Goal: Task Accomplishment & Management: Complete application form

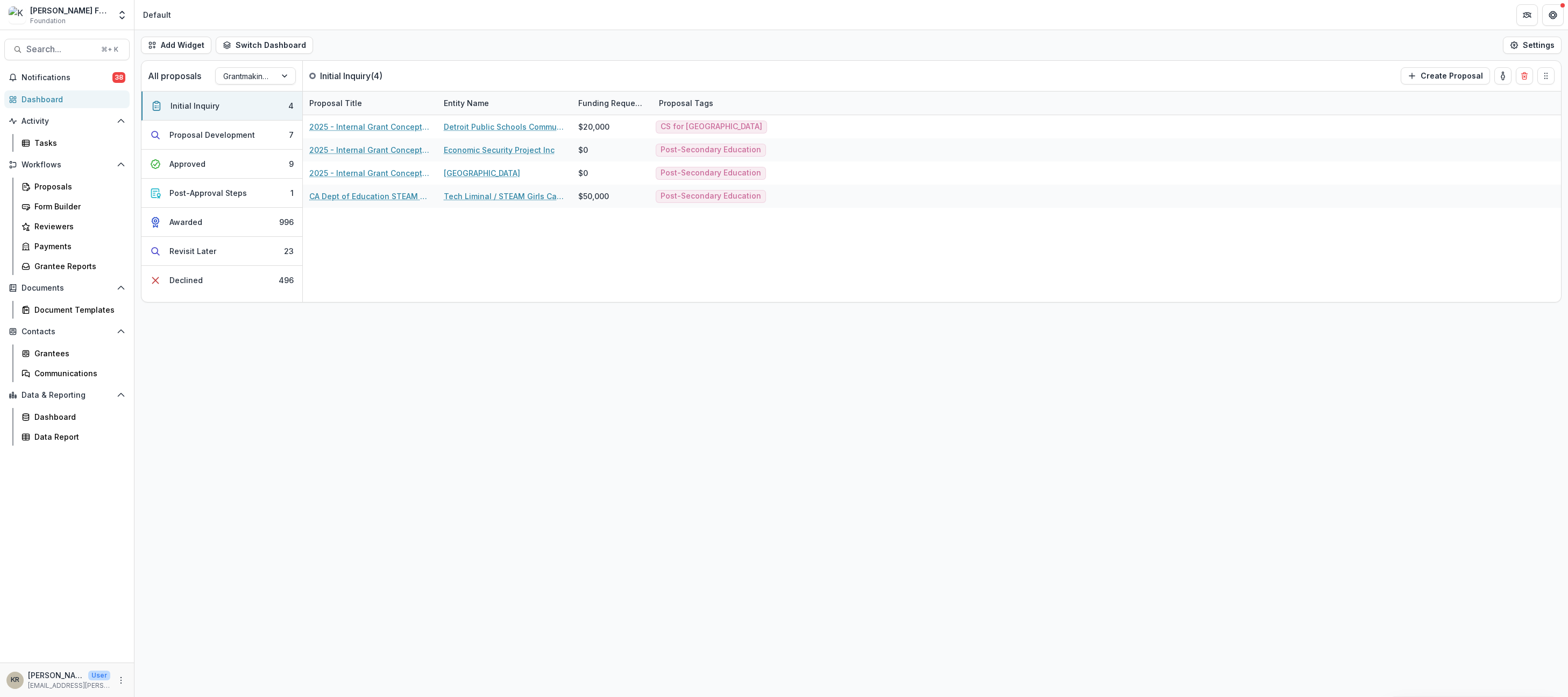
click at [54, 174] on div "Workflows Proposals Form Builder Reviewers Payments Grantee Reports" at bounding box center [67, 216] width 134 height 119
click at [53, 186] on div "Proposals" at bounding box center [77, 186] width 87 height 11
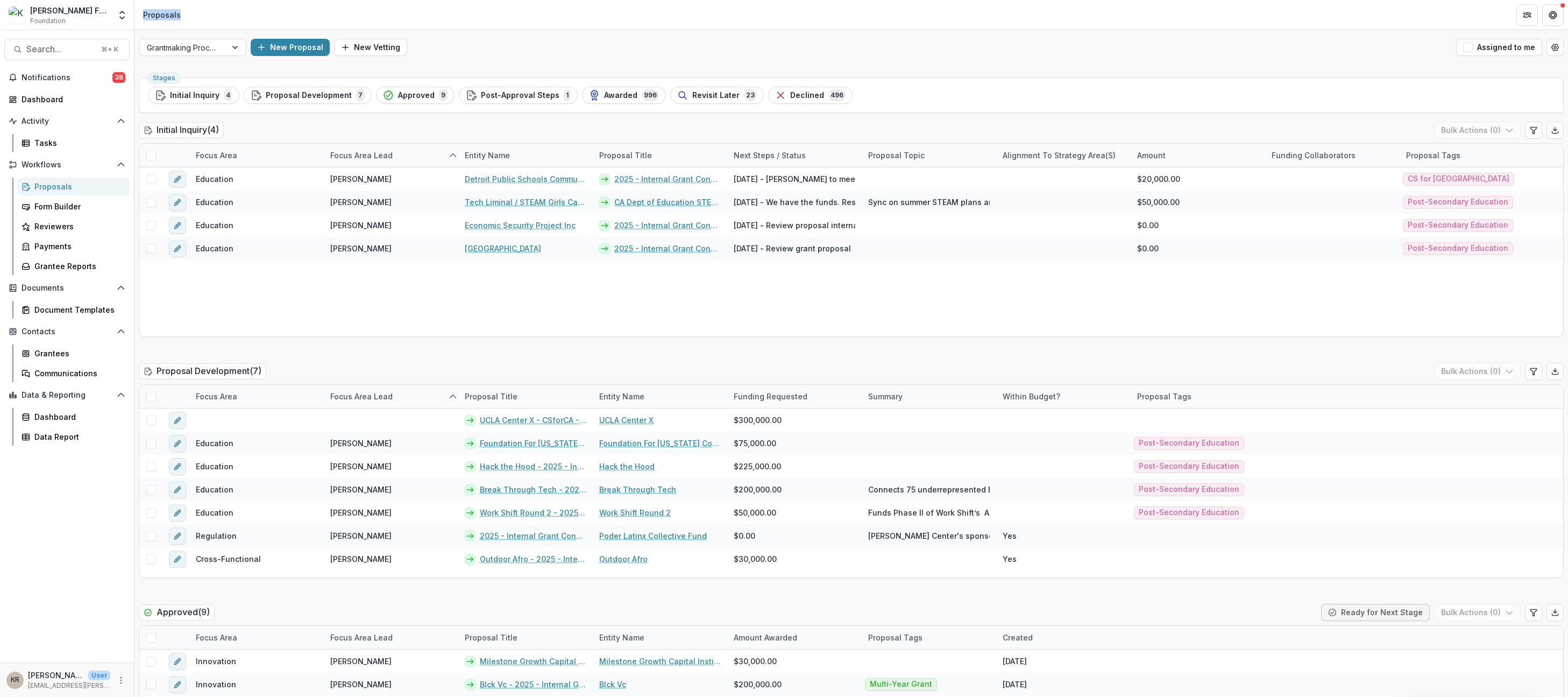
drag, startPoint x: 722, startPoint y: -8, endPoint x: 723, endPoint y: -27, distance: 19.0
click at [723, 0] on html "Skip to content Kapor Foundation Foundation Team Settings Admin Settings Propos…" at bounding box center [784, 348] width 1568 height 697
click at [305, 43] on button "New Proposal" at bounding box center [290, 48] width 79 height 17
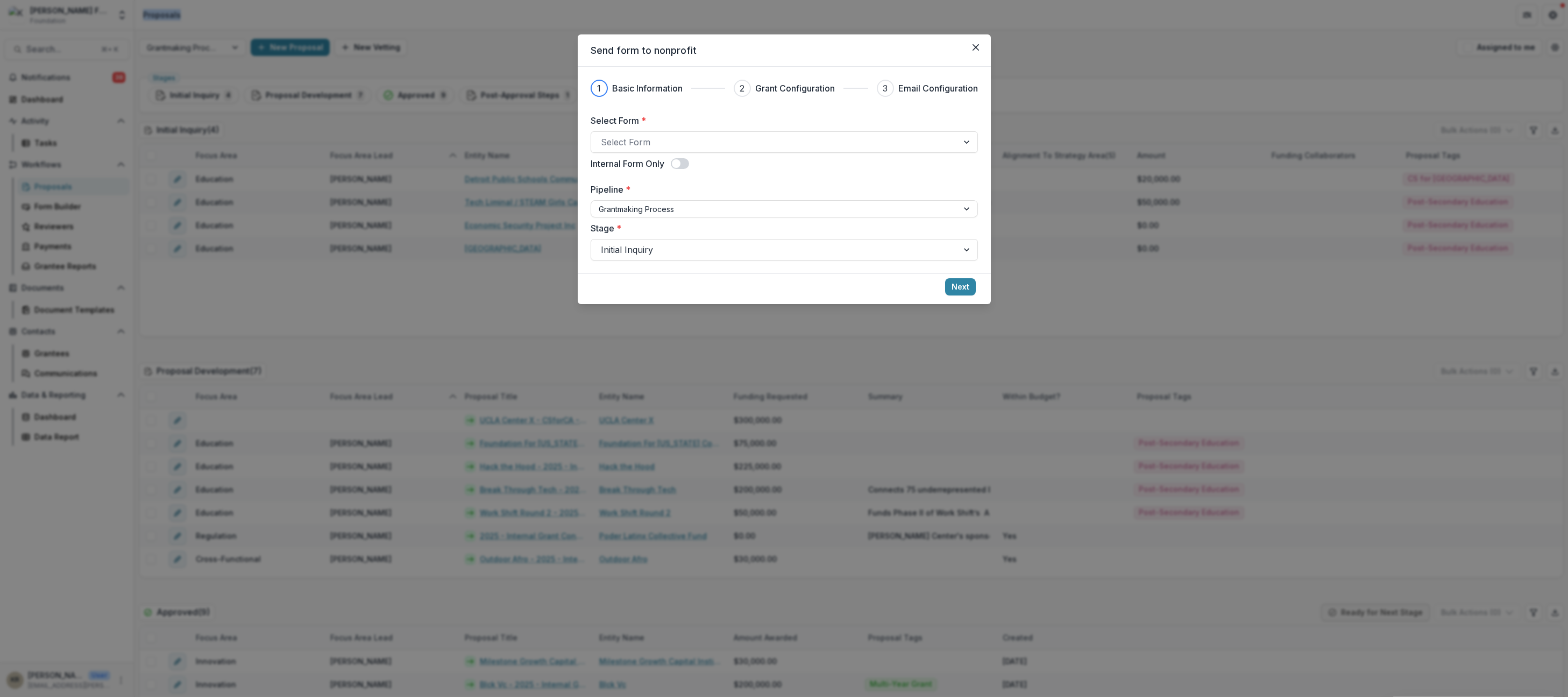
click at [687, 152] on div "Select Form * Select Form Internal Form Only Pipeline * Grantmaking Process Sta…" at bounding box center [784, 187] width 387 height 146
click at [680, 145] on div at bounding box center [775, 142] width 348 height 15
click at [963, 141] on div at bounding box center [967, 142] width 19 height 21
click at [963, 142] on div at bounding box center [967, 142] width 19 height 21
click at [865, 696] on div "Internal Grant Concept Form" at bounding box center [784, 704] width 1568 height 13
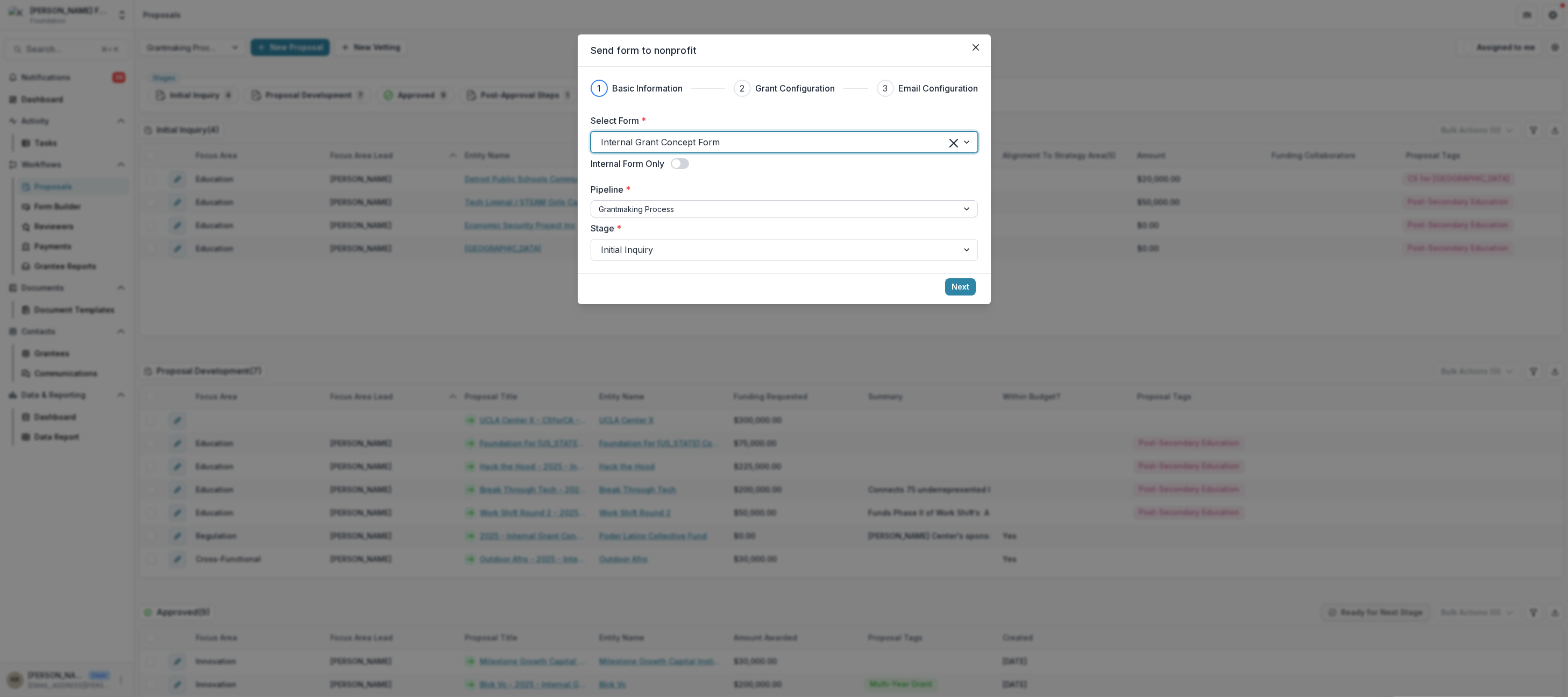
click at [806, 203] on div at bounding box center [774, 209] width 352 height 13
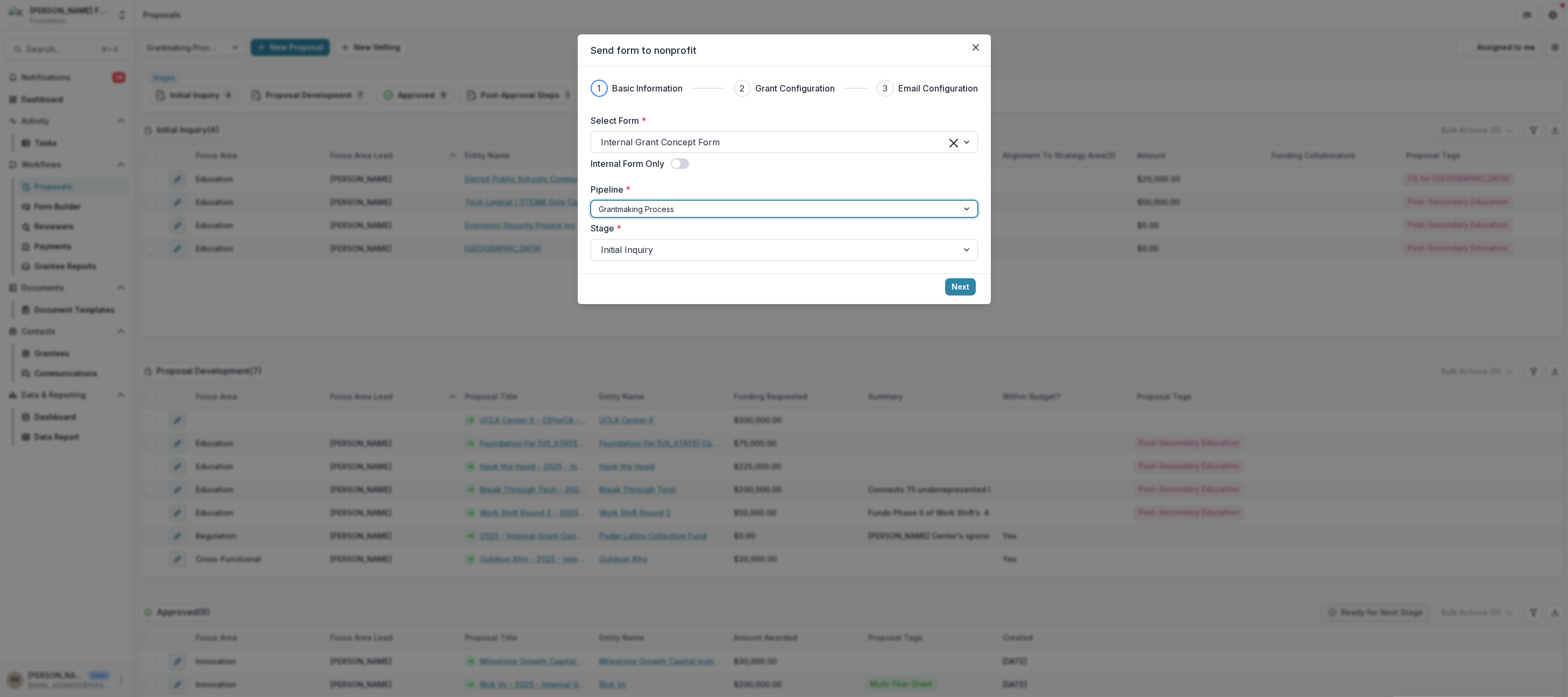
click at [806, 203] on div at bounding box center [774, 209] width 352 height 13
click at [964, 292] on button "Next" at bounding box center [961, 287] width 30 height 17
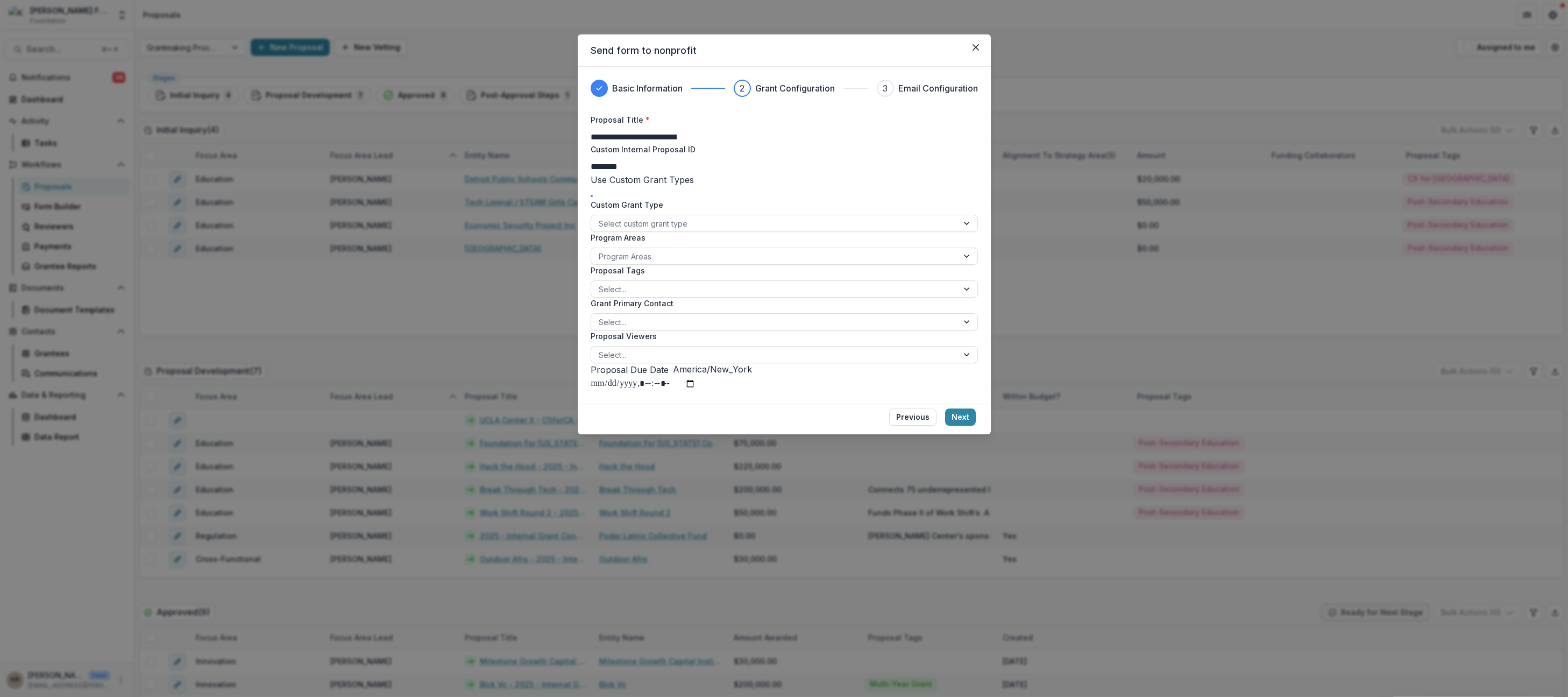
click at [667, 232] on div "Custom Grant Type Select custom grant type" at bounding box center [784, 216] width 387 height 33
click at [675, 231] on div at bounding box center [774, 223] width 352 height 13
click at [695, 231] on div at bounding box center [774, 223] width 352 height 13
click at [624, 263] on div at bounding box center [774, 256] width 352 height 13
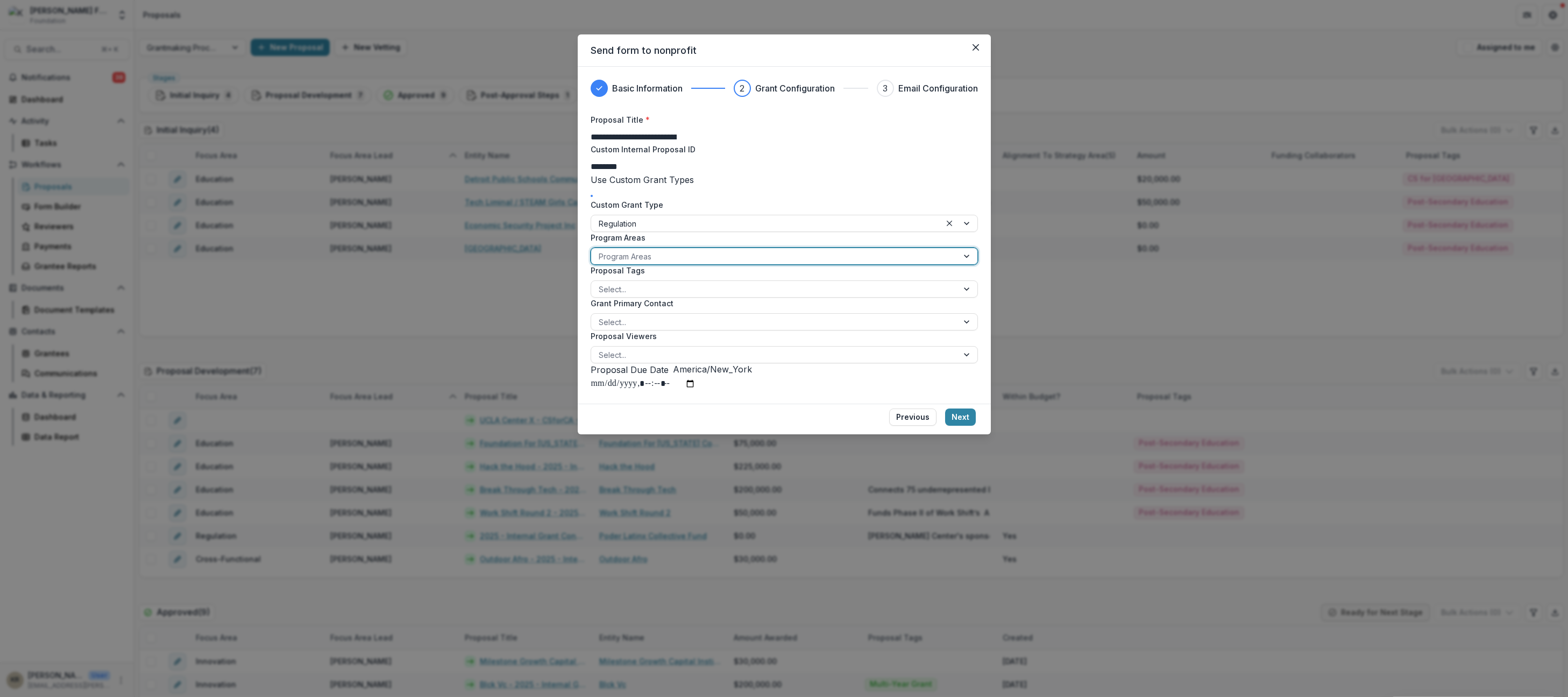
click at [627, 296] on div at bounding box center [774, 290] width 352 height 13
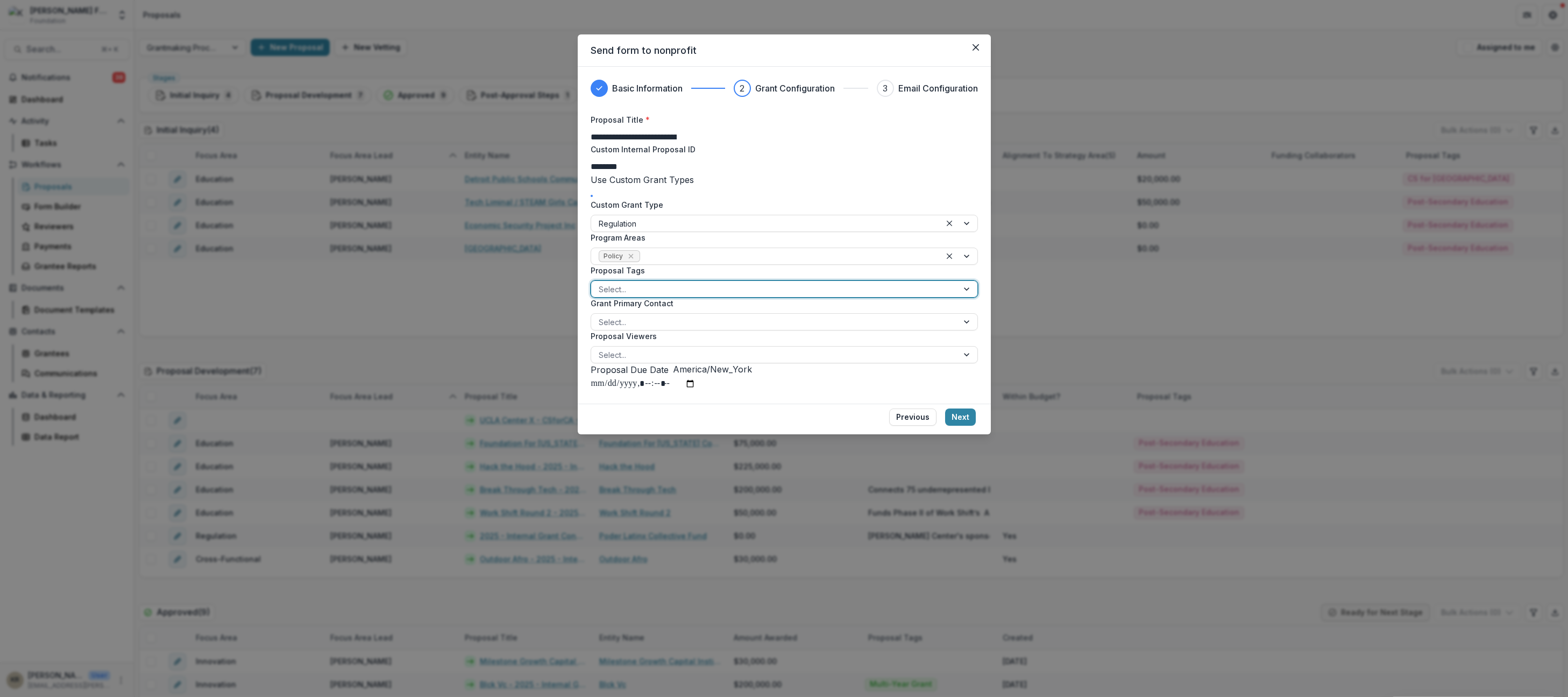
click at [678, 276] on label "Proposal Tags" at bounding box center [781, 270] width 381 height 11
click at [601, 295] on input "Proposal Tags" at bounding box center [599, 289] width 2 height 11
click at [861, 266] on div "**********" at bounding box center [784, 252] width 387 height 277
click at [599, 328] on input "Grant Primary Contact" at bounding box center [599, 322] width 2 height 11
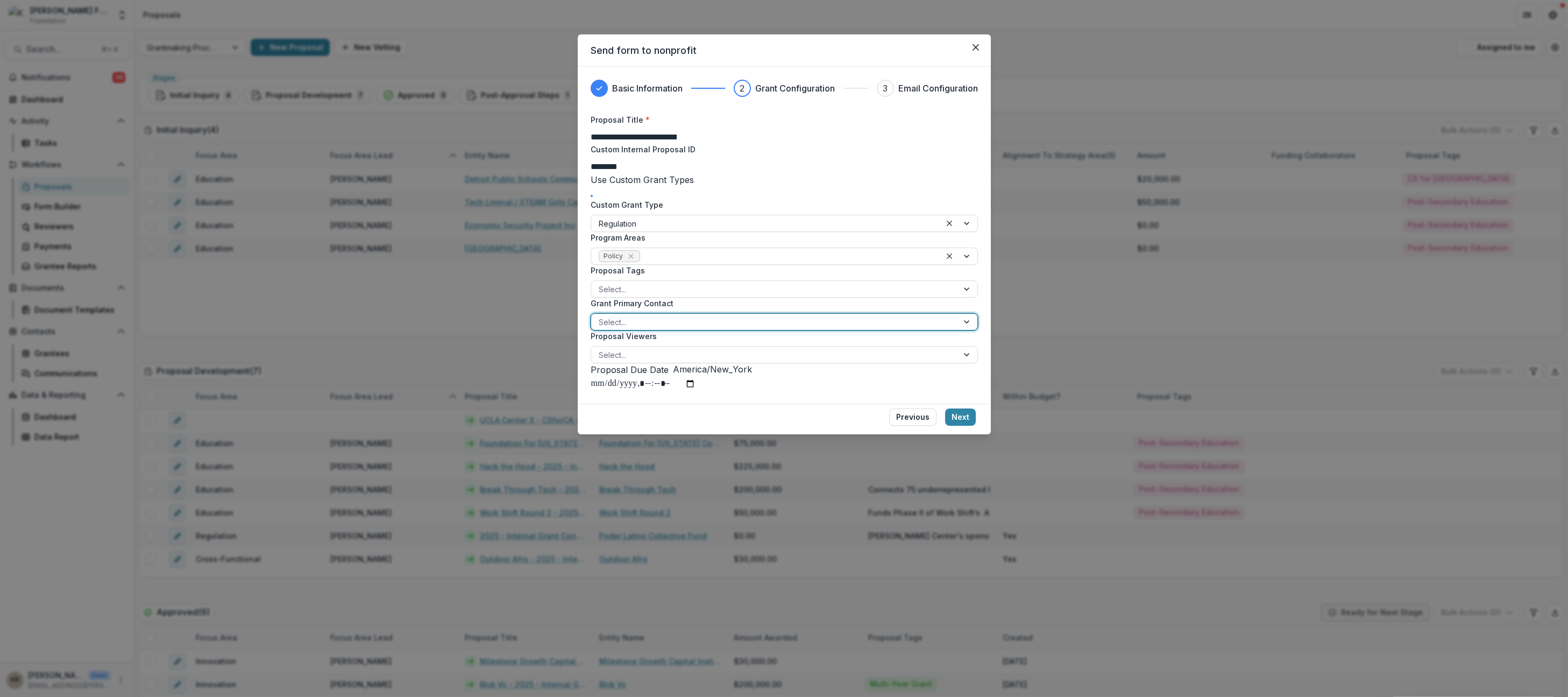
click at [599, 328] on input "Grant Primary Contact" at bounding box center [599, 322] width 2 height 11
click at [624, 696] on div "Lili Gangas - lili@kaporcenter.org" at bounding box center [784, 704] width 1568 height 13
click at [622, 362] on div at bounding box center [774, 355] width 352 height 13
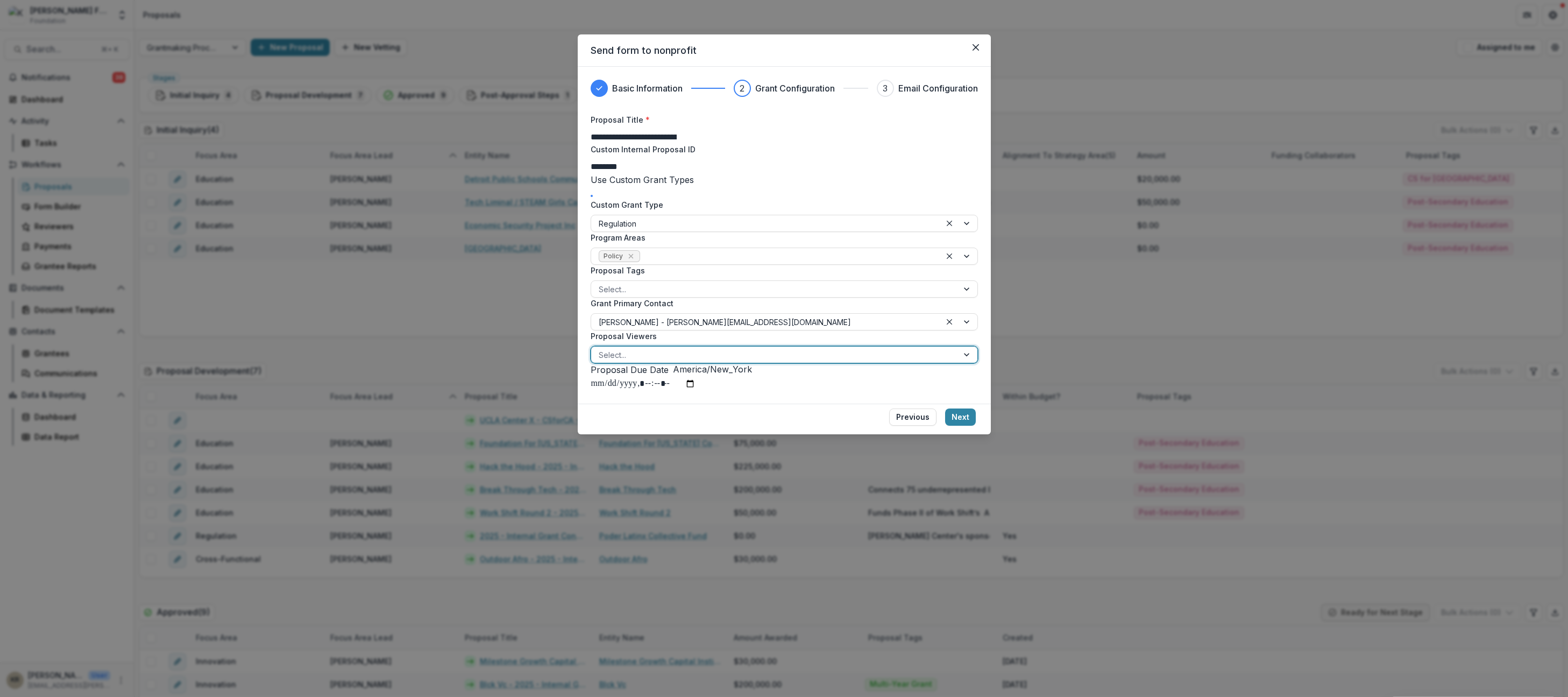
click at [683, 342] on label "Proposal Viewers" at bounding box center [781, 336] width 381 height 11
click at [601, 360] on input "Proposal Viewers" at bounding box center [599, 354] width 2 height 11
click at [960, 426] on button "Next" at bounding box center [961, 417] width 30 height 17
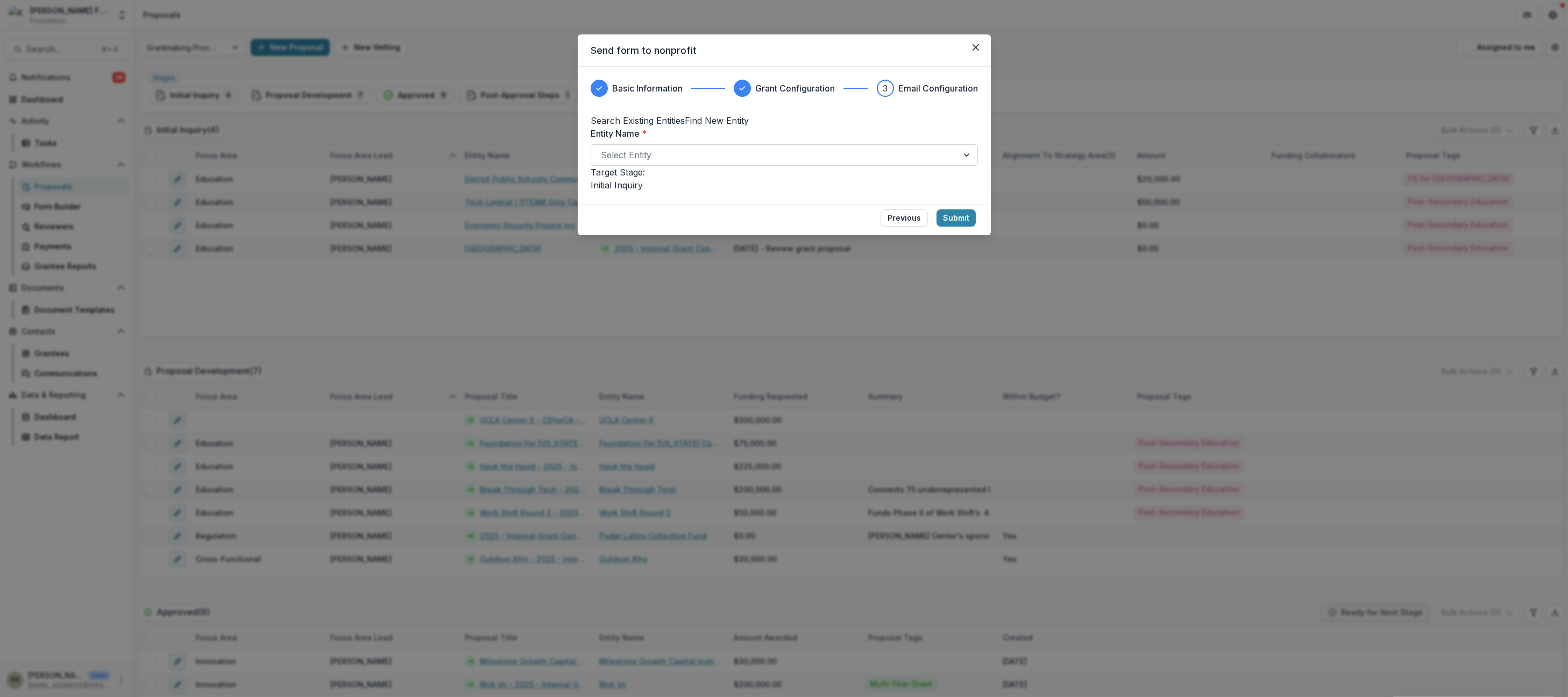
click at [722, 162] on div at bounding box center [775, 155] width 348 height 15
click at [699, 162] on div at bounding box center [775, 155] width 348 height 15
type input "*****"
click at [701, 696] on p "Poder Latinx Collective Fund" at bounding box center [784, 704] width 1568 height 13
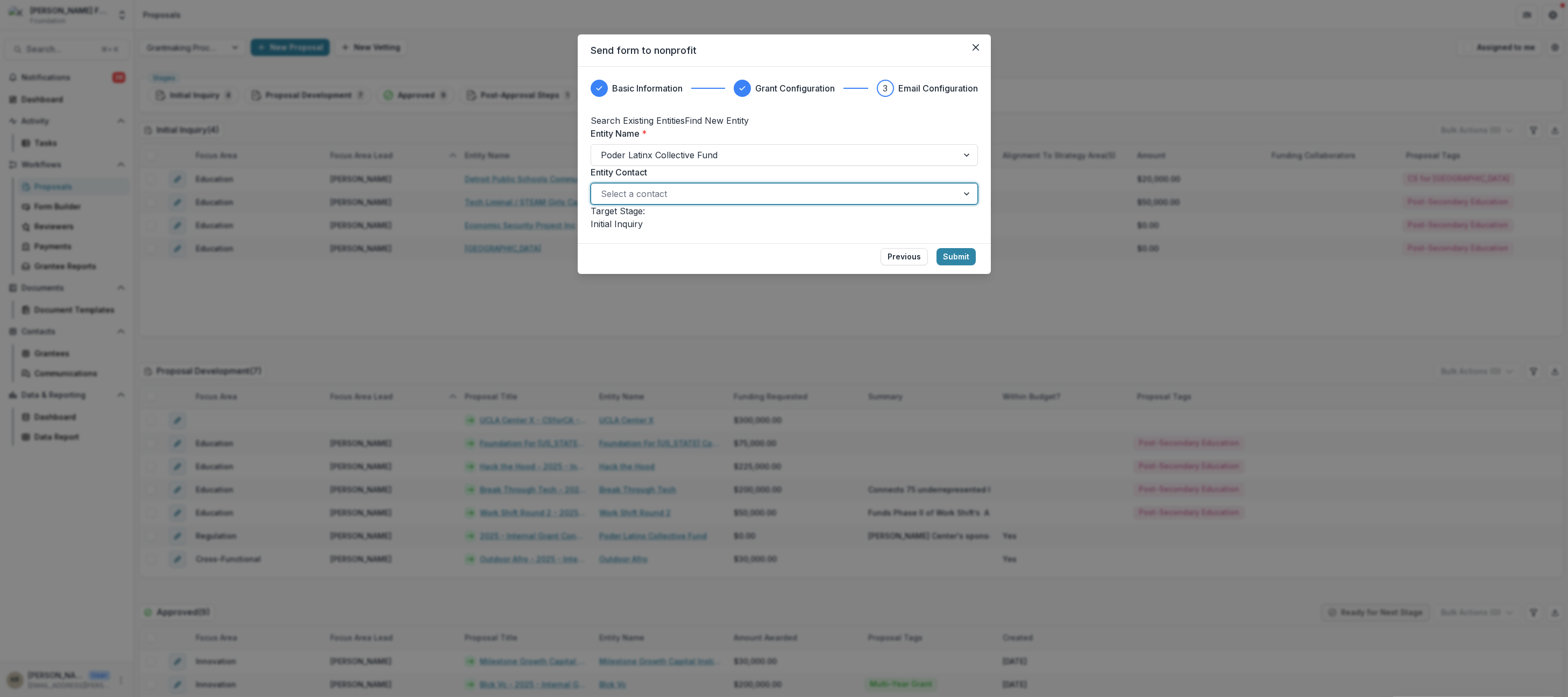
click at [807, 201] on div at bounding box center [775, 193] width 348 height 15
click at [796, 696] on div "J Jacob Romero <jromero@poderlatinx.org> jromero@poderlatinx.org" at bounding box center [784, 709] width 1568 height 25
click at [961, 266] on button "Submit" at bounding box center [956, 257] width 39 height 17
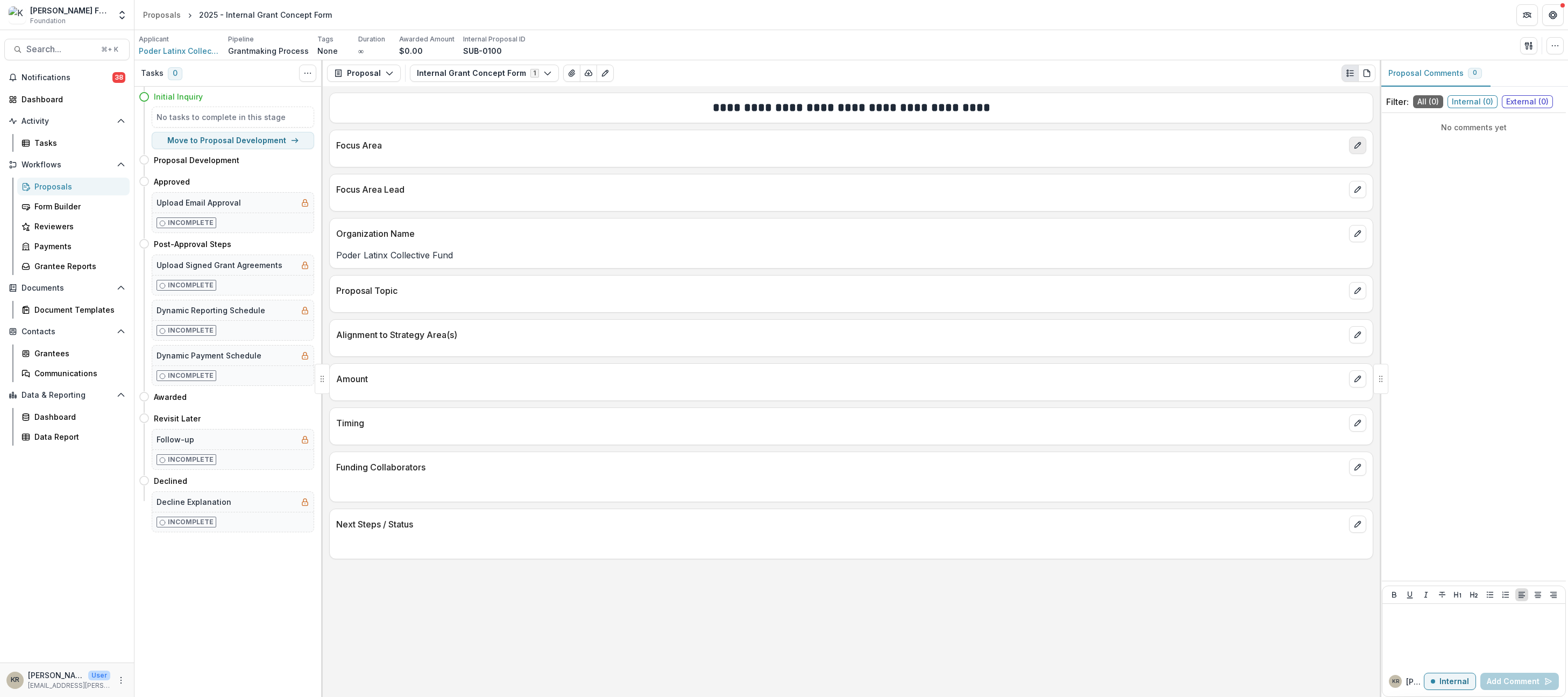
click at [1355, 145] on icon "edit" at bounding box center [1357, 145] width 9 height 9
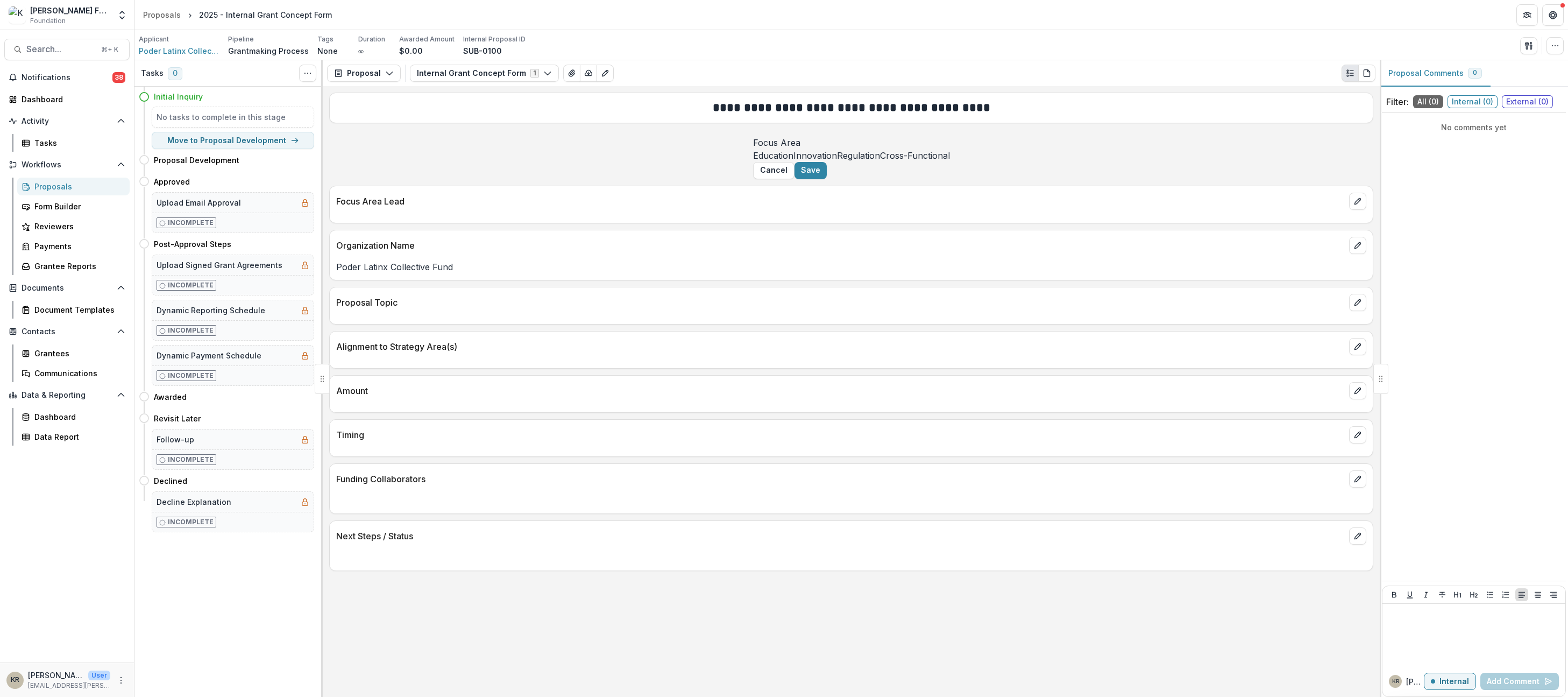
click at [837, 161] on span "Regulation" at bounding box center [858, 156] width 43 height 11
click at [827, 180] on button "Save" at bounding box center [810, 171] width 32 height 17
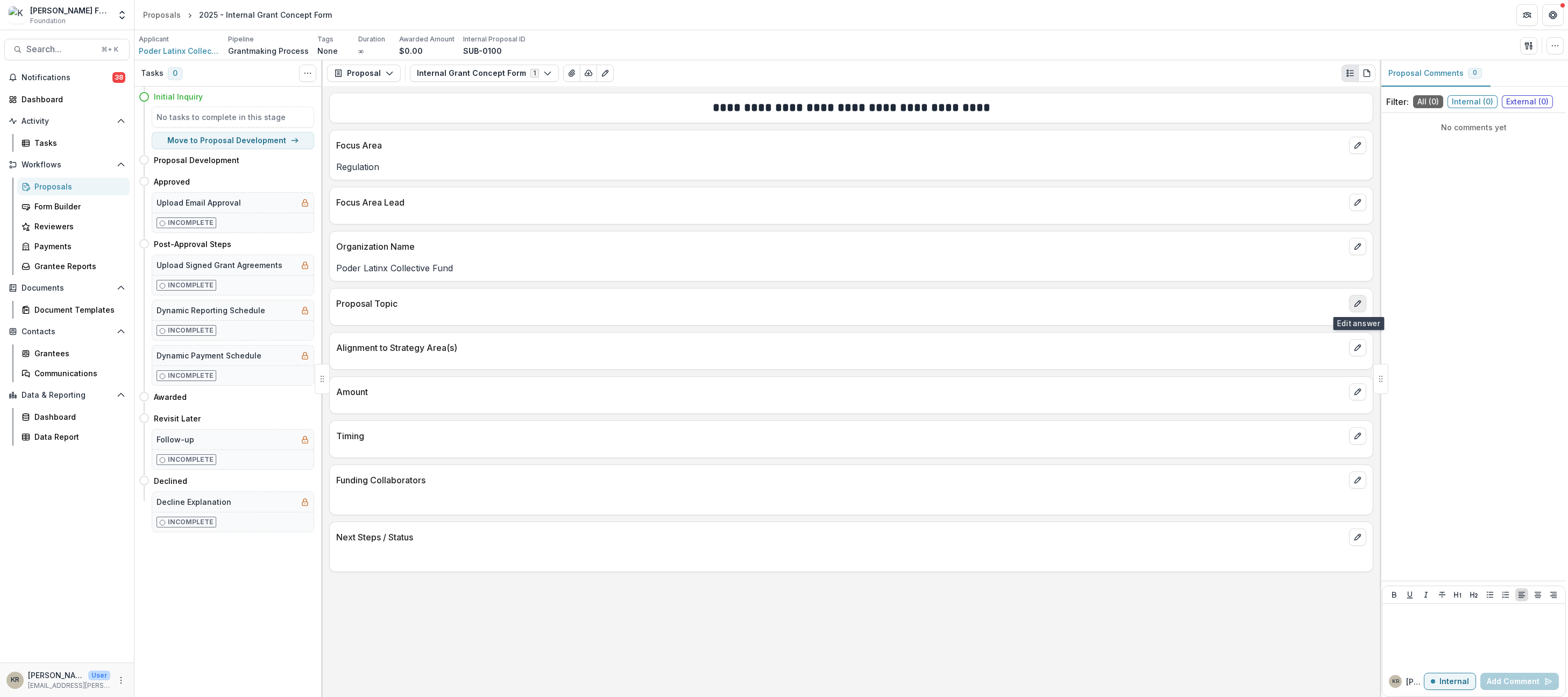
click at [1359, 299] on icon "edit" at bounding box center [1357, 303] width 9 height 9
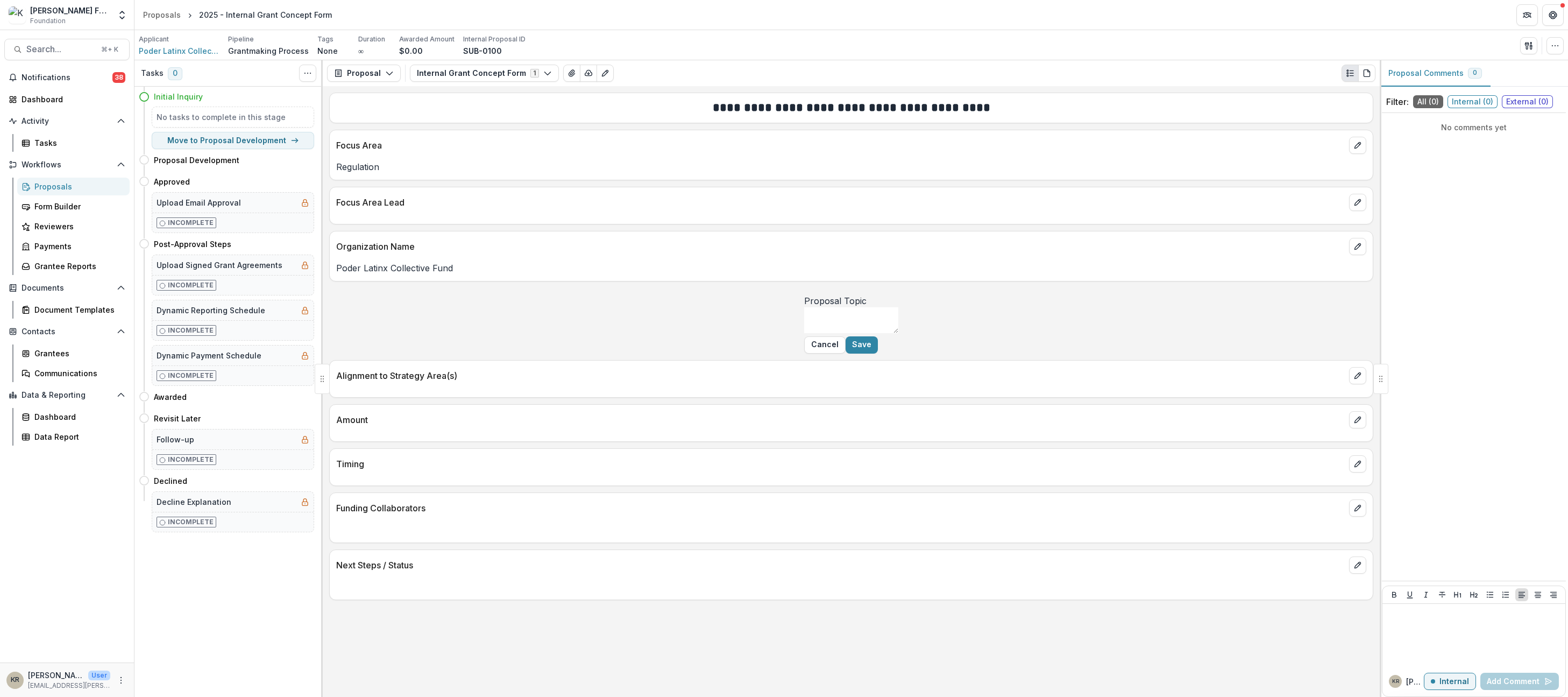
click at [899, 333] on textarea "Proposal Topic" at bounding box center [852, 320] width 94 height 26
click at [805, 333] on textarea "*******" at bounding box center [852, 320] width 94 height 26
click at [805, 333] on textarea "**********" at bounding box center [852, 320] width 94 height 26
type textarea "**********"
click at [878, 354] on button "Save" at bounding box center [861, 345] width 32 height 17
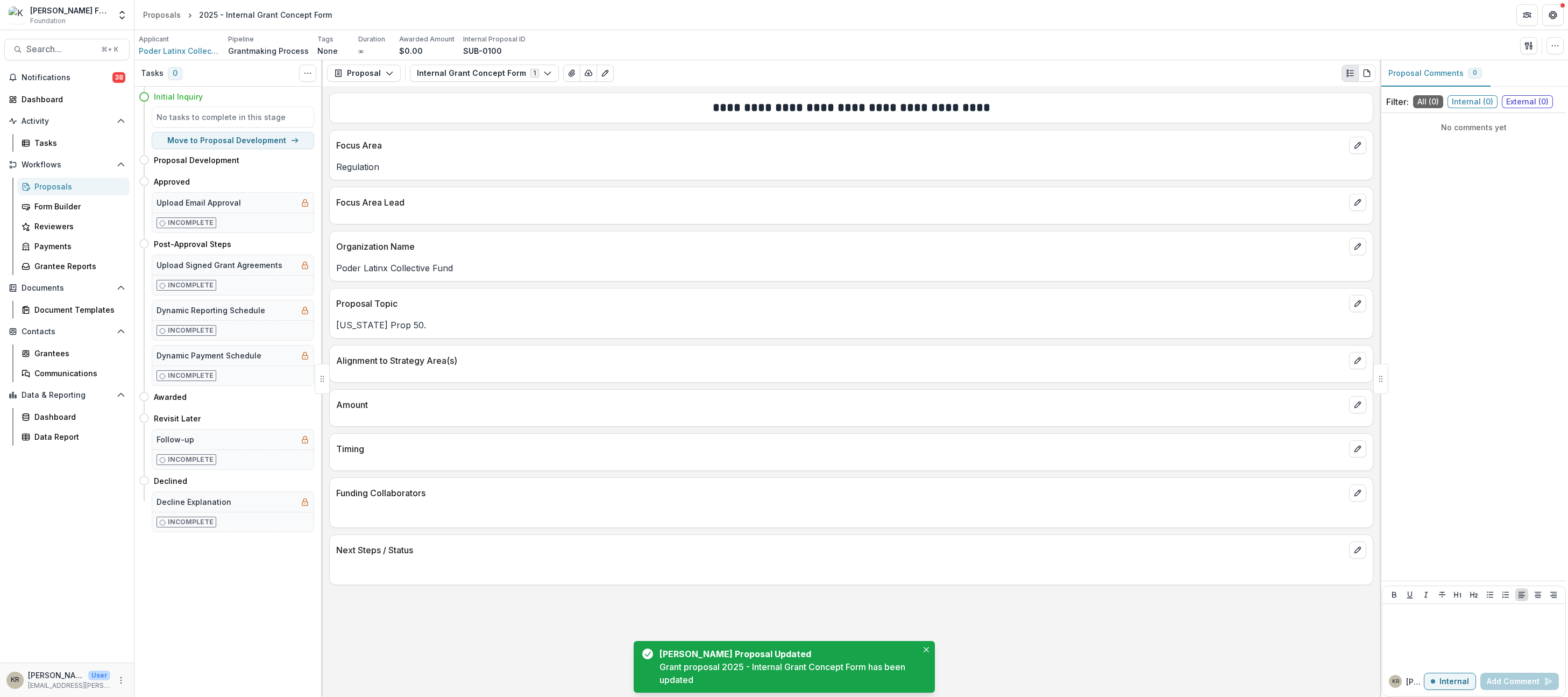
click at [1353, 349] on div "Alignment to Strategy Area(s)" at bounding box center [851, 358] width 1043 height 24
click at [1357, 363] on icon "edit" at bounding box center [1357, 360] width 9 height 9
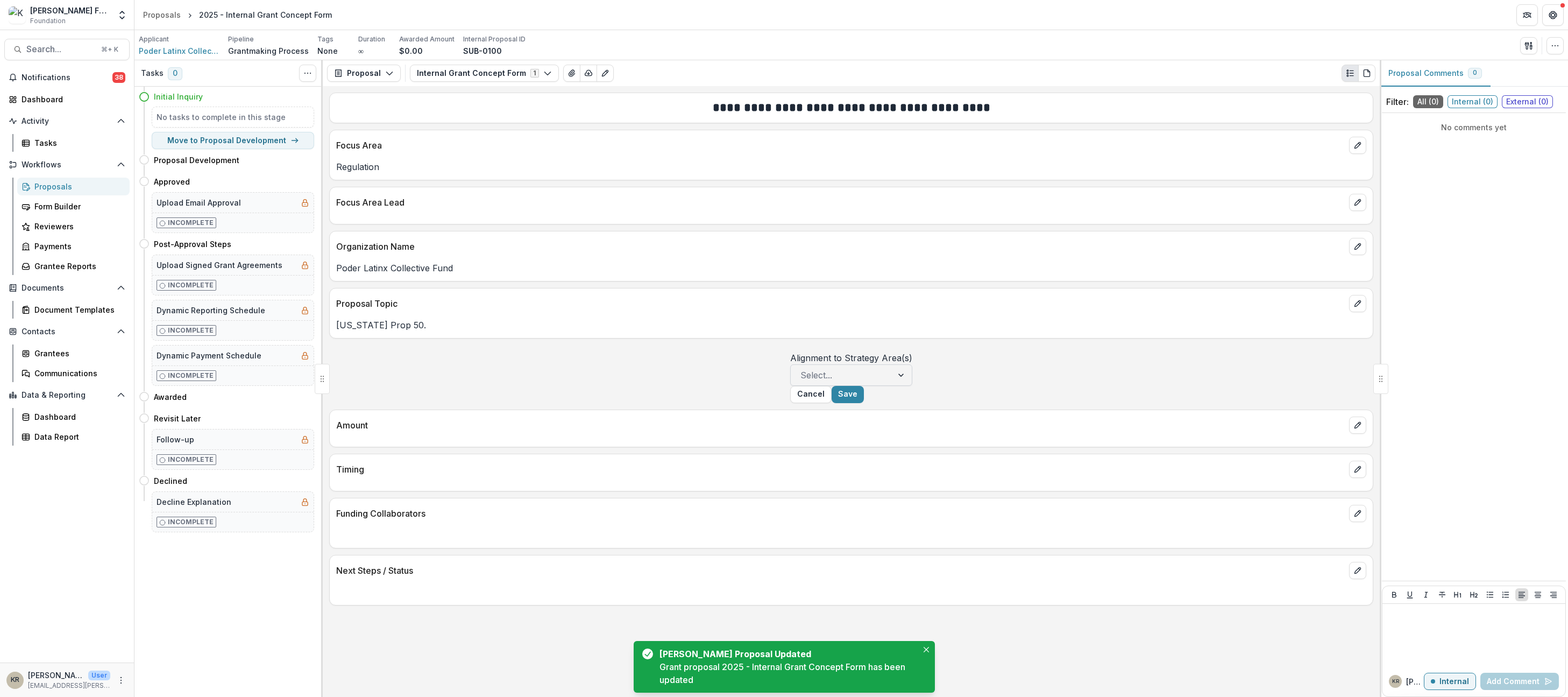
click at [856, 383] on div at bounding box center [842, 375] width 82 height 15
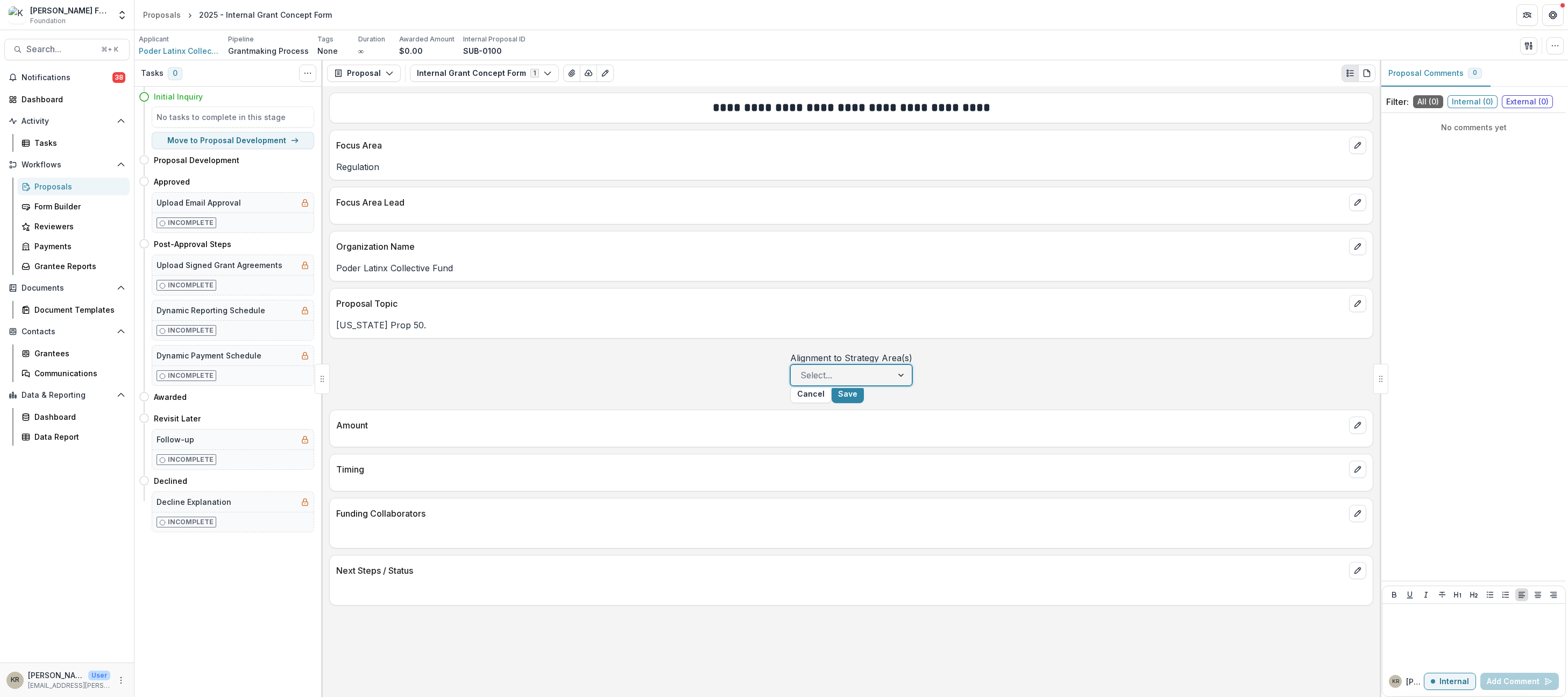
click at [912, 366] on div "Alignment to Strategy Area(s) CA Responsible AI Initiative , 1 of 4. 4 results …" at bounding box center [852, 369] width 122 height 34
click at [1352, 579] on button "edit" at bounding box center [1358, 570] width 17 height 17
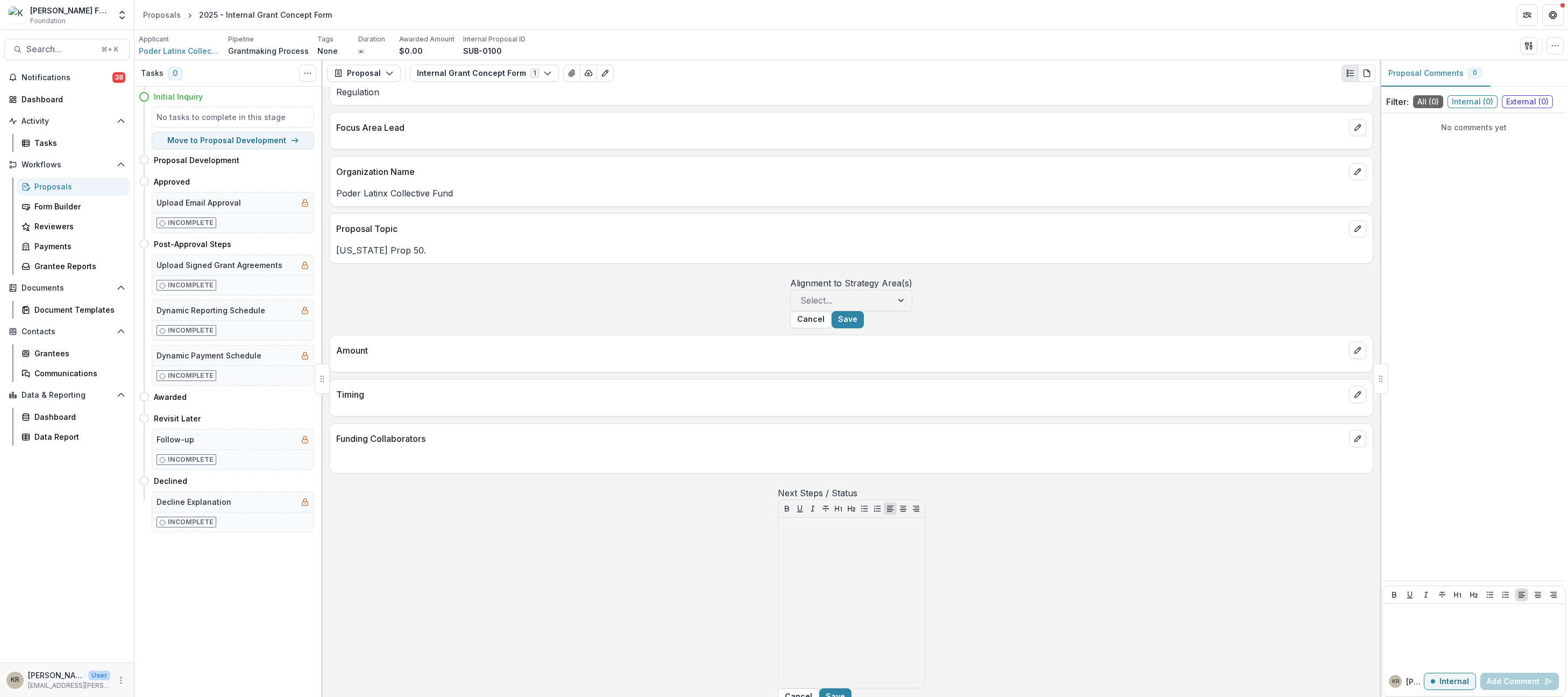
scroll to position [82, 0]
click at [920, 661] on div at bounding box center [852, 596] width 138 height 162
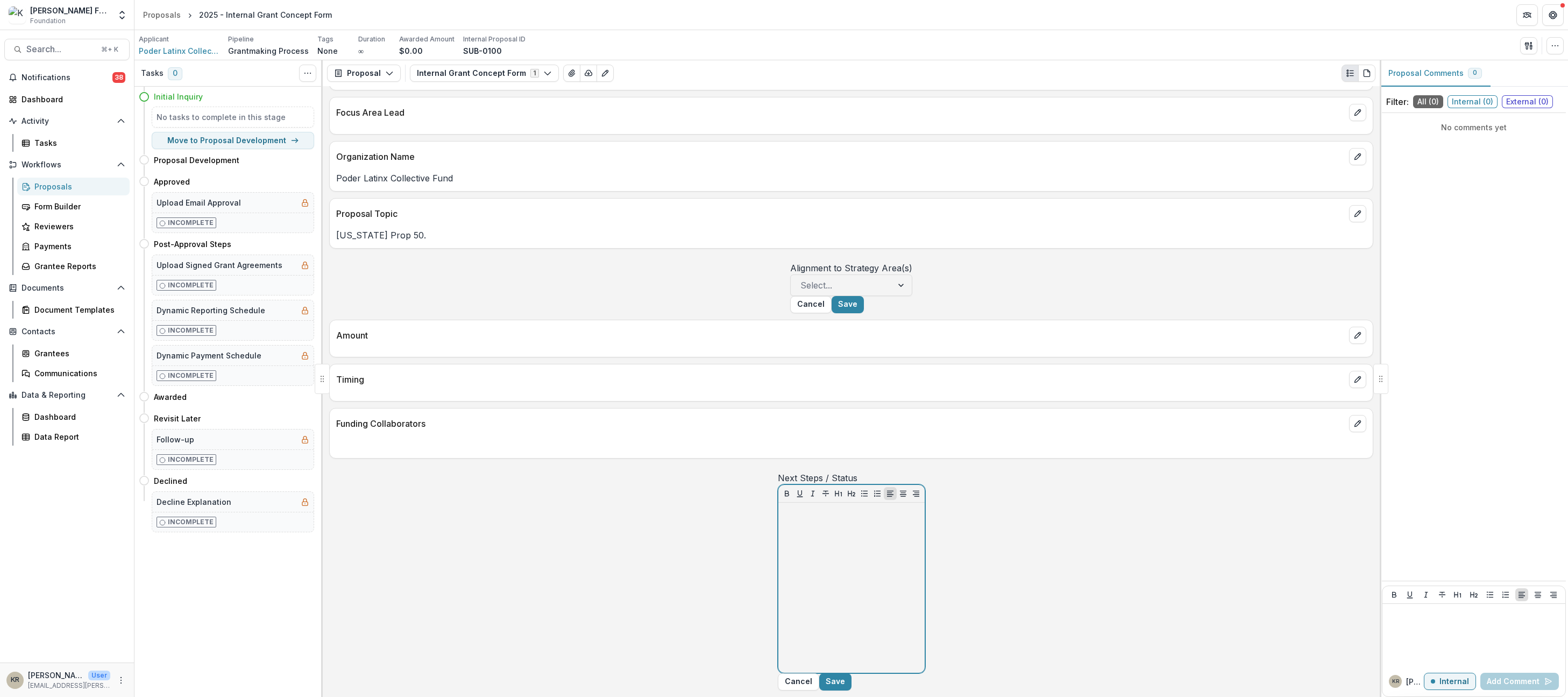
scroll to position [193, 0]
click at [783, 538] on div "To enrich screen reader interactions, please activate Accessibility in Grammarl…" at bounding box center [852, 588] width 138 height 162
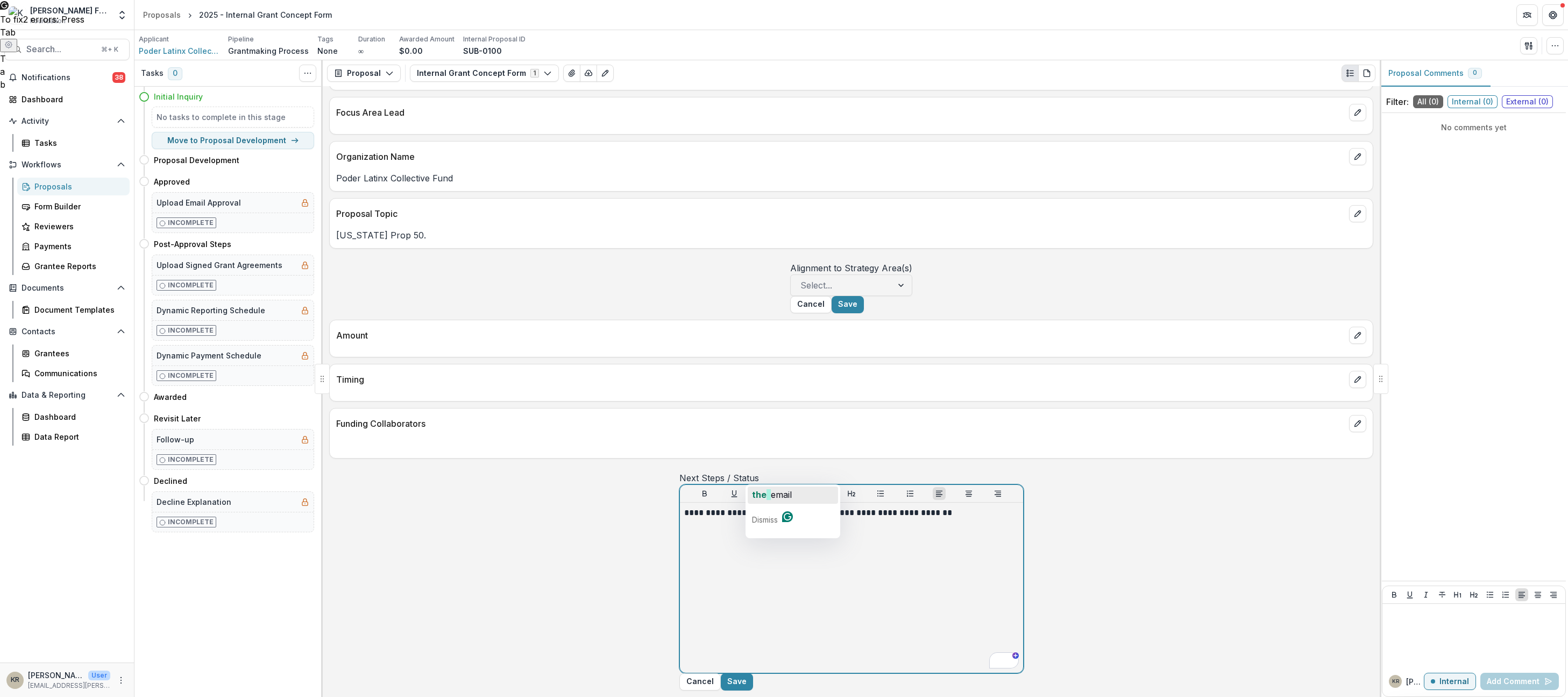
click at [787, 492] on span "email" at bounding box center [781, 495] width 21 height 11
click at [708, 507] on p "**********" at bounding box center [852, 513] width 334 height 12
drag, startPoint x: 722, startPoint y: 478, endPoint x: 750, endPoint y: 479, distance: 28.0
click at [750, 507] on p "**********" at bounding box center [852, 513] width 334 height 12
click at [754, 673] on button "Save" at bounding box center [737, 682] width 32 height 17
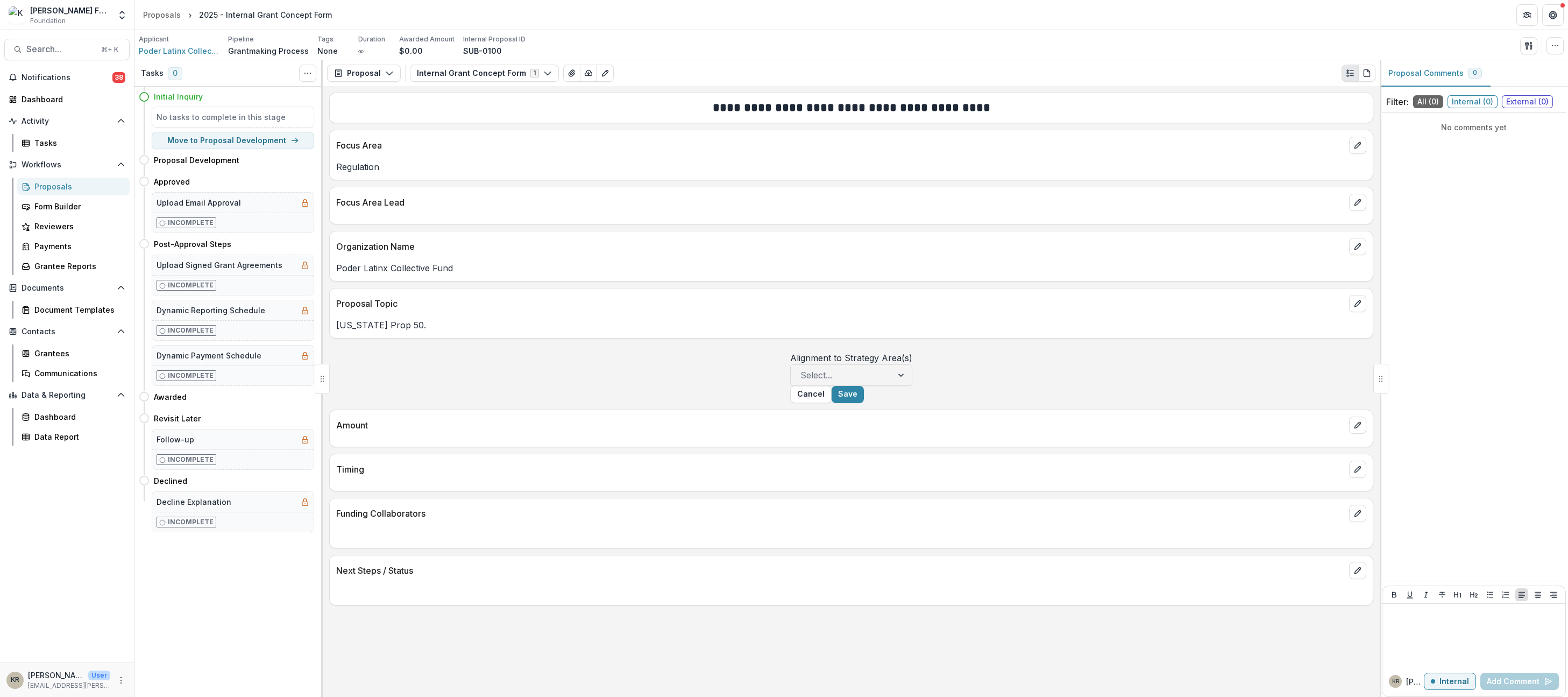
scroll to position [0, 0]
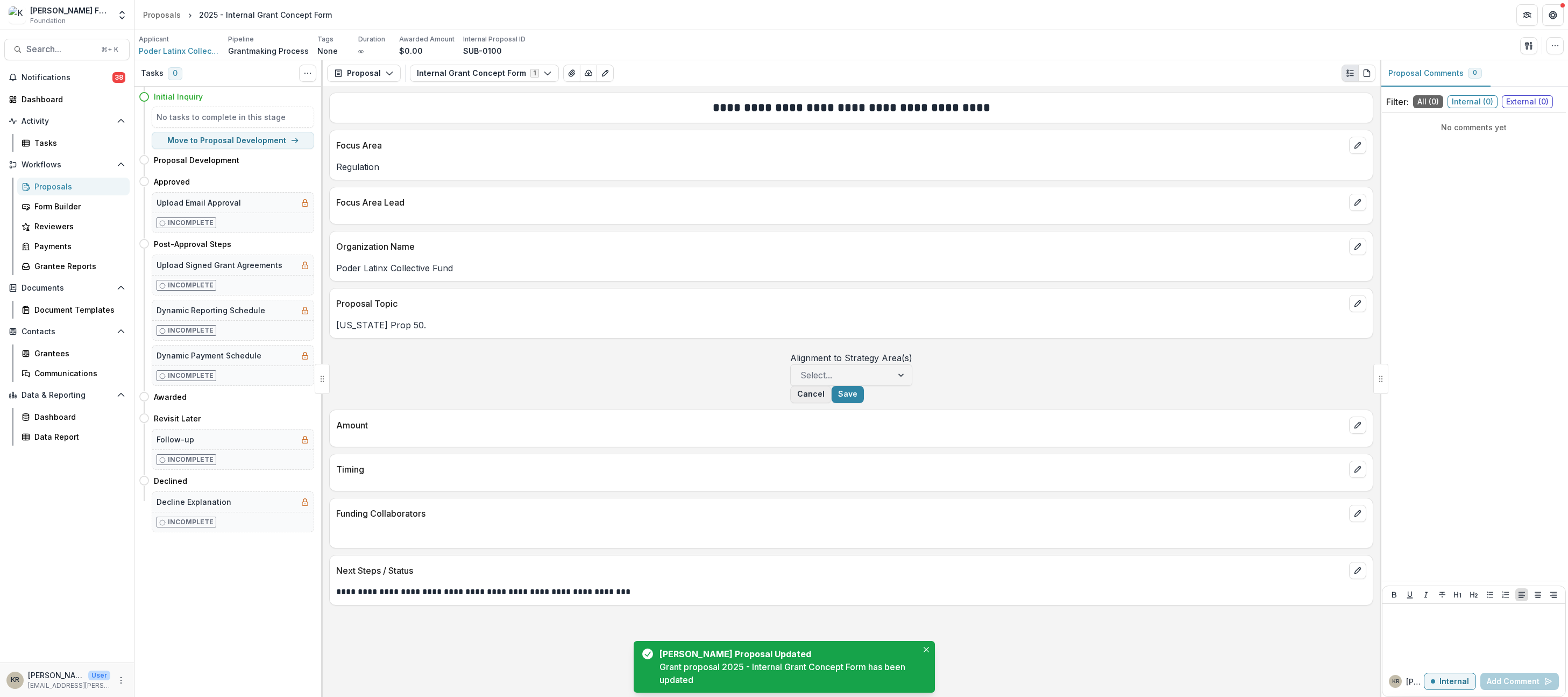
click at [832, 403] on button "Cancel" at bounding box center [811, 395] width 42 height 17
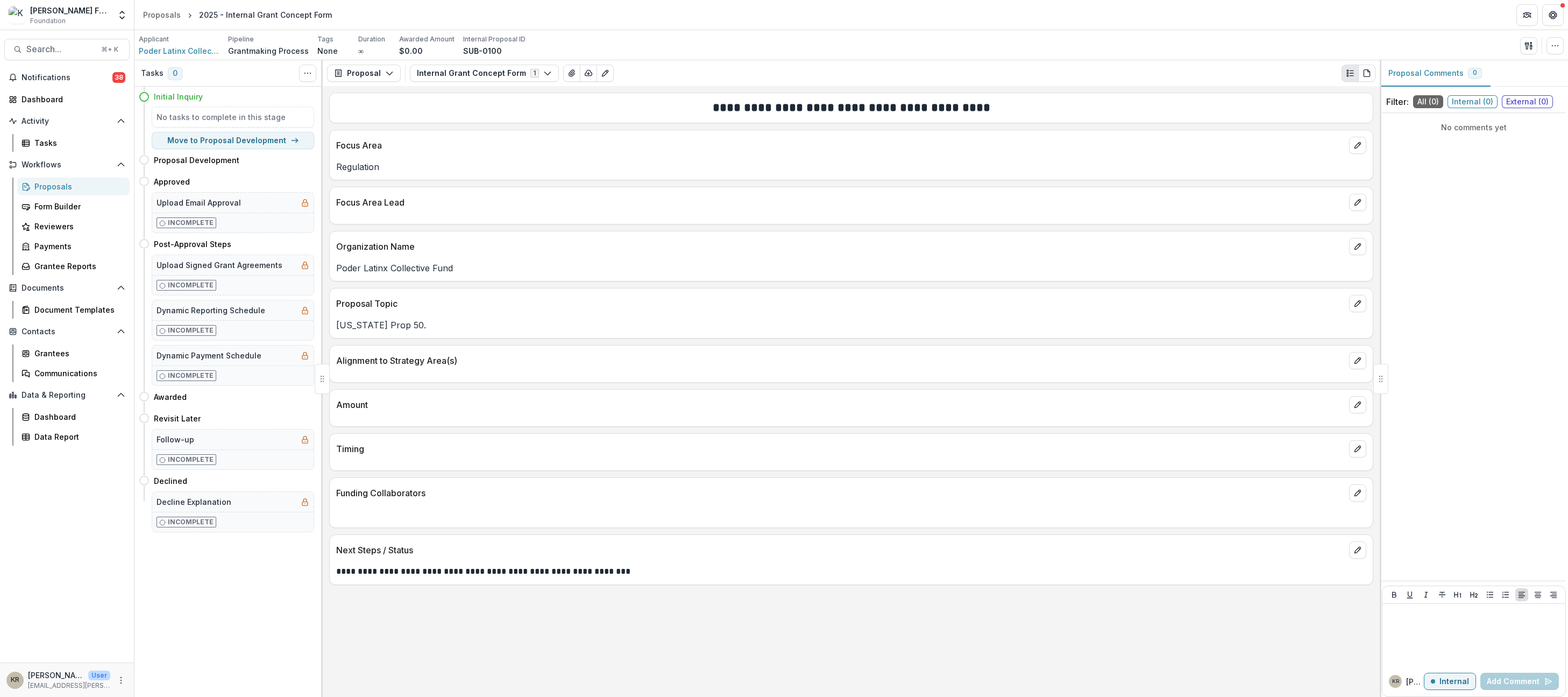
click at [71, 189] on div "Proposals" at bounding box center [77, 186] width 87 height 11
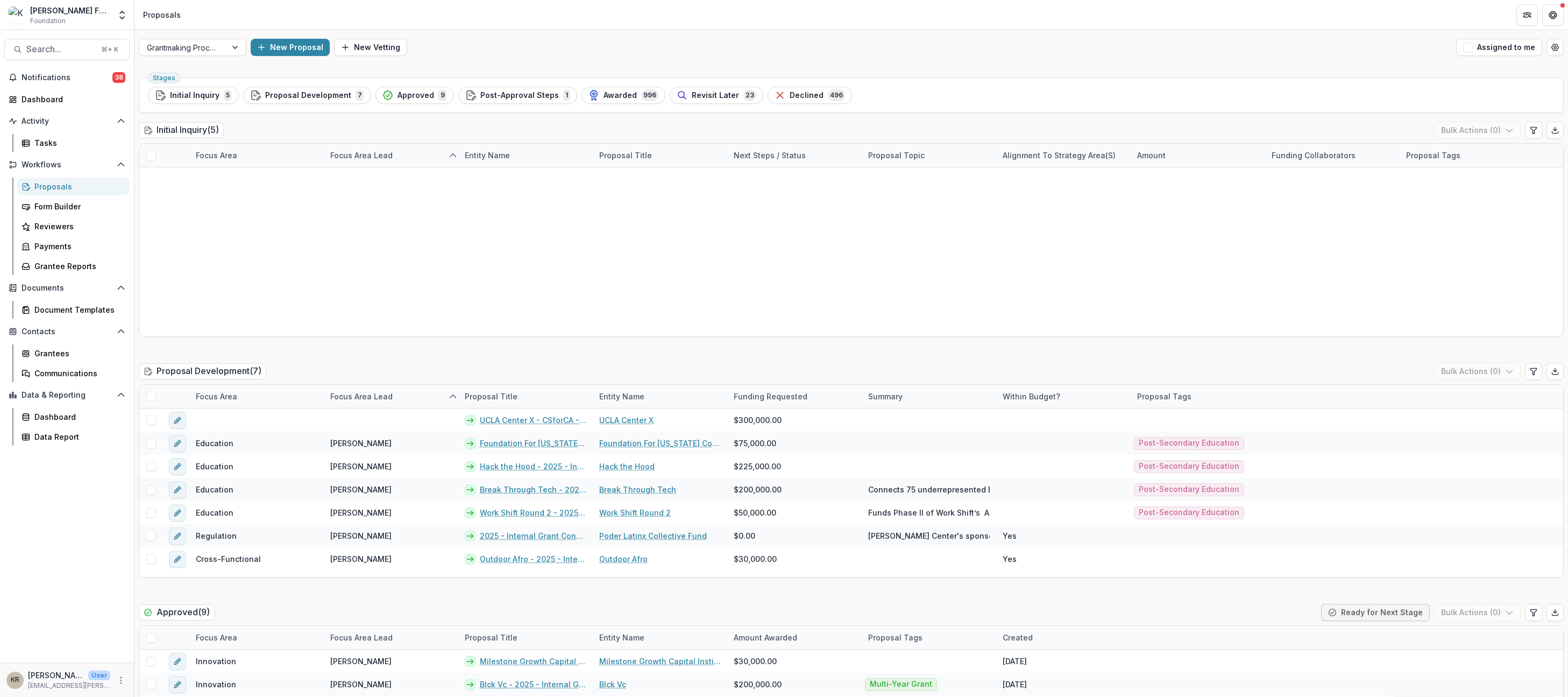
click at [288, 36] on div "Grantmaking Process New Proposal New Vetting Assigned to me" at bounding box center [851, 48] width 1434 height 34
click at [280, 45] on button "New Proposal" at bounding box center [290, 48] width 79 height 17
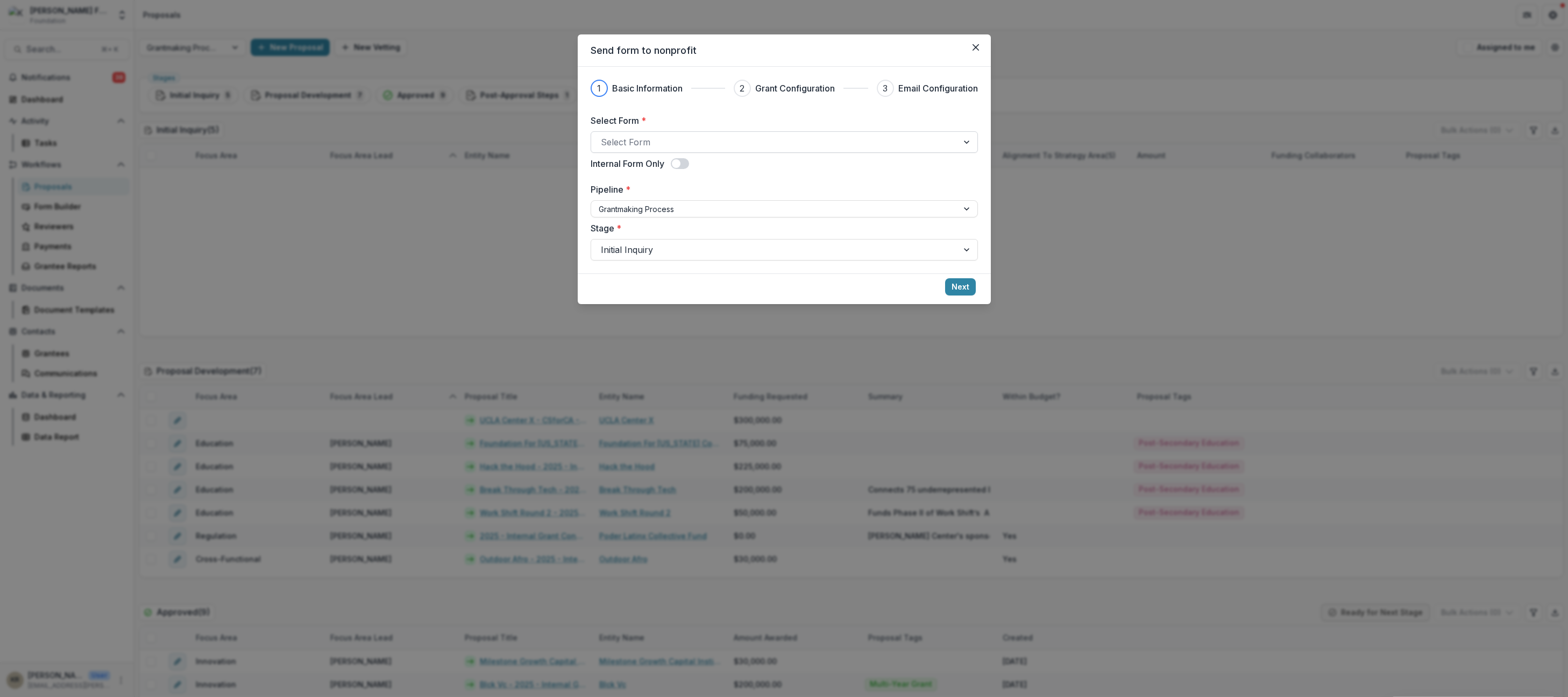
click at [608, 148] on div at bounding box center [775, 142] width 348 height 15
click at [620, 696] on p "Internal Grant Concept Form" at bounding box center [784, 704] width 1568 height 13
click at [960, 283] on button "Next" at bounding box center [961, 287] width 30 height 17
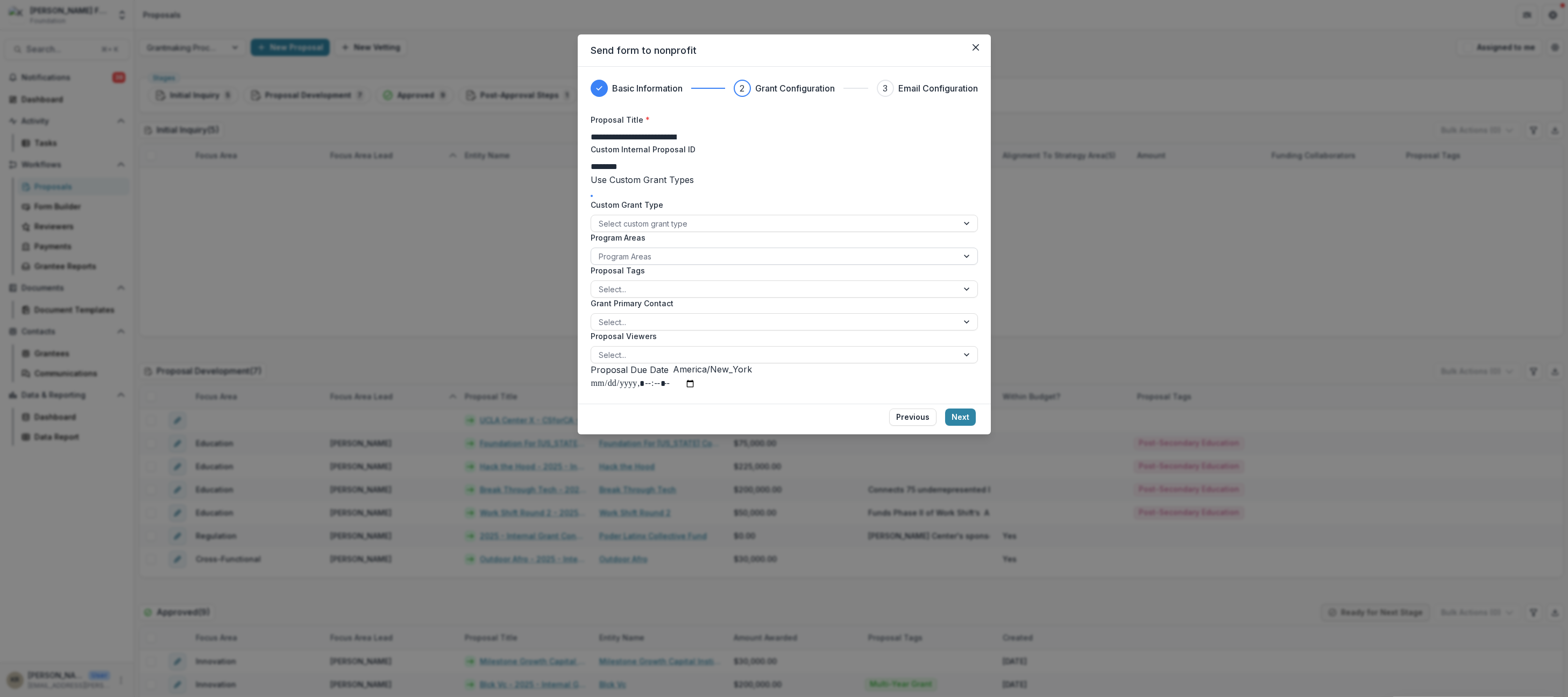
click at [645, 263] on div at bounding box center [774, 256] width 352 height 13
click at [632, 296] on div at bounding box center [774, 290] width 352 height 13
click at [624, 329] on div at bounding box center [774, 322] width 352 height 13
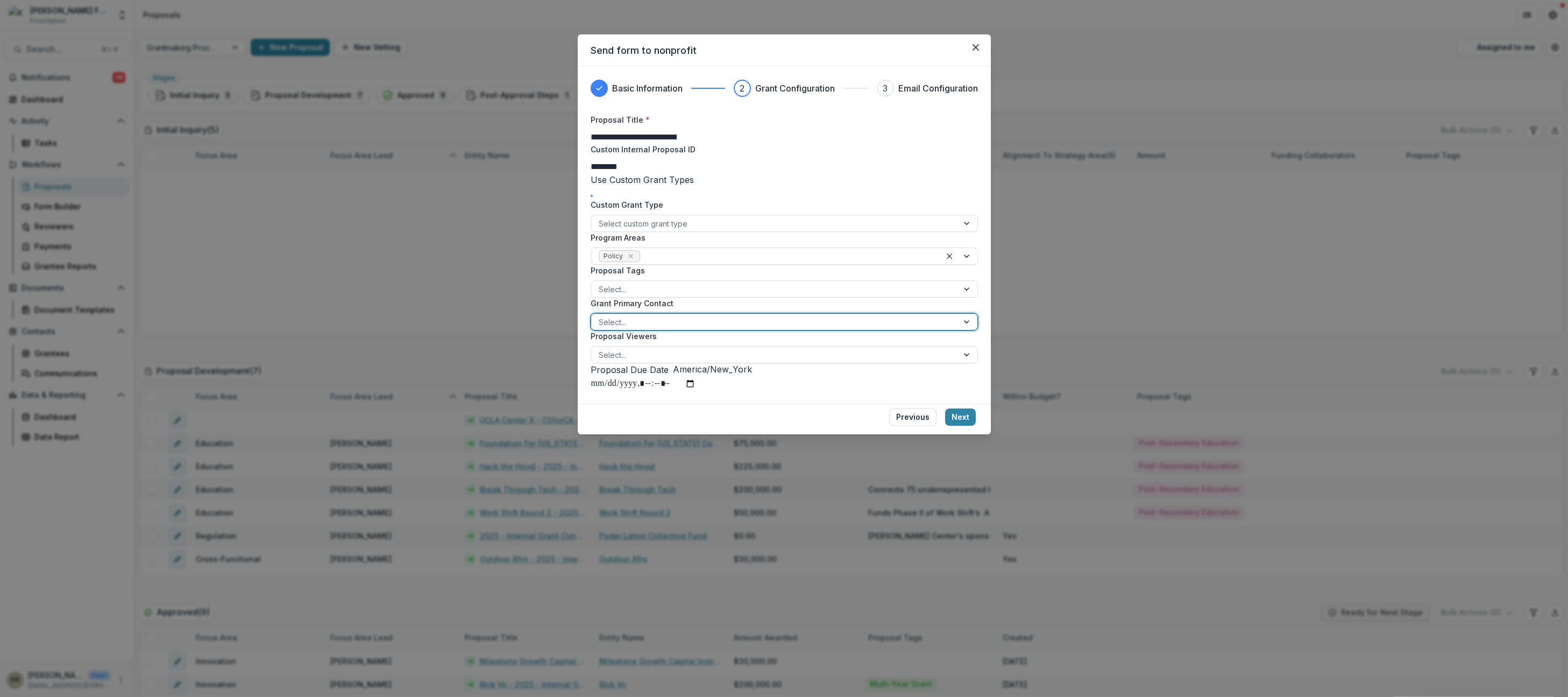
click at [624, 329] on div at bounding box center [774, 322] width 352 height 13
click at [626, 696] on div "Lili Gangas - lili@kaporcenter.org" at bounding box center [784, 704] width 1568 height 13
click at [966, 426] on button "Next" at bounding box center [961, 417] width 30 height 17
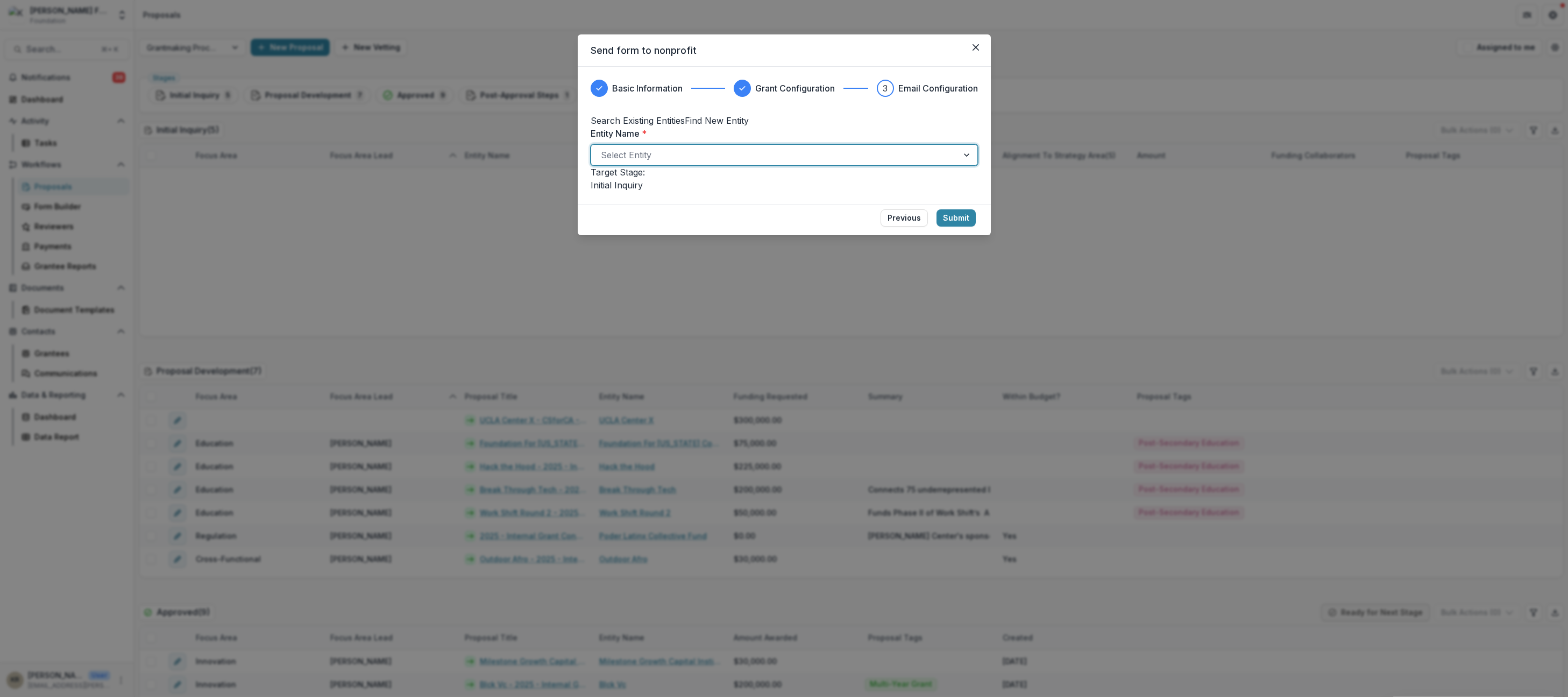
click at [729, 162] on div at bounding box center [775, 155] width 348 height 15
type input "**********"
click at [749, 121] on button "Find New Entity" at bounding box center [716, 121] width 64 height 13
click at [749, 124] on button "Find New Entity" at bounding box center [716, 121] width 64 height 13
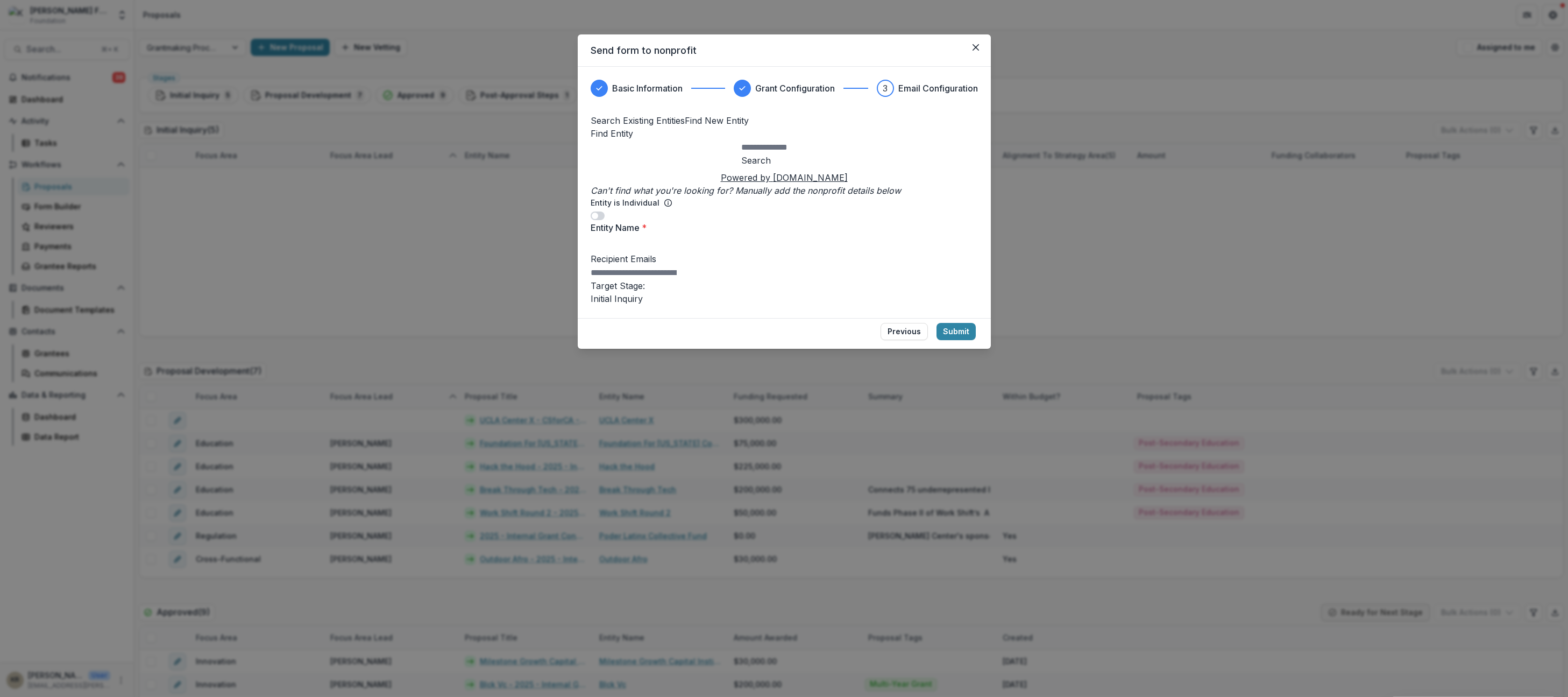
click at [639, 251] on input "Entity Name *" at bounding box center [634, 246] width 86 height 13
click at [742, 154] on input "text" at bounding box center [785, 148] width 86 height 13
type input "**********"
click at [771, 167] on button "Search" at bounding box center [756, 160] width 30 height 13
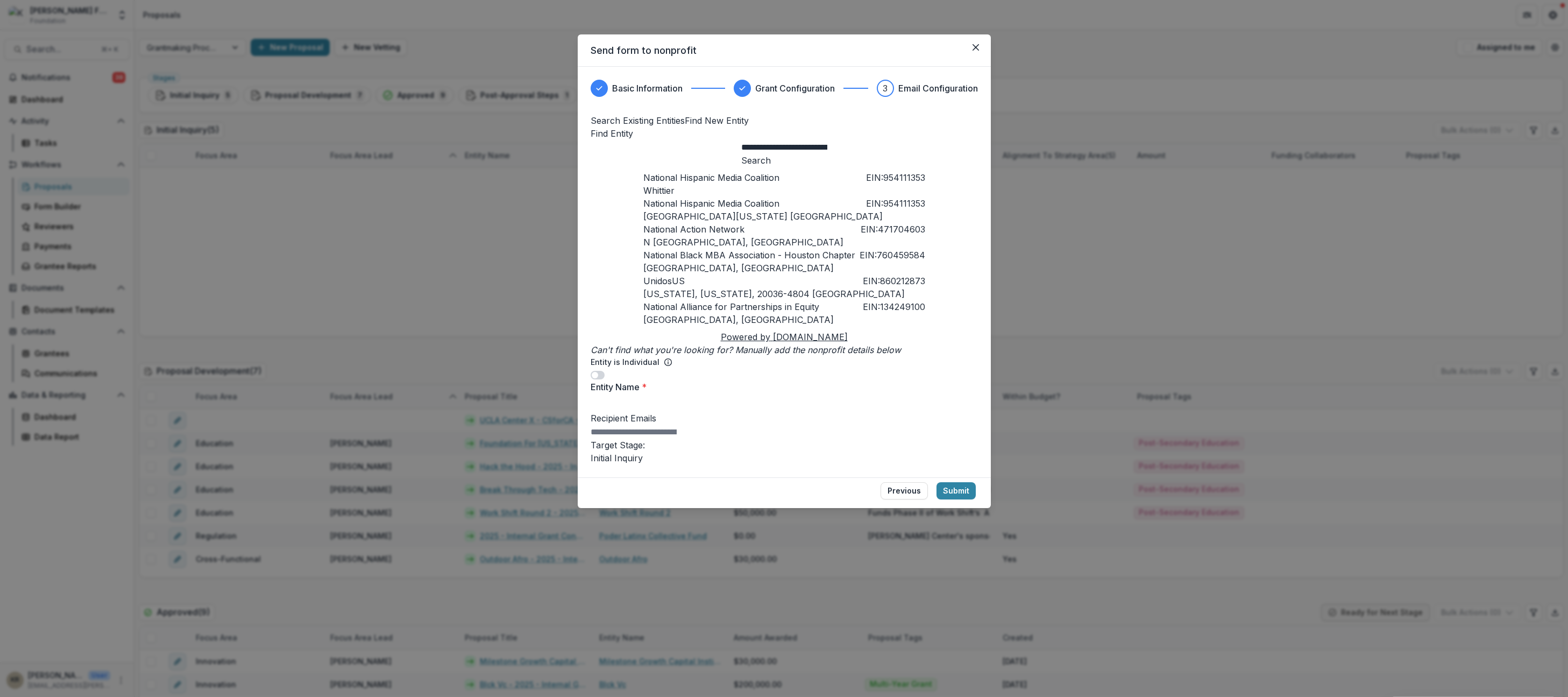
click at [775, 197] on div "Whittier" at bounding box center [785, 191] width 282 height 13
type input "**********"
drag, startPoint x: 808, startPoint y: 214, endPoint x: 805, endPoint y: 251, distance: 37.1
click at [805, 251] on div "National Hispanic Media Coalition EIN: 954111353 Whittier National Hispanic Med…" at bounding box center [785, 248] width 282 height 155
click at [805, 223] on div "Pasadena, California, 91105 United States" at bounding box center [785, 217] width 282 height 13
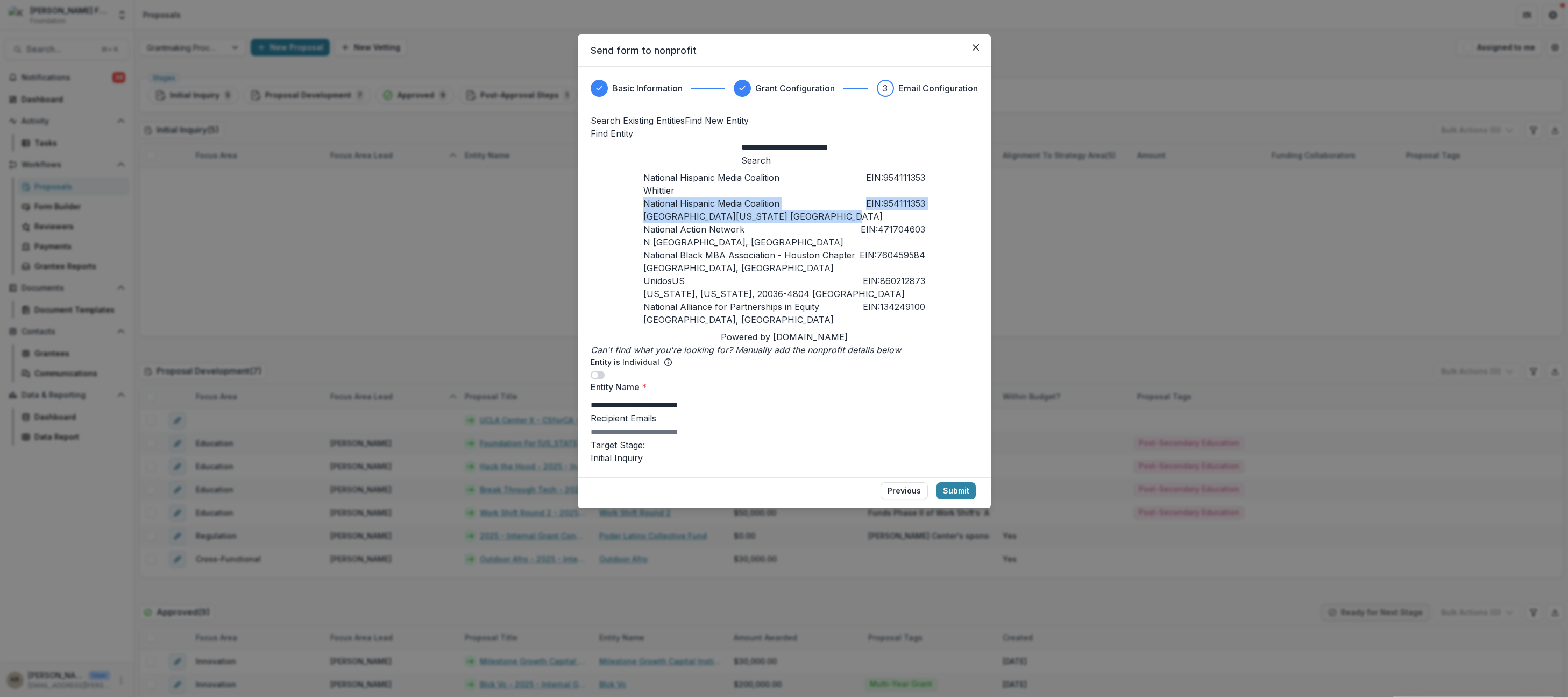
click at [805, 223] on div "Pasadena, California, 91105 United States" at bounding box center [785, 217] width 282 height 13
click at [926, 210] on span "EIN: 954111353" at bounding box center [895, 203] width 59 height 13
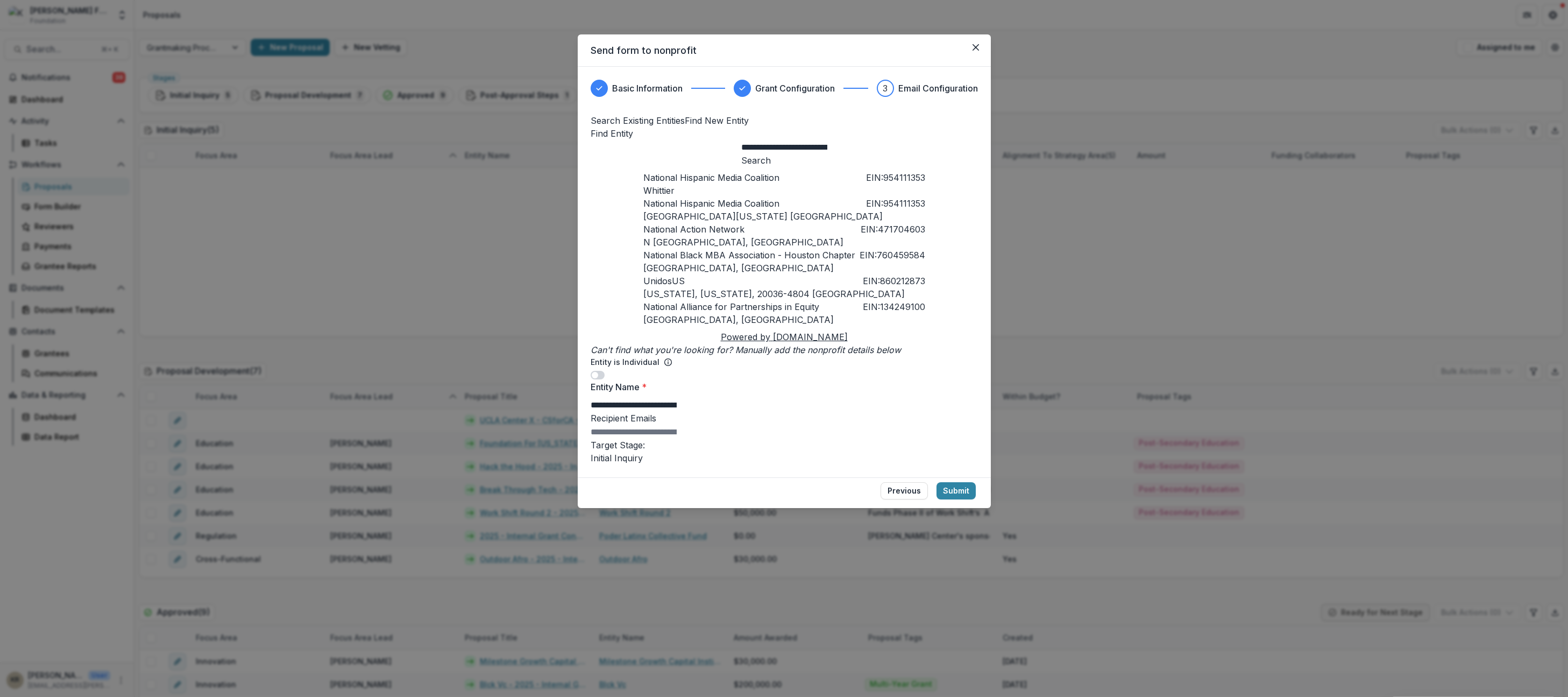
click at [914, 223] on div "National Hispanic Media Coalition EIN: 954111353 Pasadena, California, 91105 Un…" at bounding box center [785, 209] width 282 height 26
click at [655, 187] on div "National Hispanic Media Coalition EIN: 954111353 Whittier" at bounding box center [785, 184] width 282 height 26
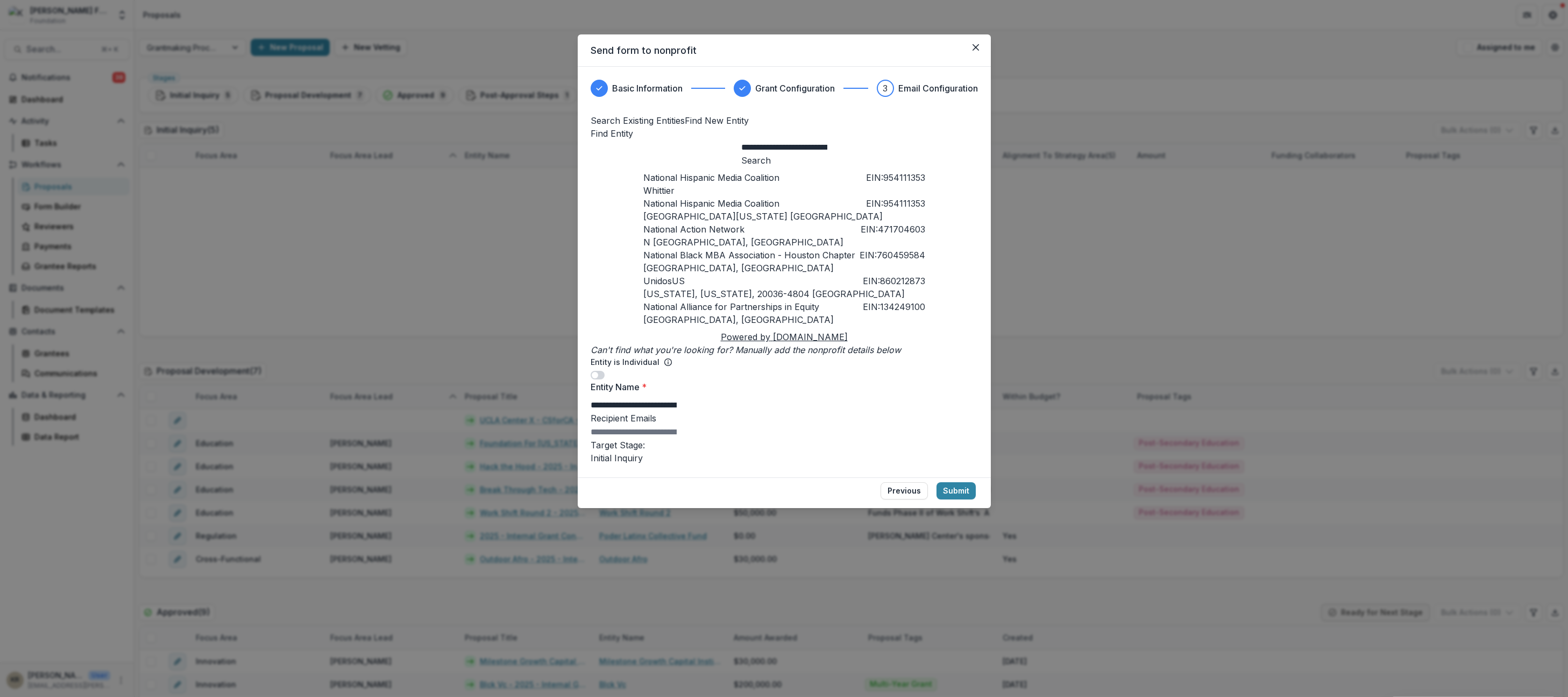
click at [727, 223] on div "National Hispanic Media Coalition EIN: 954111353 Pasadena, California, 91105 Un…" at bounding box center [785, 209] width 282 height 26
click at [722, 223] on p "Pasadena, California, 91105 United States" at bounding box center [763, 217] width 240 height 13
drag, startPoint x: 871, startPoint y: 168, endPoint x: 916, endPoint y: 162, distance: 45.4
click at [828, 154] on input "**********" at bounding box center [785, 148] width 86 height 13
click at [823, 197] on div "National Hispanic Media Coalition EIN: 954111353 Whittier" at bounding box center [785, 184] width 282 height 26
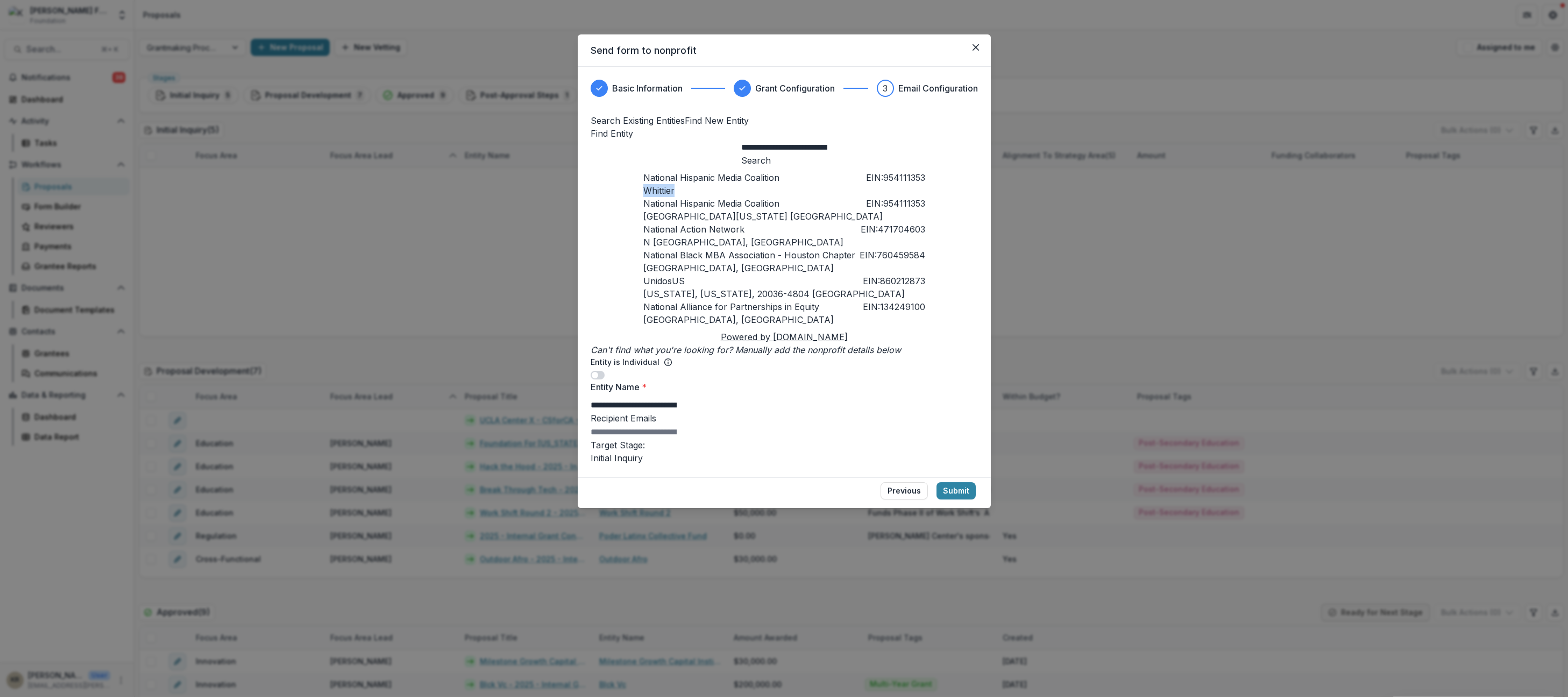
click at [823, 197] on div "National Hispanic Media Coalition EIN: 954111353 Whittier" at bounding box center [785, 184] width 282 height 26
click at [887, 355] on icon "Can't find what you're looking for? Manually add the nonprofit details below" at bounding box center [746, 350] width 311 height 11
click at [636, 412] on input "**********" at bounding box center [634, 405] width 86 height 13
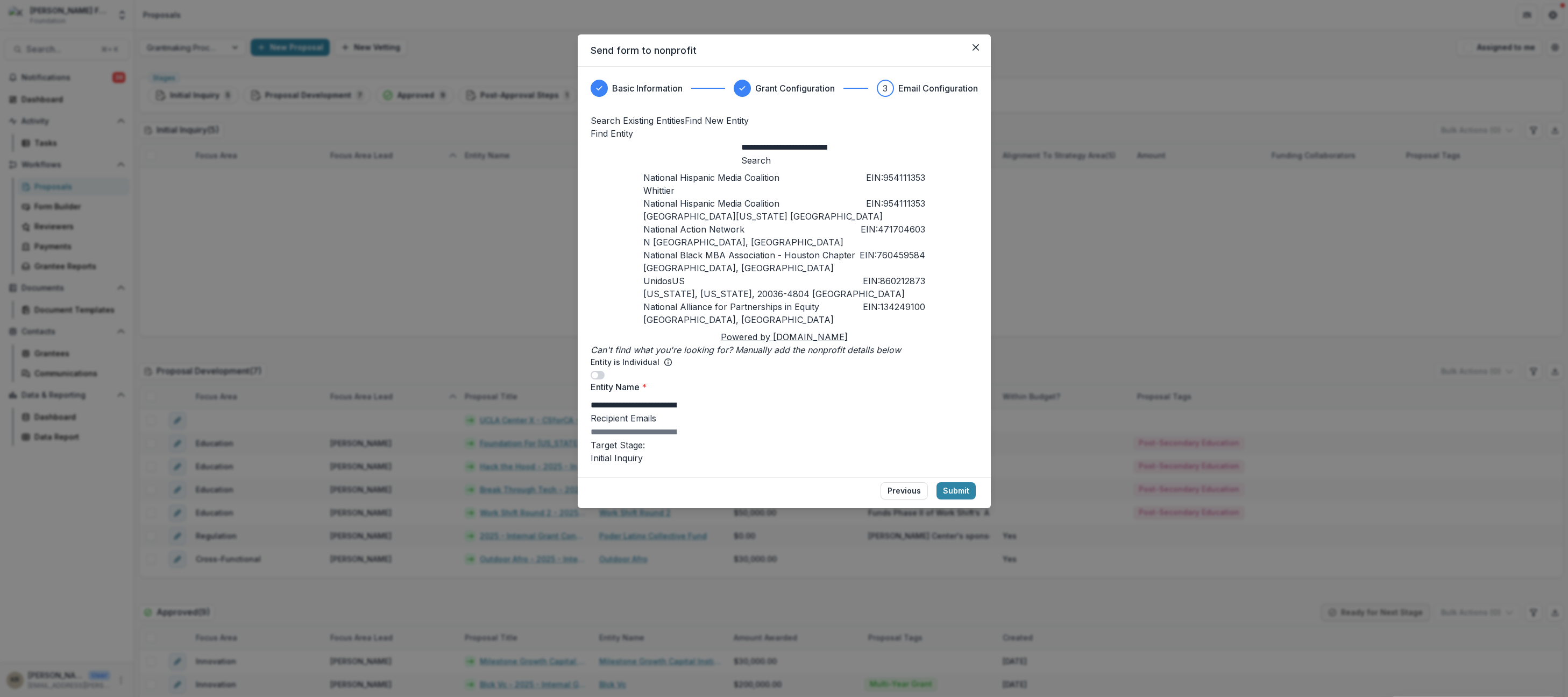
click at [636, 439] on input "Recipient Emails" at bounding box center [634, 433] width 86 height 13
click at [739, 197] on div "National Hispanic Media Coalition EIN: 954111353 Whittier" at bounding box center [785, 184] width 282 height 26
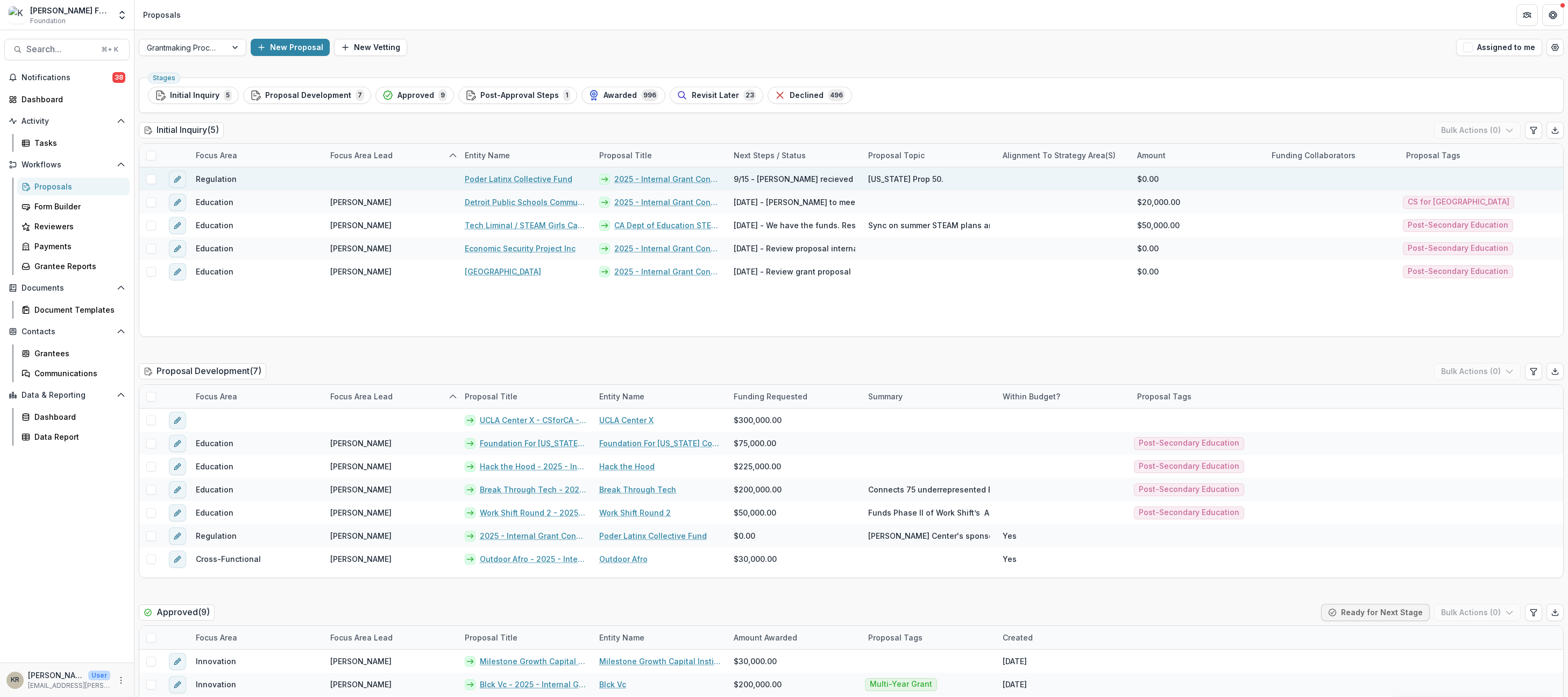
click at [429, 174] on div at bounding box center [391, 179] width 134 height 23
click at [499, 180] on link "Poder Latinx Collective Fund" at bounding box center [518, 179] width 108 height 11
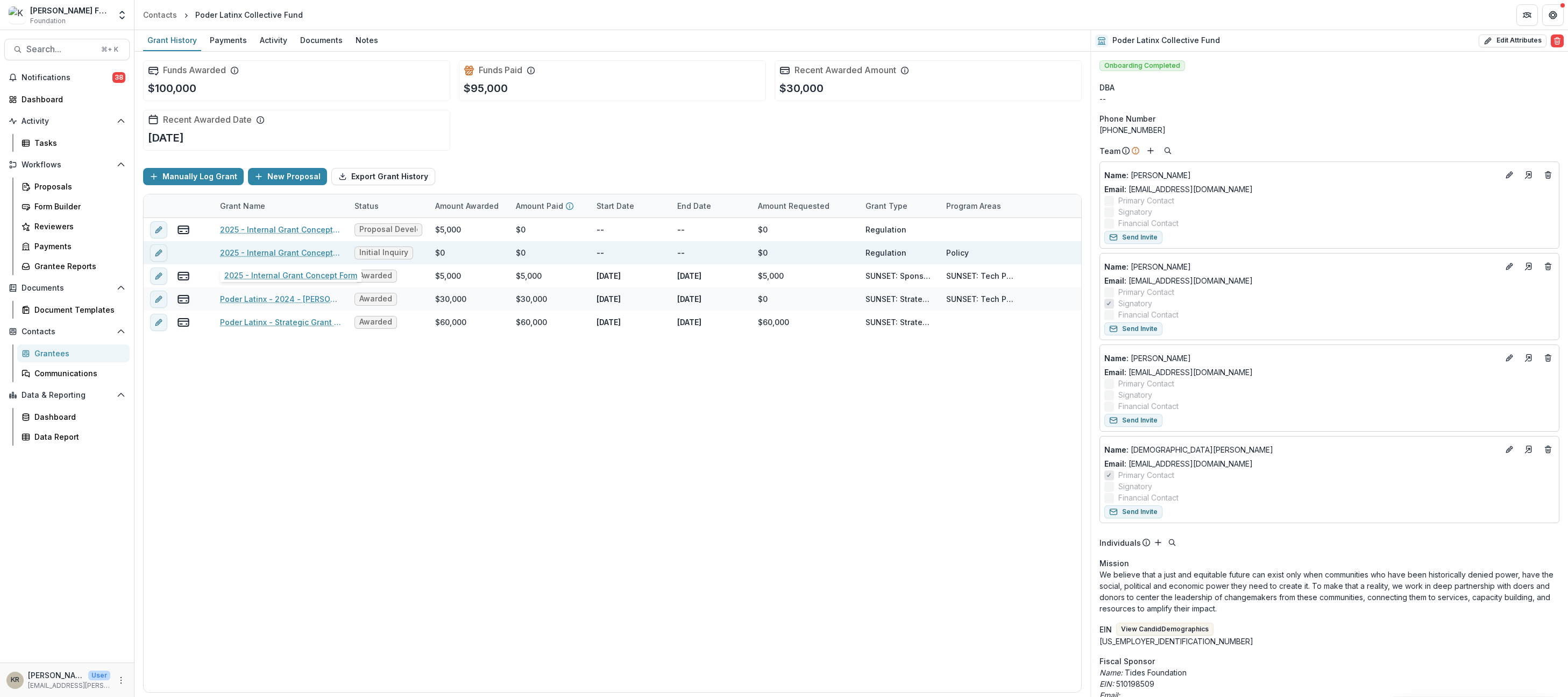
click at [303, 254] on link "2025 - Internal Grant Concept Form" at bounding box center [281, 252] width 122 height 11
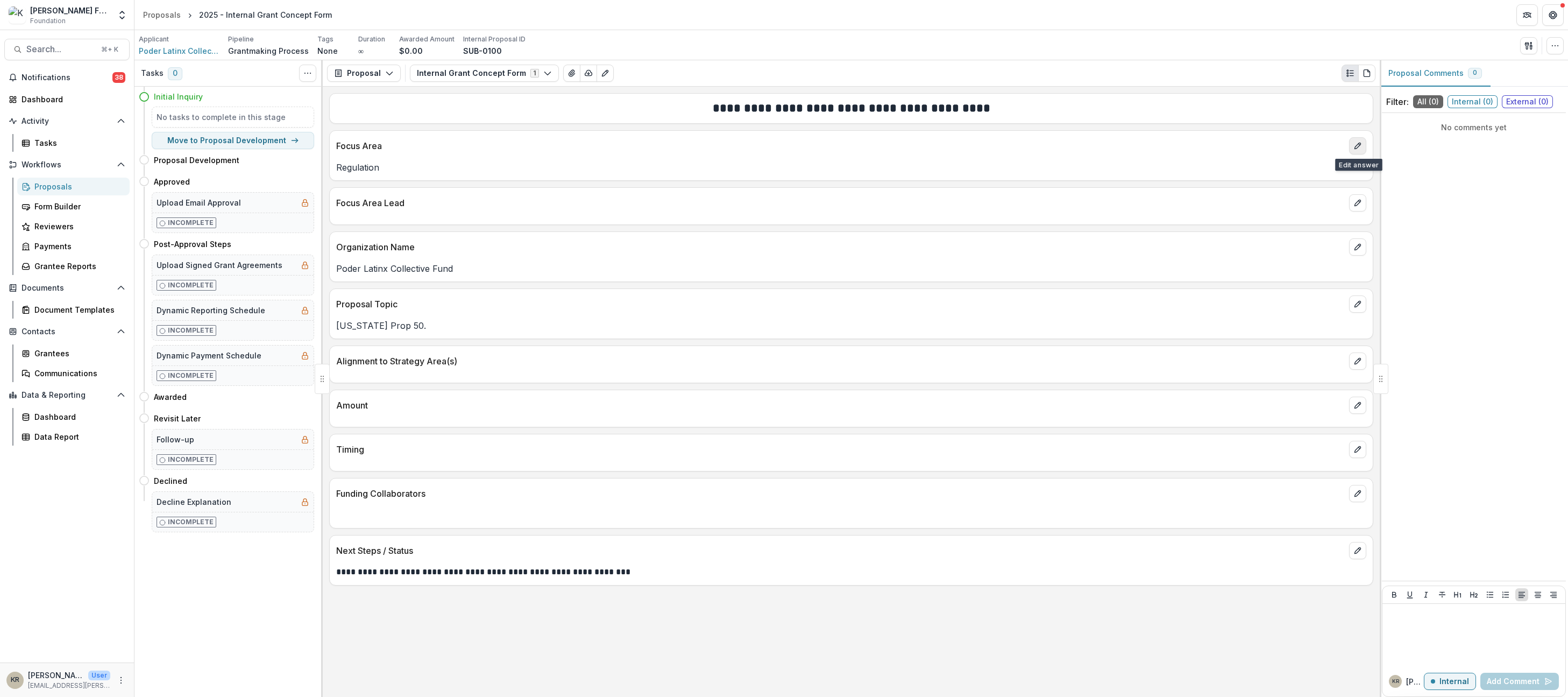
click at [1353, 142] on icon "edit" at bounding box center [1357, 146] width 9 height 9
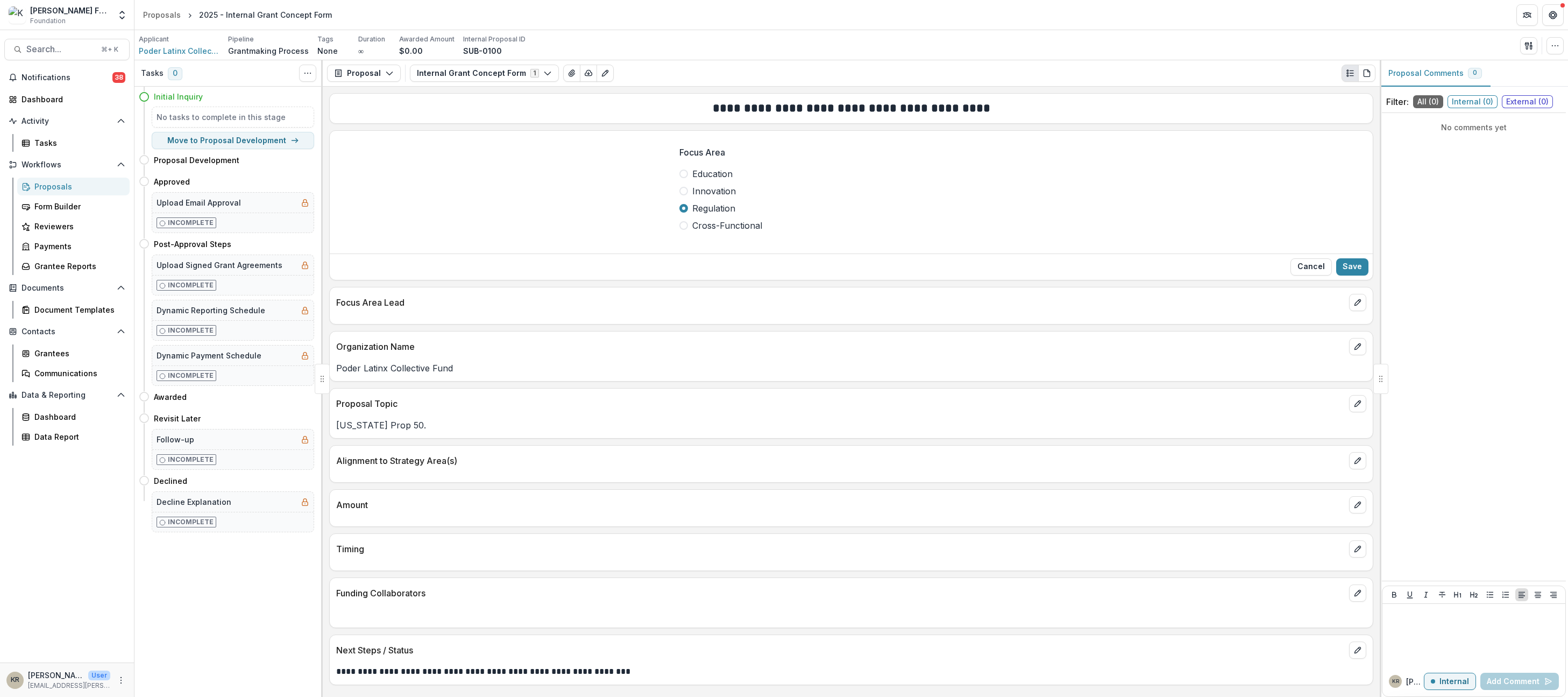
click at [693, 208] on span "Regulation" at bounding box center [714, 209] width 43 height 13
click at [1318, 265] on button "Cancel" at bounding box center [1311, 267] width 42 height 17
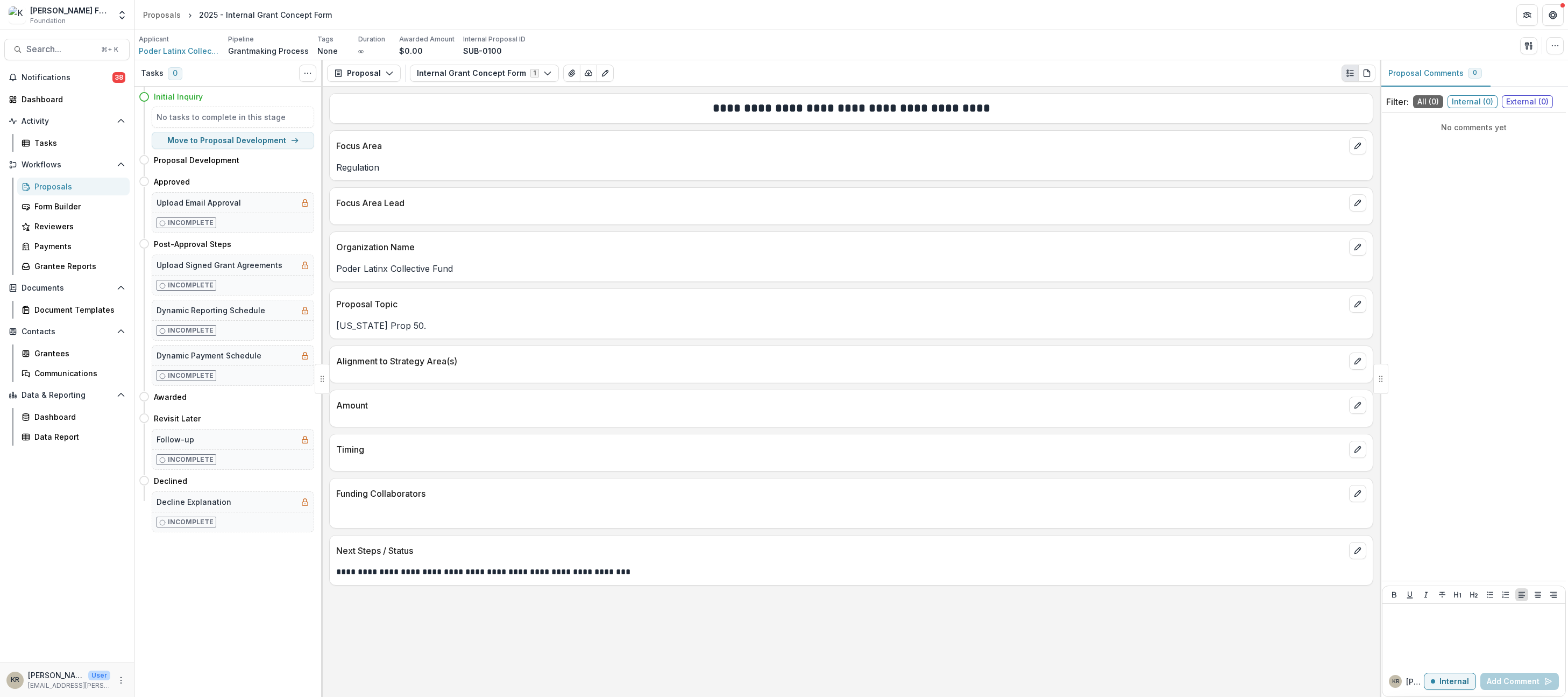
drag, startPoint x: 350, startPoint y: 155, endPoint x: 315, endPoint y: 306, distance: 155.0
click at [349, 158] on div "Regulation" at bounding box center [851, 164] width 1043 height 19
click at [679, 595] on div "**********" at bounding box center [852, 392] width 1057 height 610
click at [1361, 207] on button "edit" at bounding box center [1358, 203] width 17 height 17
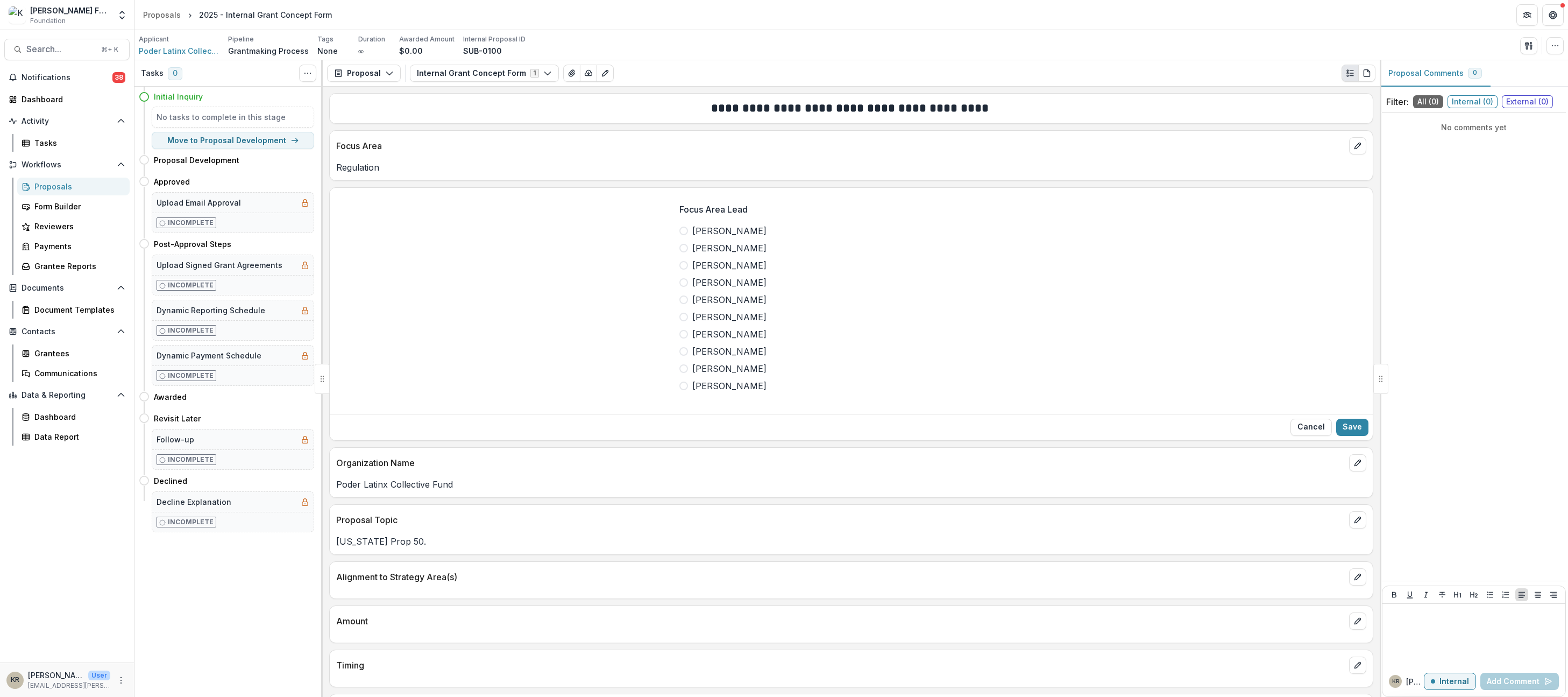
click at [712, 226] on span "[PERSON_NAME]" at bounding box center [730, 231] width 74 height 13
click at [1355, 427] on button "Save" at bounding box center [1352, 427] width 32 height 17
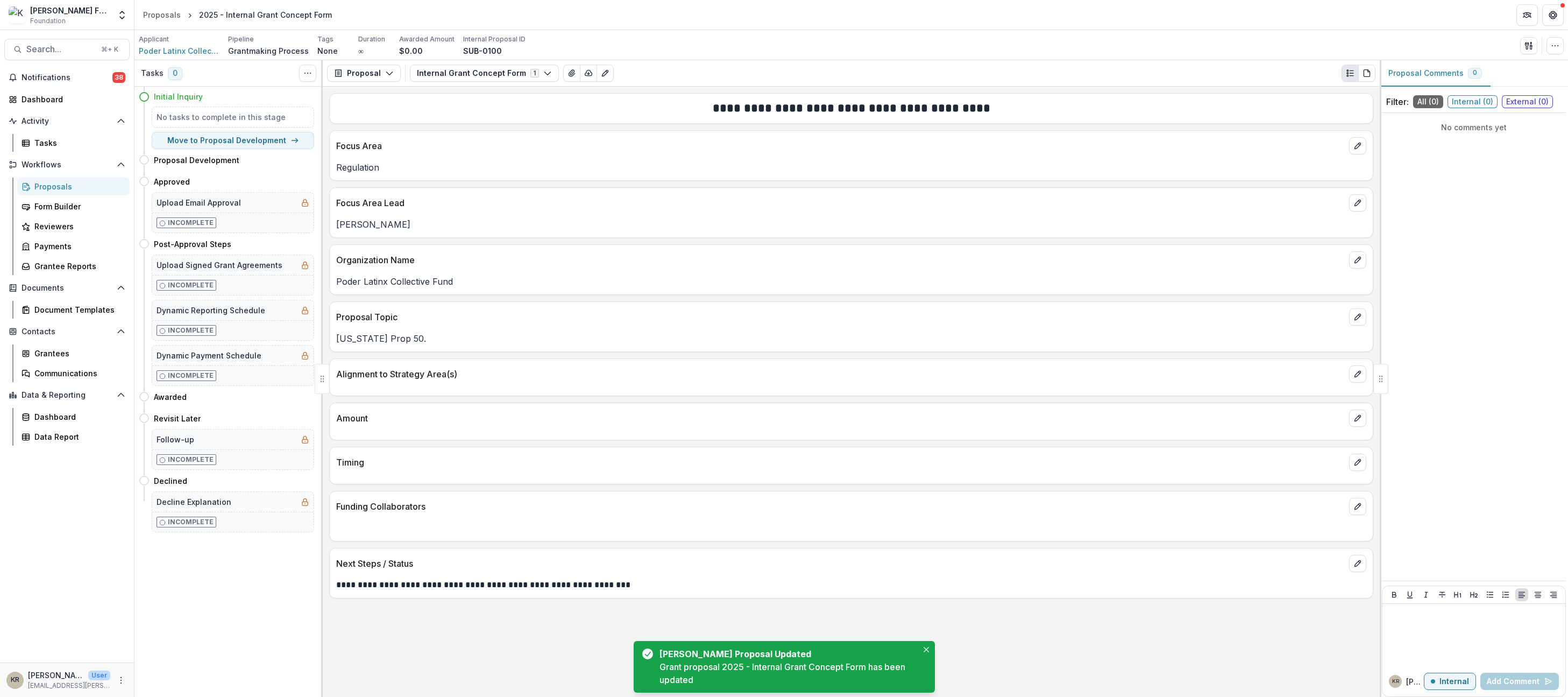
click at [85, 182] on div "Proposals" at bounding box center [77, 186] width 87 height 11
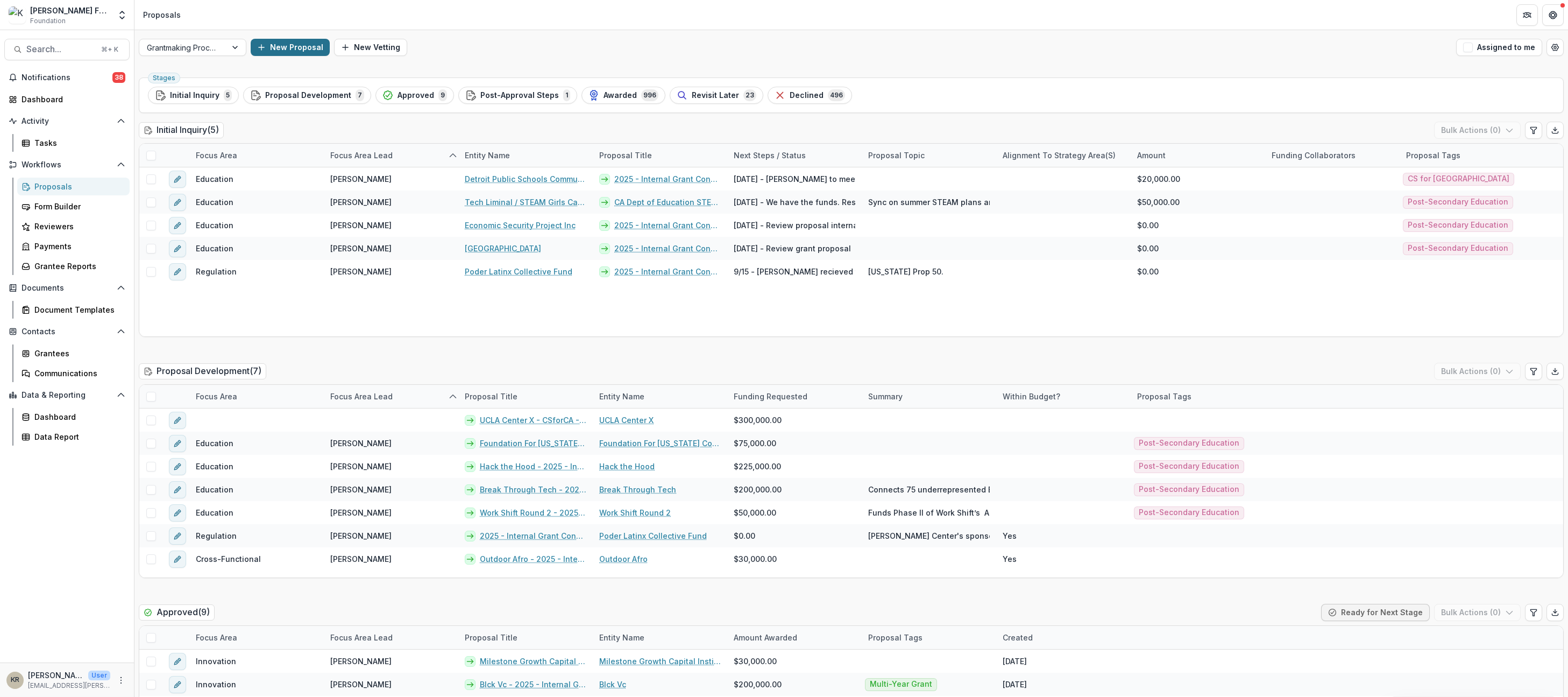
click at [307, 48] on button "New Proposal" at bounding box center [290, 48] width 79 height 17
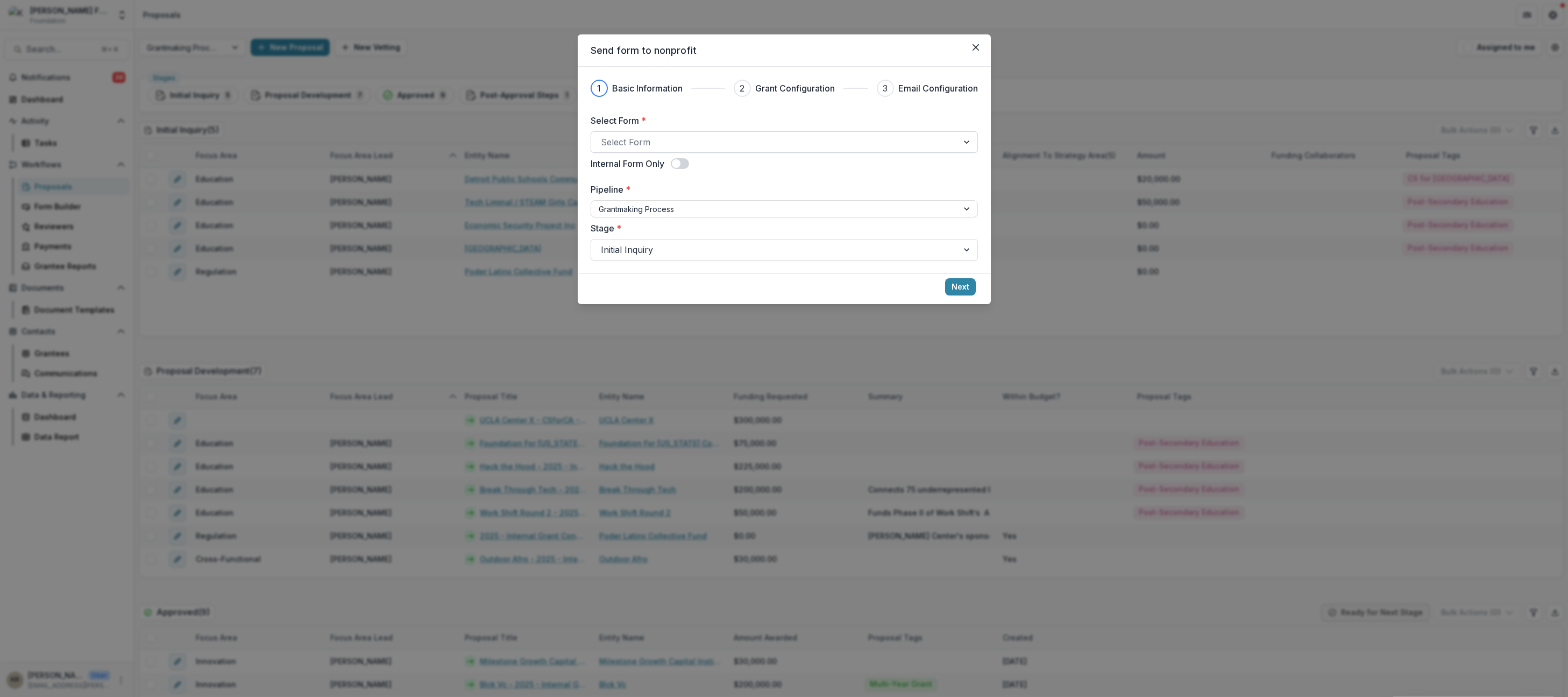
click at [721, 151] on div "Select Form" at bounding box center [784, 142] width 387 height 22
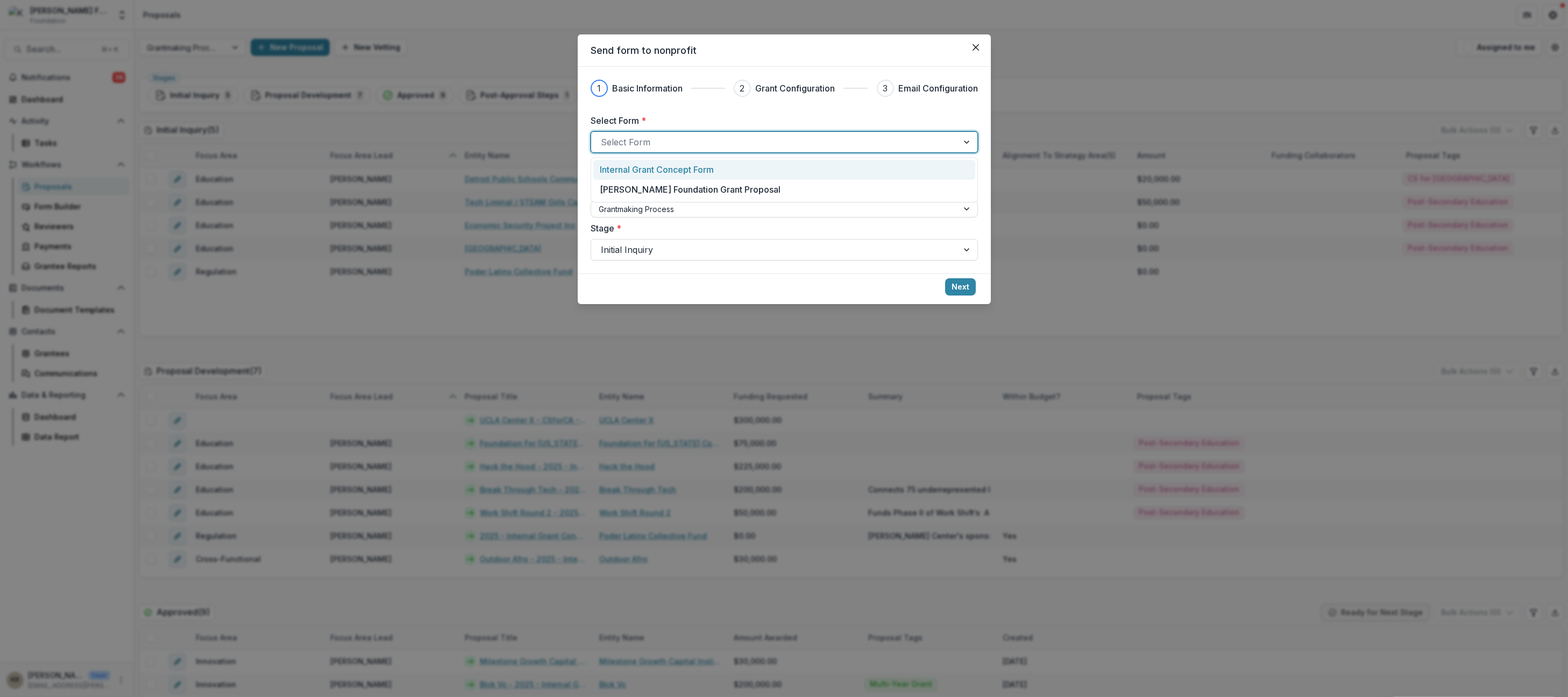
click at [703, 176] on p "Internal Grant Concept Form" at bounding box center [657, 170] width 114 height 13
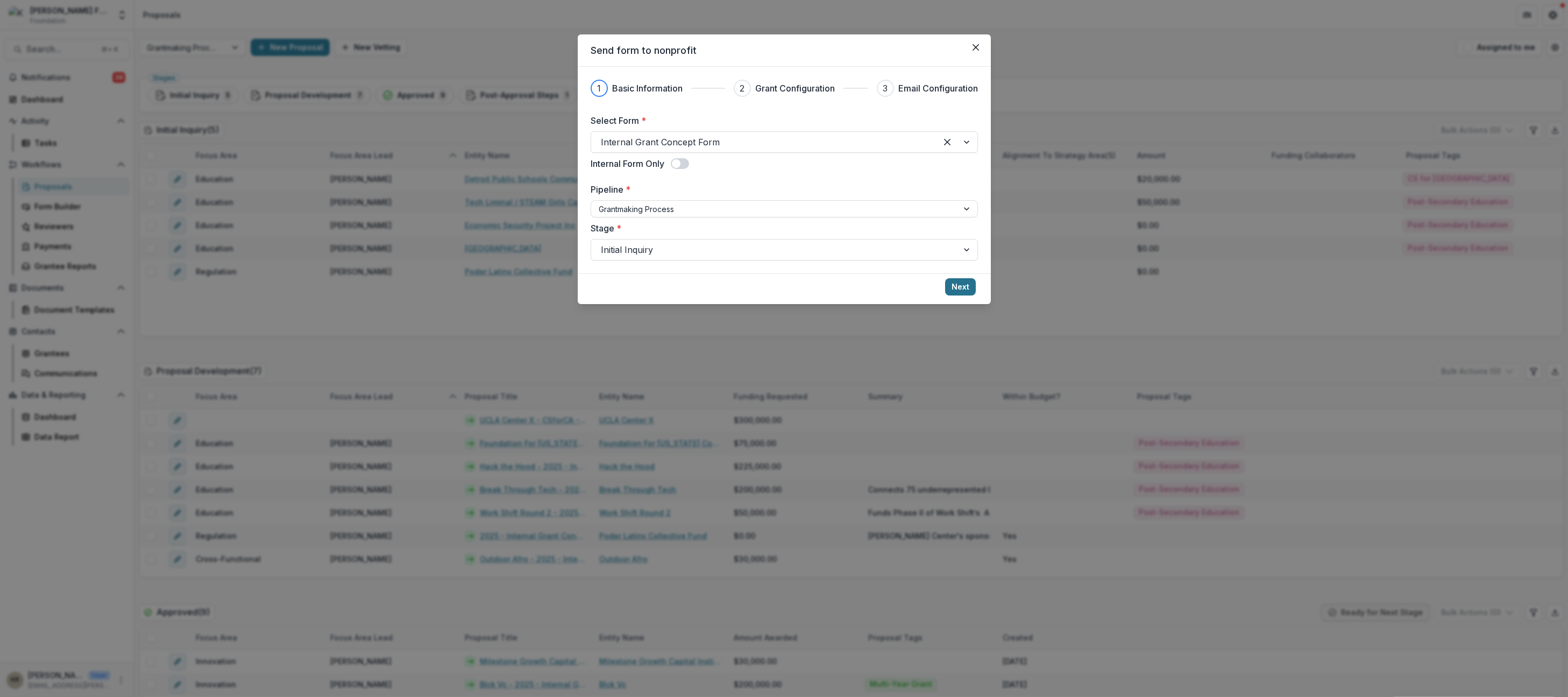
click at [961, 290] on button "Next" at bounding box center [961, 287] width 30 height 17
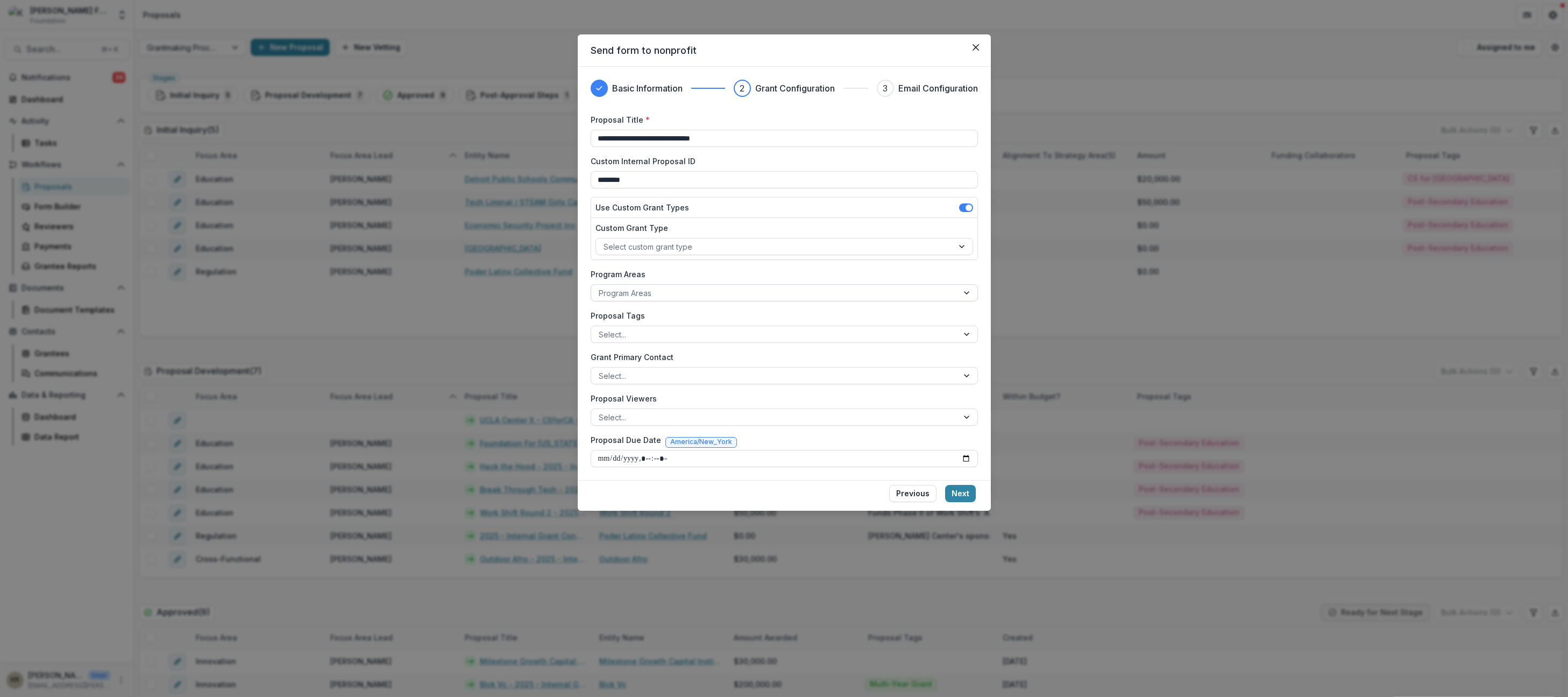
click at [642, 295] on div at bounding box center [774, 293] width 352 height 13
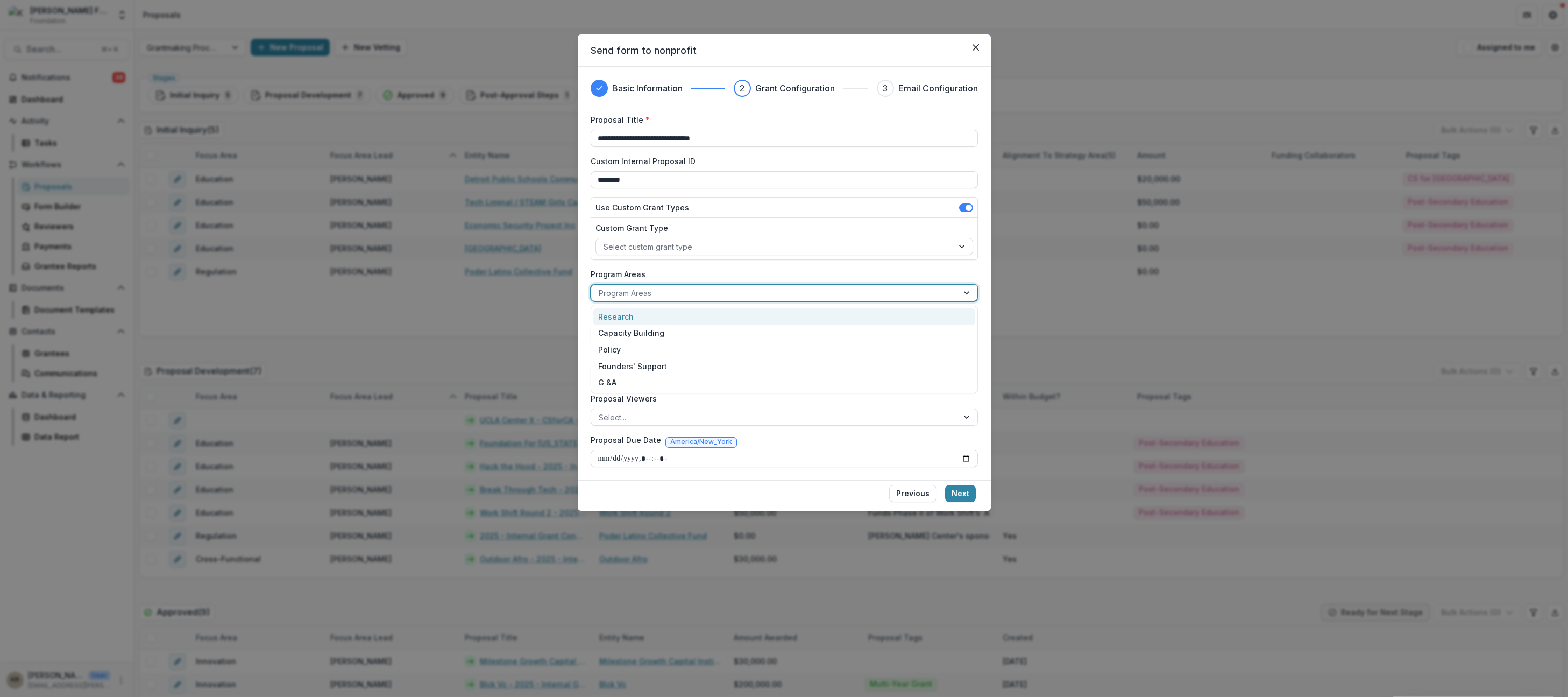
click at [670, 264] on div "**********" at bounding box center [784, 290] width 387 height 353
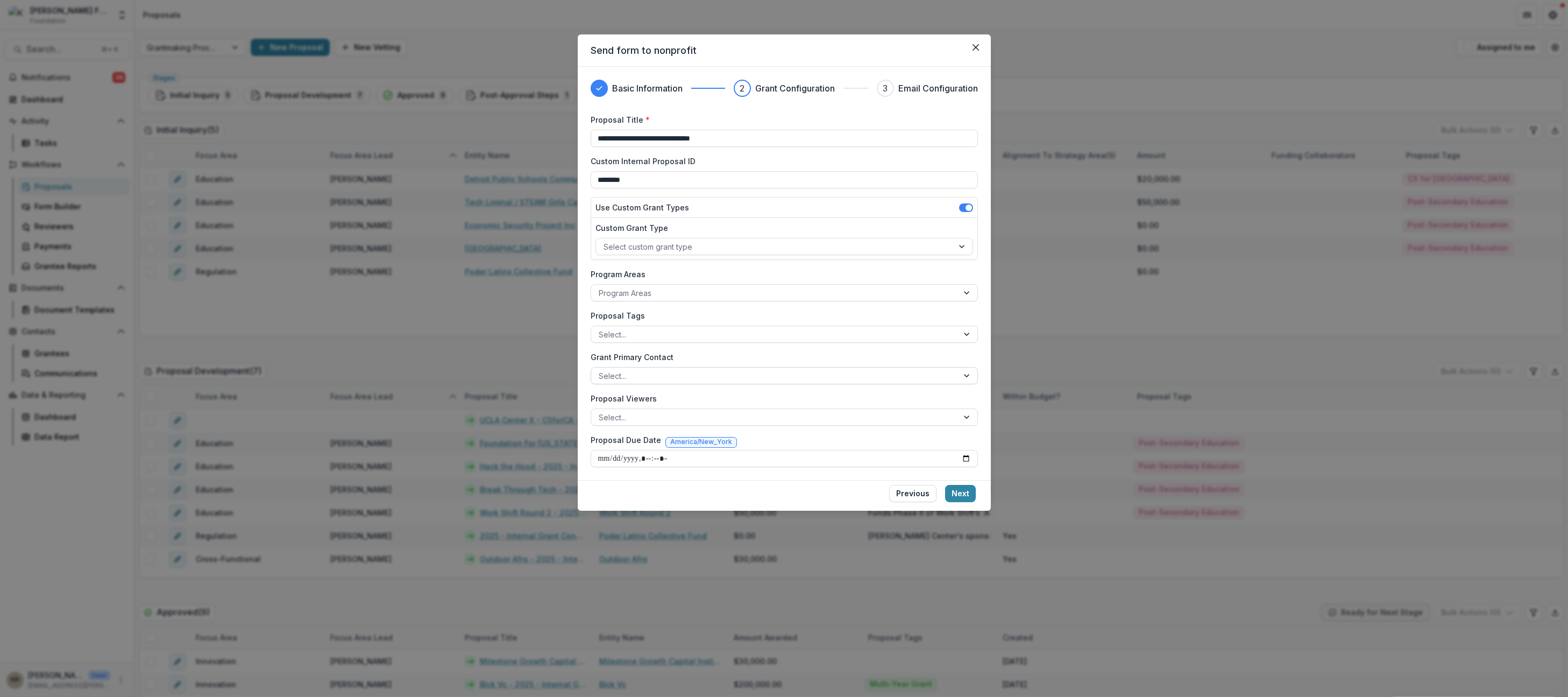
click at [636, 381] on div at bounding box center [774, 376] width 352 height 13
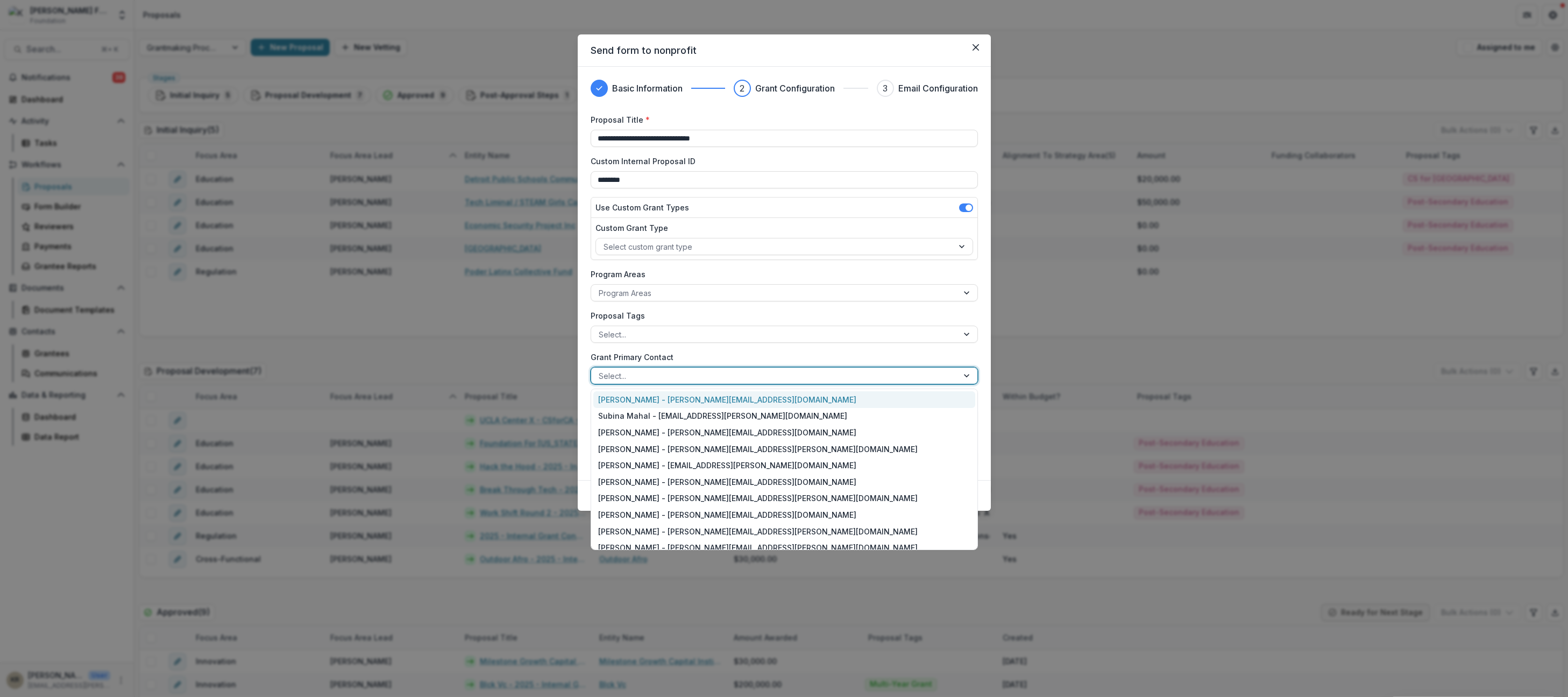
click at [626, 398] on div "Lili Gangas - lili@kaporcenter.org" at bounding box center [784, 400] width 382 height 17
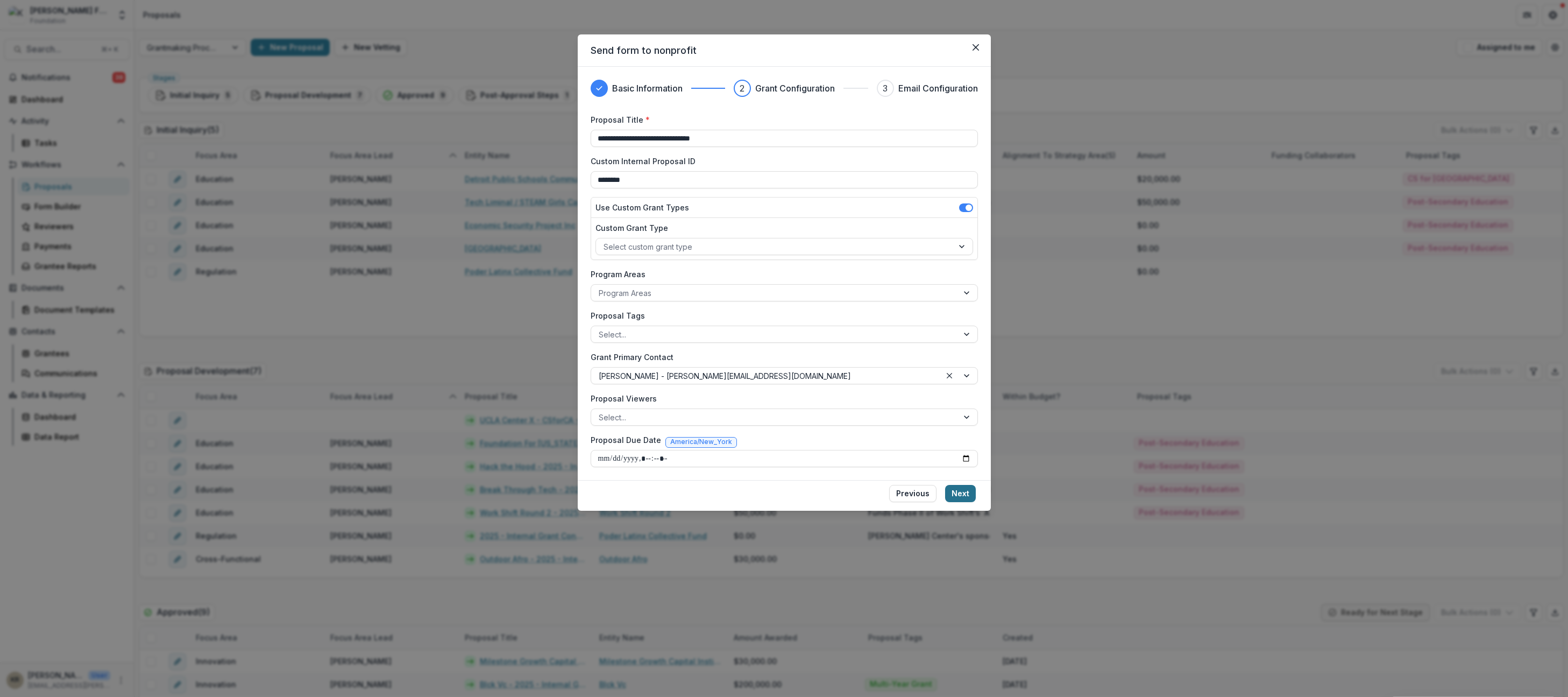
click at [954, 496] on button "Next" at bounding box center [961, 494] width 30 height 17
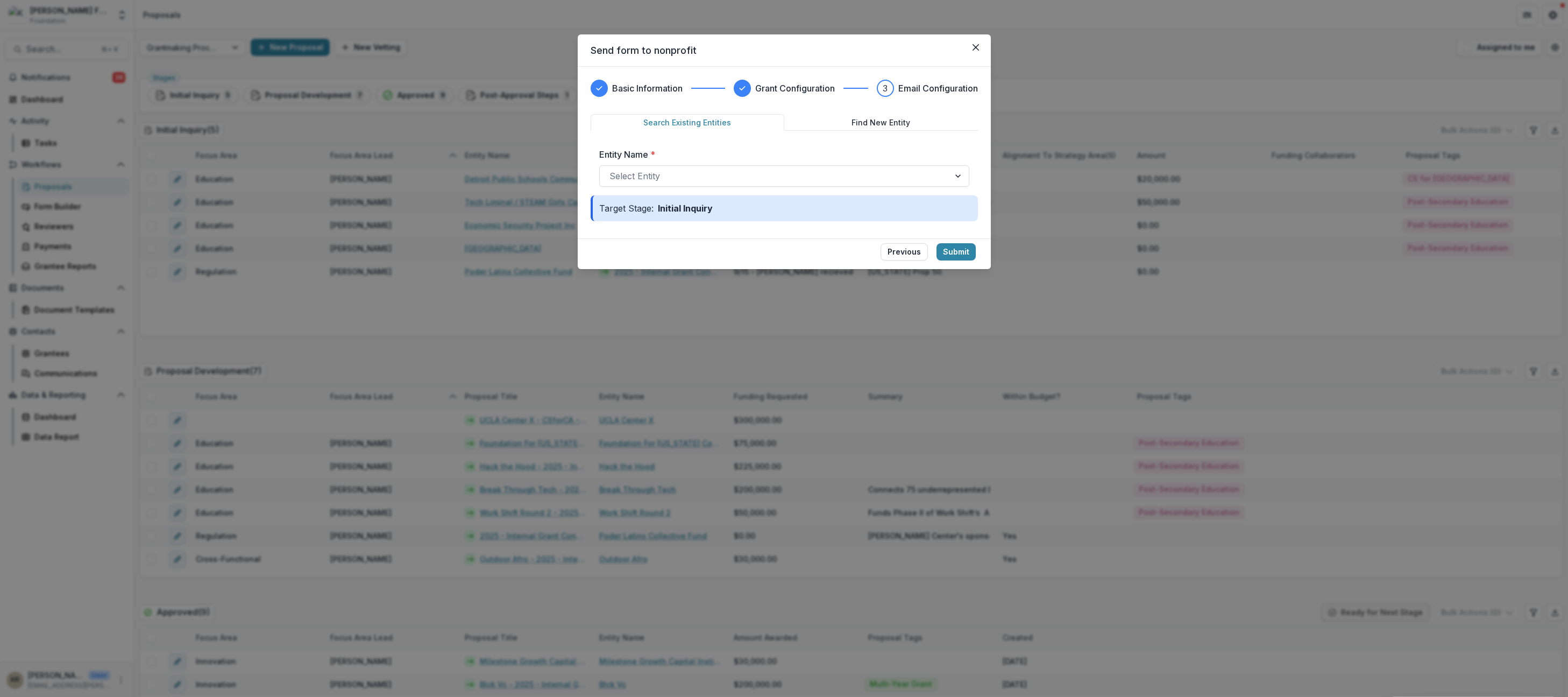
click at [877, 118] on button "Find New Entity" at bounding box center [881, 122] width 194 height 17
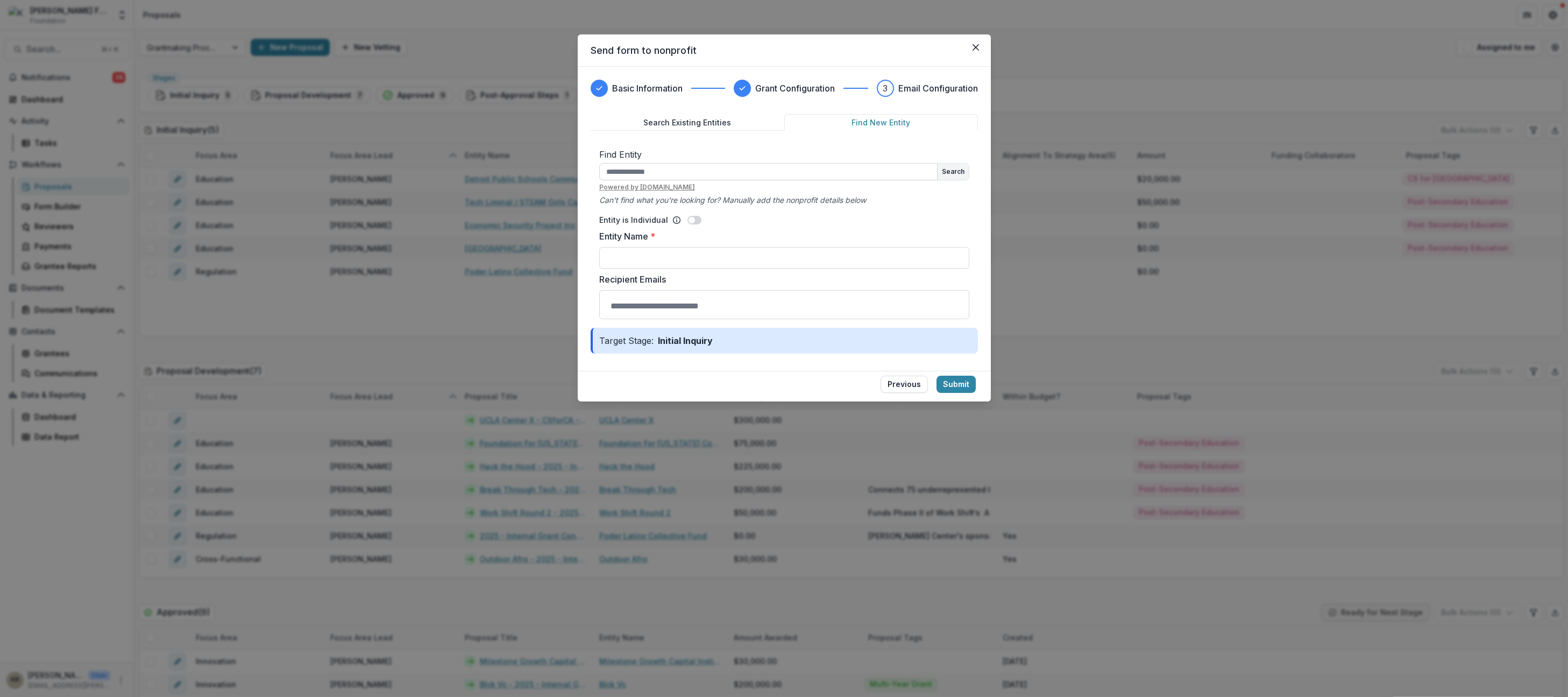
click at [659, 167] on input "text" at bounding box center [768, 172] width 338 height 17
type input "**********"
click at [952, 172] on button "Search" at bounding box center [953, 172] width 31 height 16
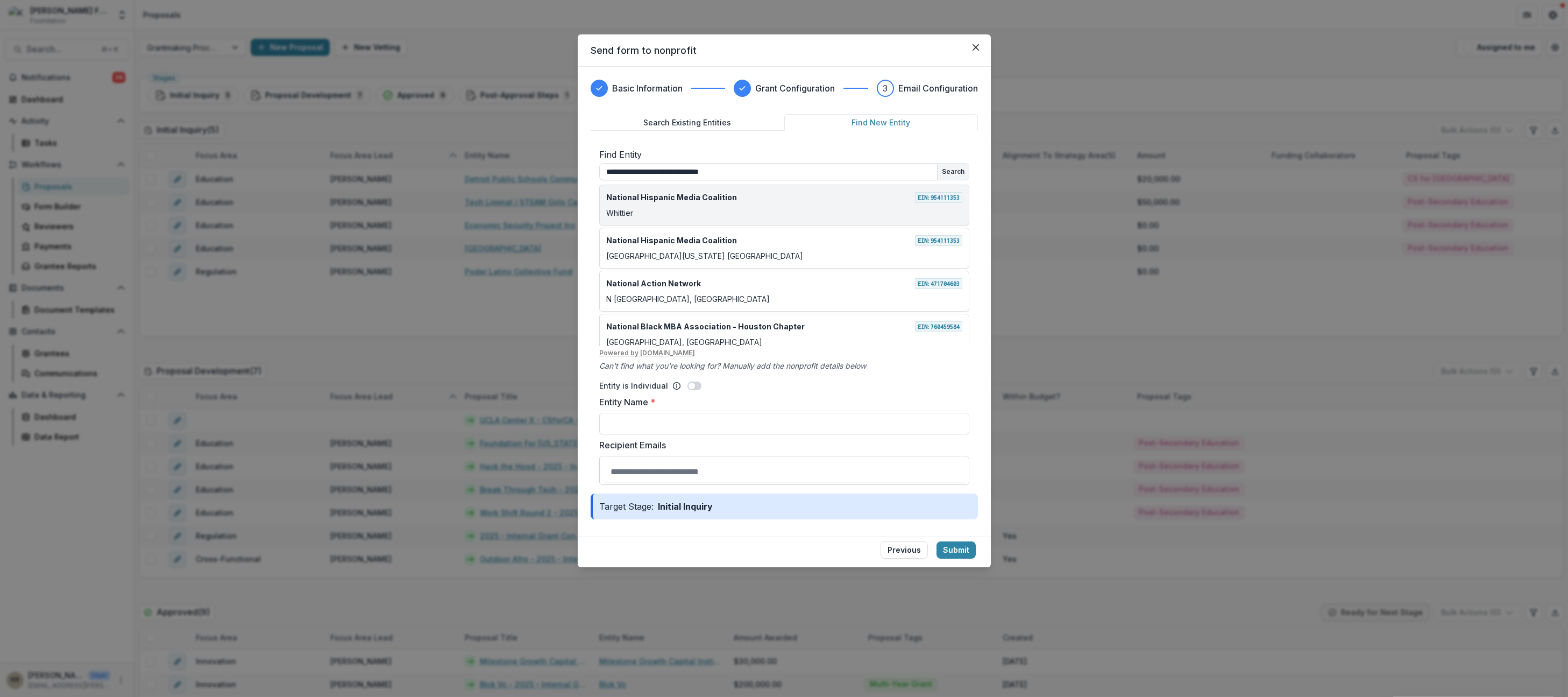
click at [769, 211] on div "Whittier" at bounding box center [785, 213] width 356 height 11
type input "**********"
click at [786, 398] on label "Entity Name *" at bounding box center [781, 402] width 364 height 13
click at [786, 413] on input "**********" at bounding box center [784, 423] width 370 height 22
click at [964, 547] on button "Submit" at bounding box center [956, 550] width 39 height 17
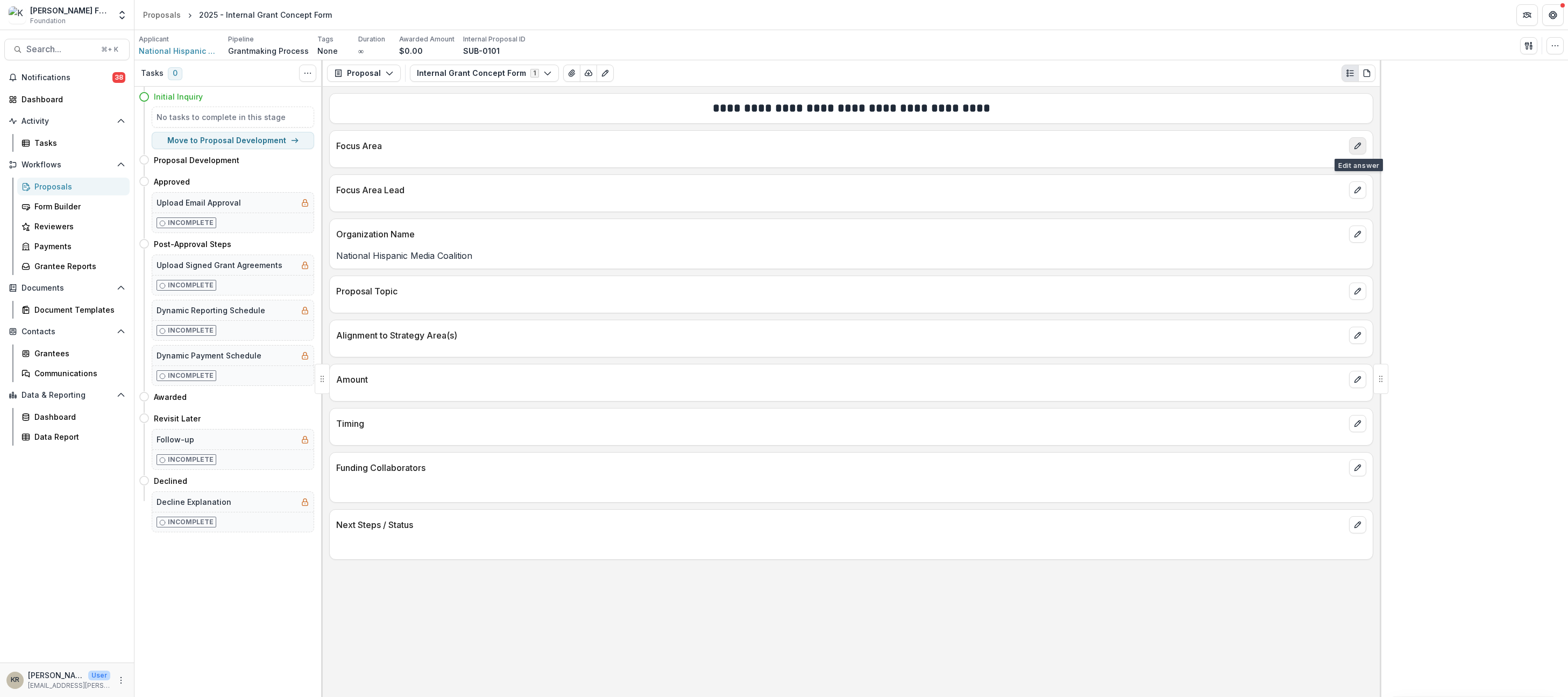
click at [1353, 140] on button "edit" at bounding box center [1358, 146] width 17 height 17
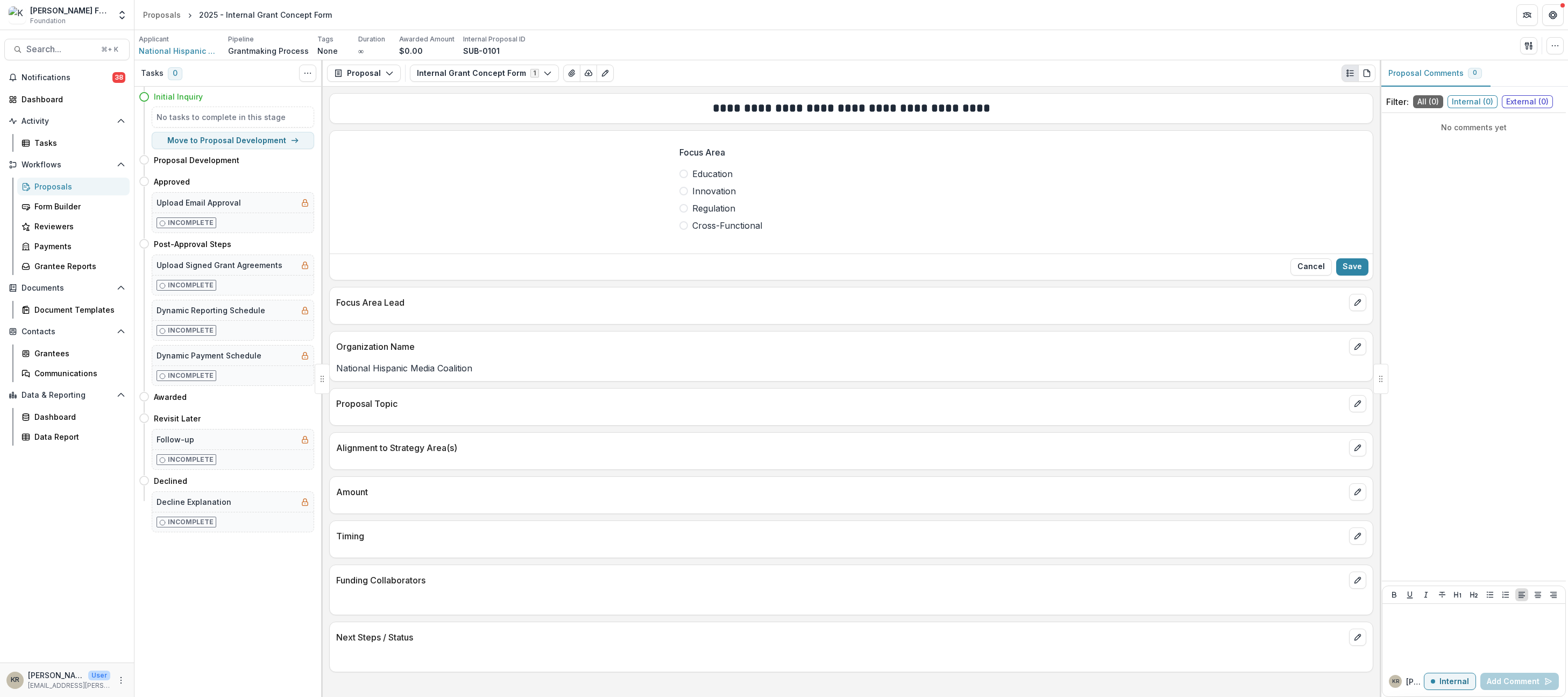
click at [719, 211] on span "Regulation" at bounding box center [714, 209] width 43 height 13
click at [1317, 268] on button "Cancel" at bounding box center [1311, 267] width 42 height 17
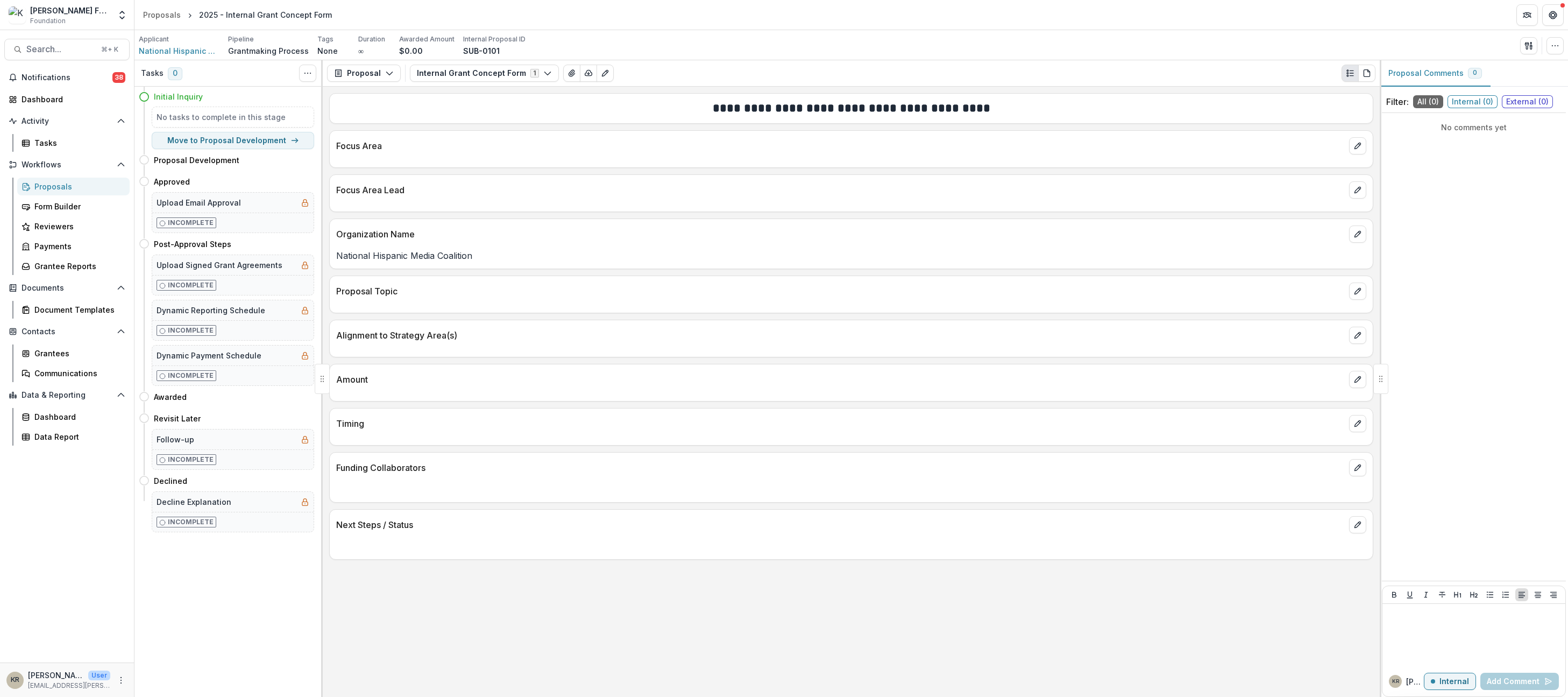
click at [1370, 148] on div "Focus Area" at bounding box center [851, 142] width 1043 height 24
click at [1353, 144] on icon "edit" at bounding box center [1357, 146] width 9 height 9
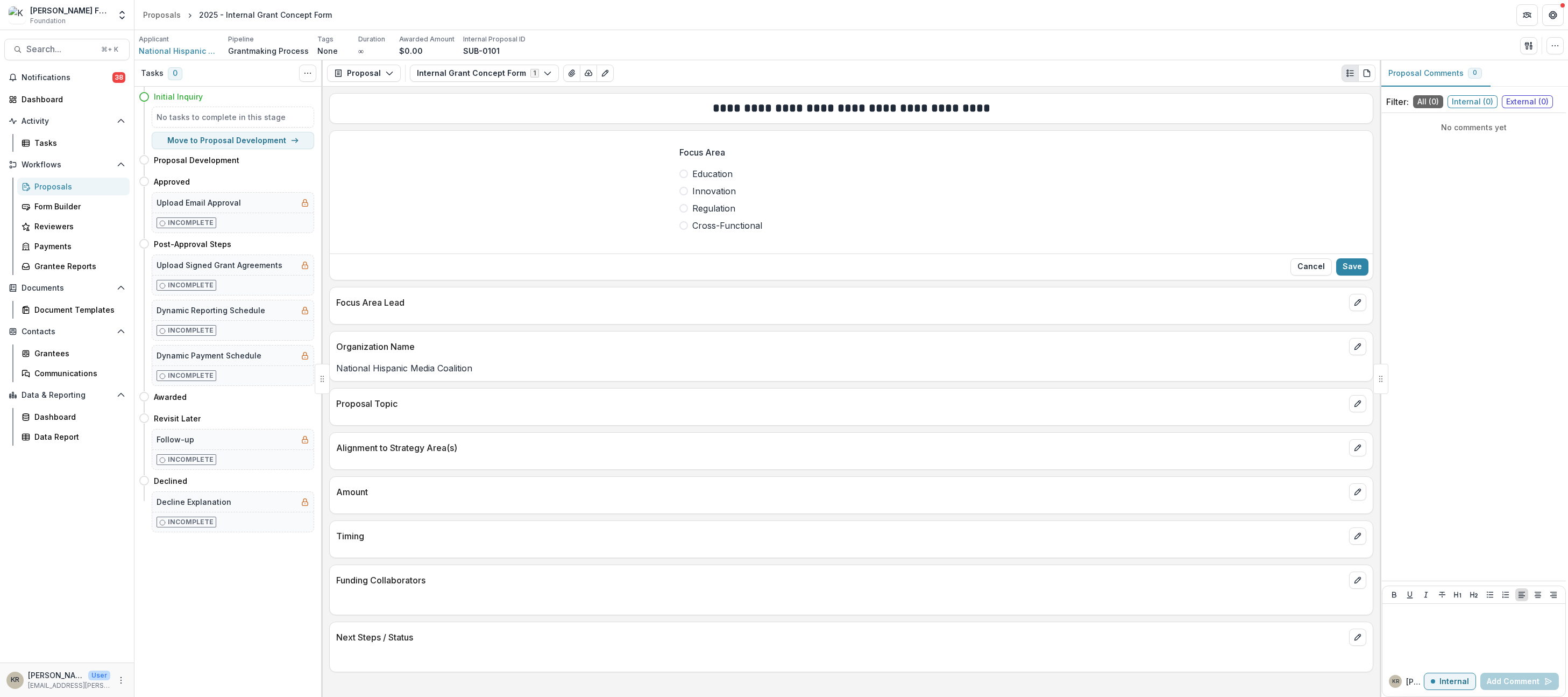
click at [710, 205] on span "Regulation" at bounding box center [714, 209] width 43 height 13
click at [1356, 262] on button "Save" at bounding box center [1352, 267] width 32 height 17
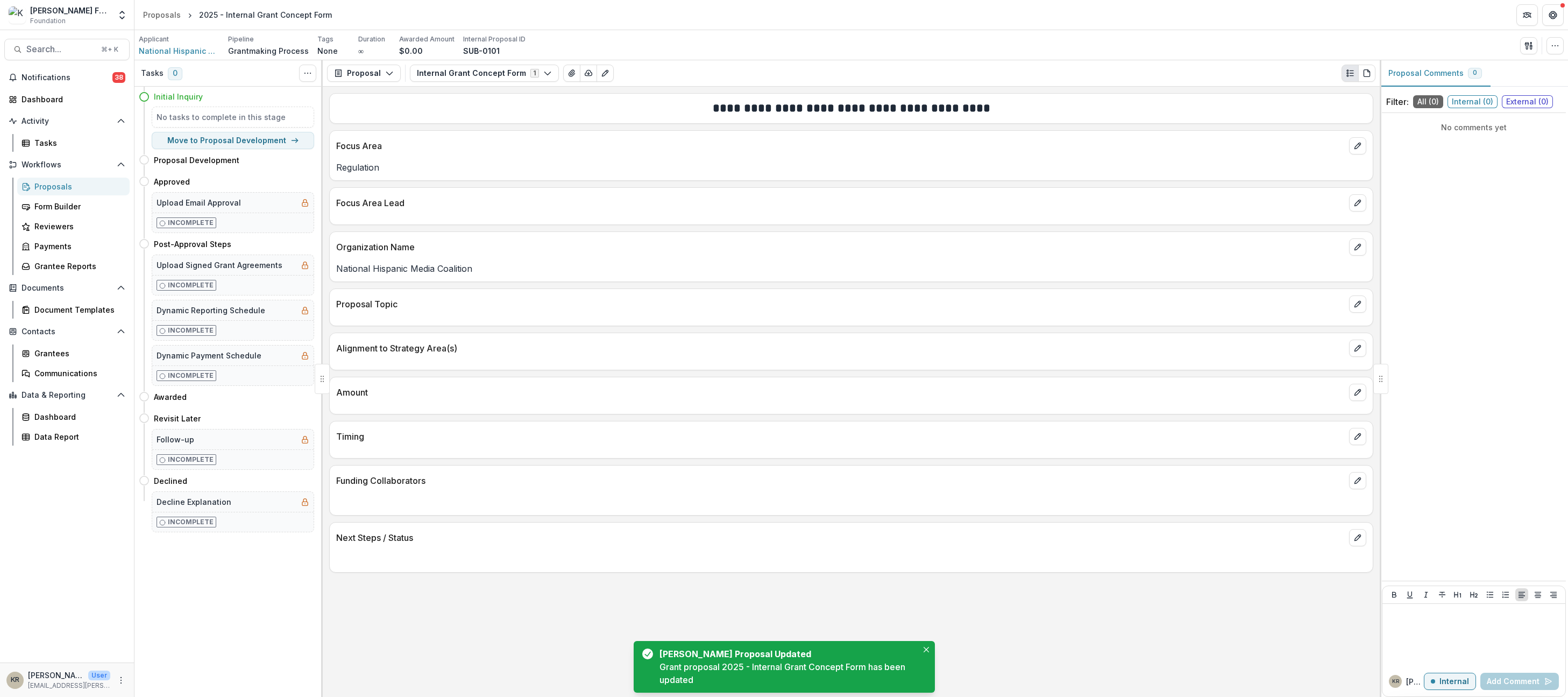
click at [1348, 207] on div "Focus Area Lead" at bounding box center [851, 200] width 1043 height 24
click at [1349, 206] on button "edit" at bounding box center [1358, 203] width 17 height 17
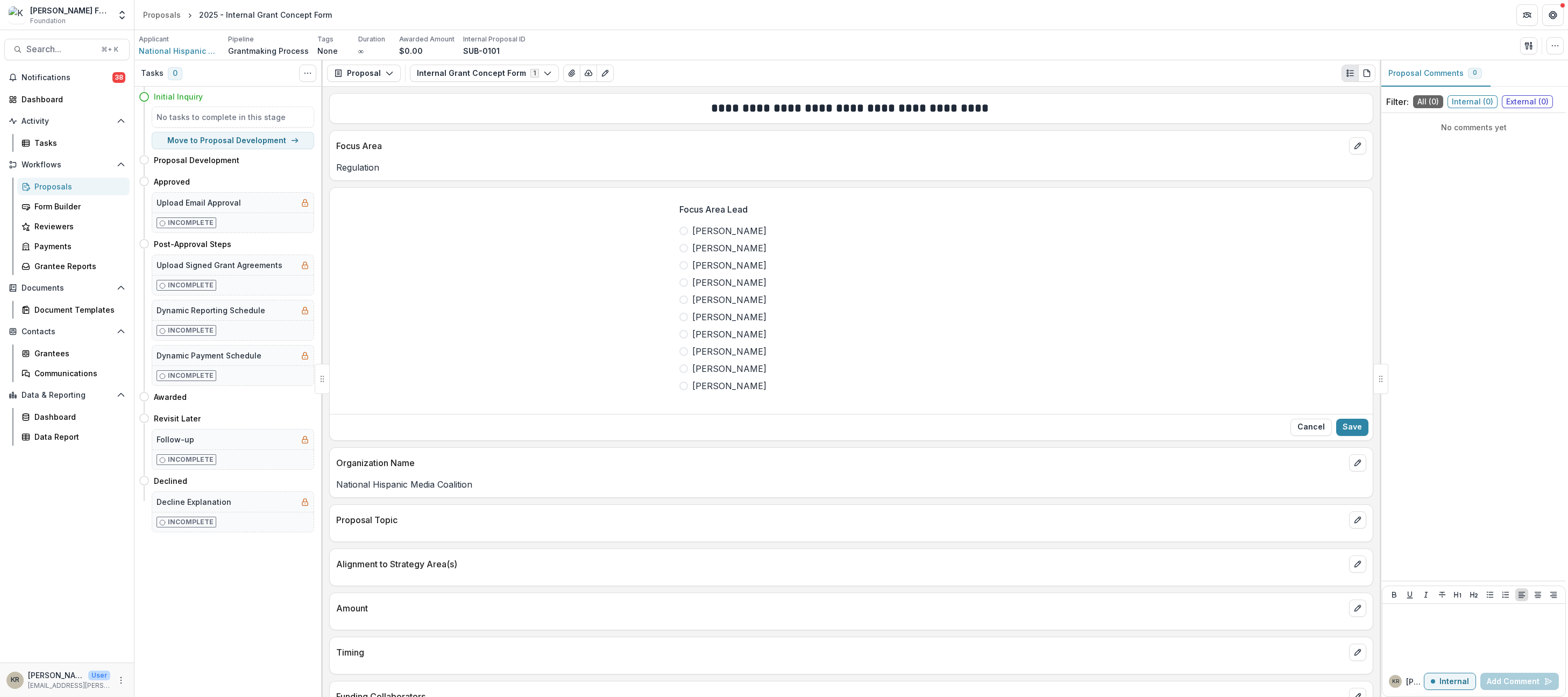
click at [722, 229] on span "[PERSON_NAME]" at bounding box center [730, 231] width 74 height 13
click at [1353, 425] on button "Save" at bounding box center [1352, 427] width 32 height 17
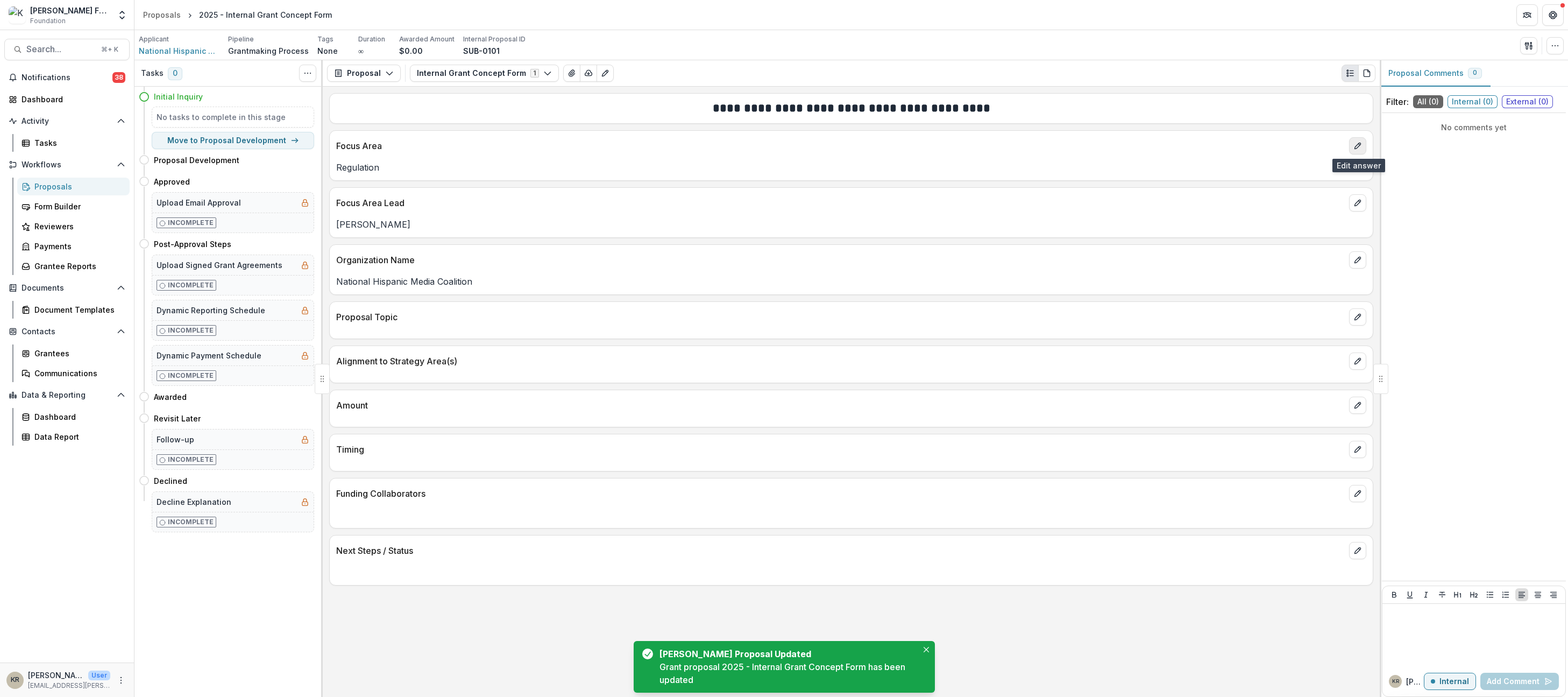
click at [1350, 144] on button "edit" at bounding box center [1358, 146] width 17 height 17
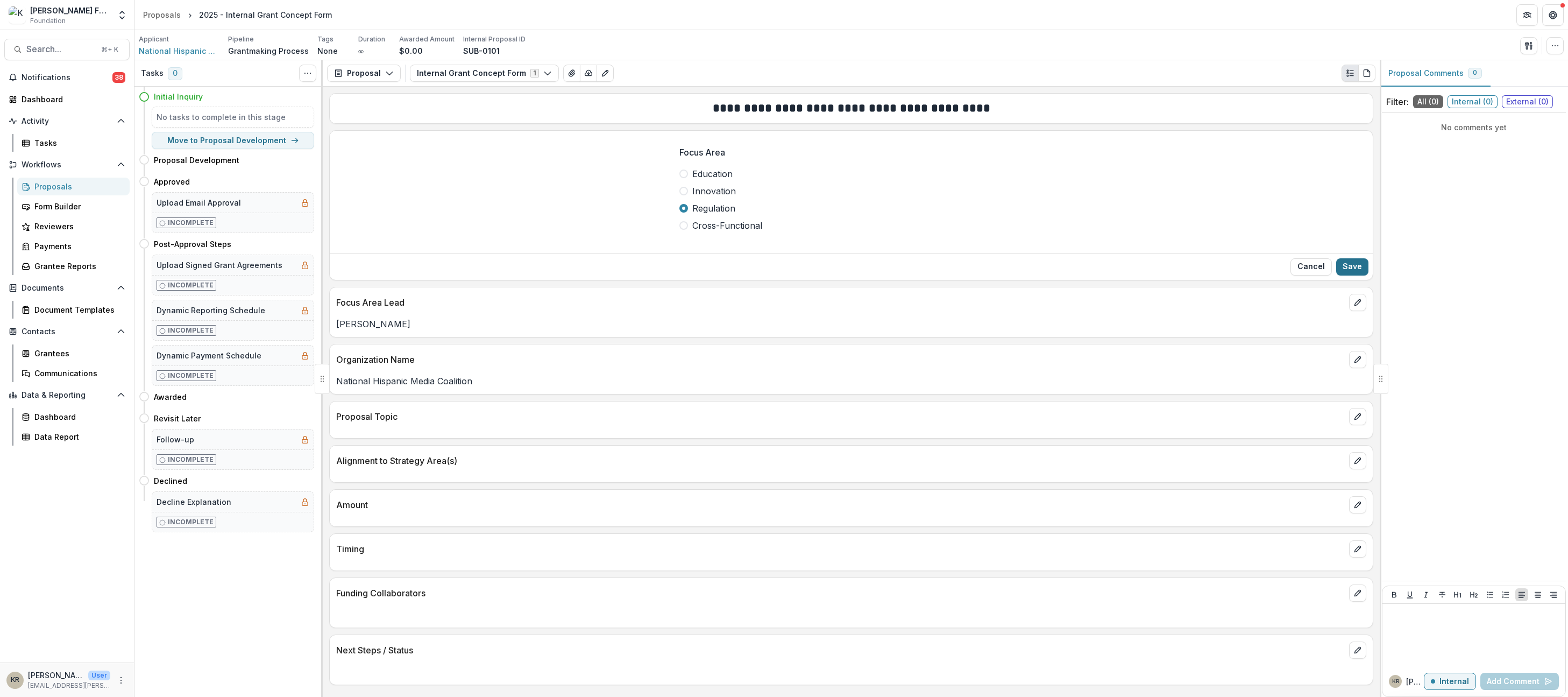
click at [1351, 270] on button "Save" at bounding box center [1352, 267] width 32 height 17
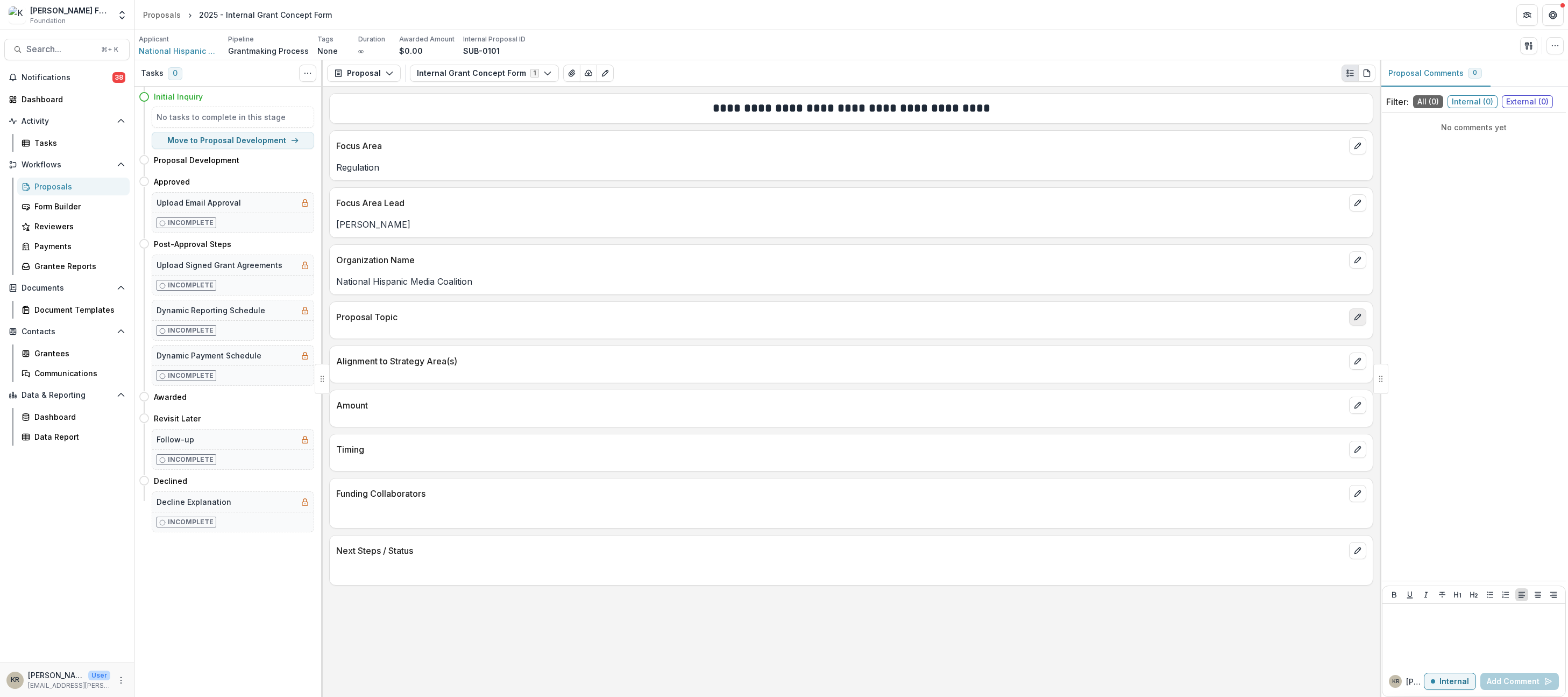
click at [1365, 311] on button "edit" at bounding box center [1358, 317] width 17 height 17
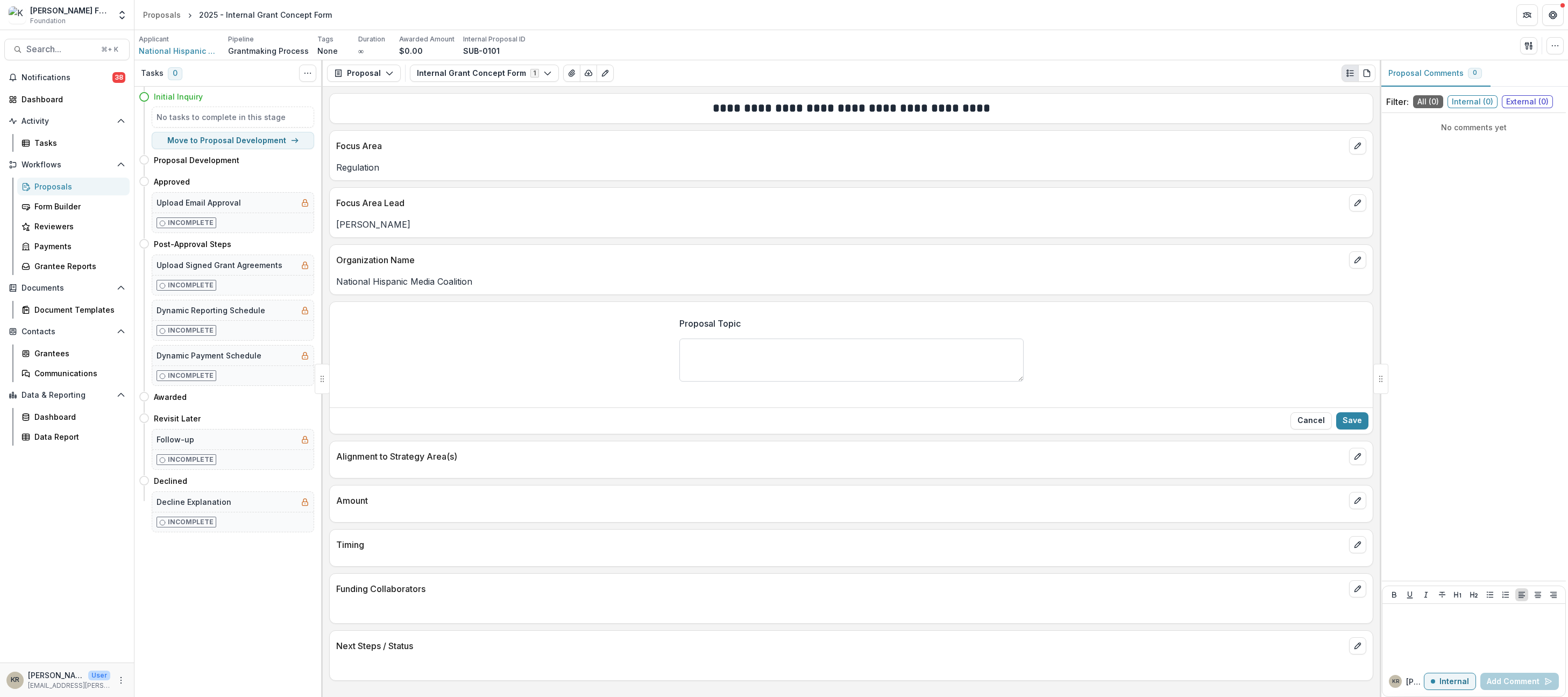
click at [793, 355] on textarea "Proposal Topic" at bounding box center [852, 360] width 344 height 43
paste textarea "**********"
type textarea "**********"
click at [1359, 423] on button "Save" at bounding box center [1352, 421] width 32 height 17
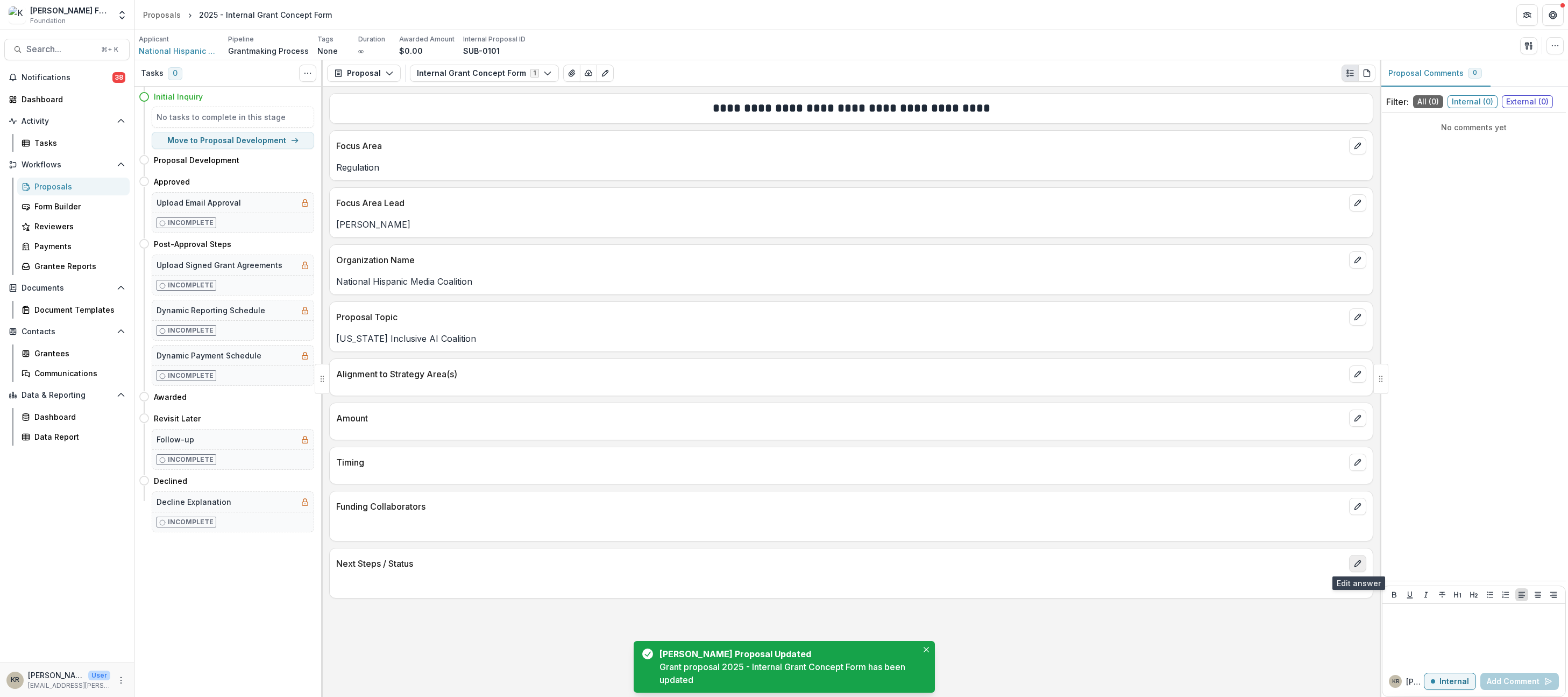
click at [1359, 566] on icon "edit" at bounding box center [1357, 563] width 9 height 9
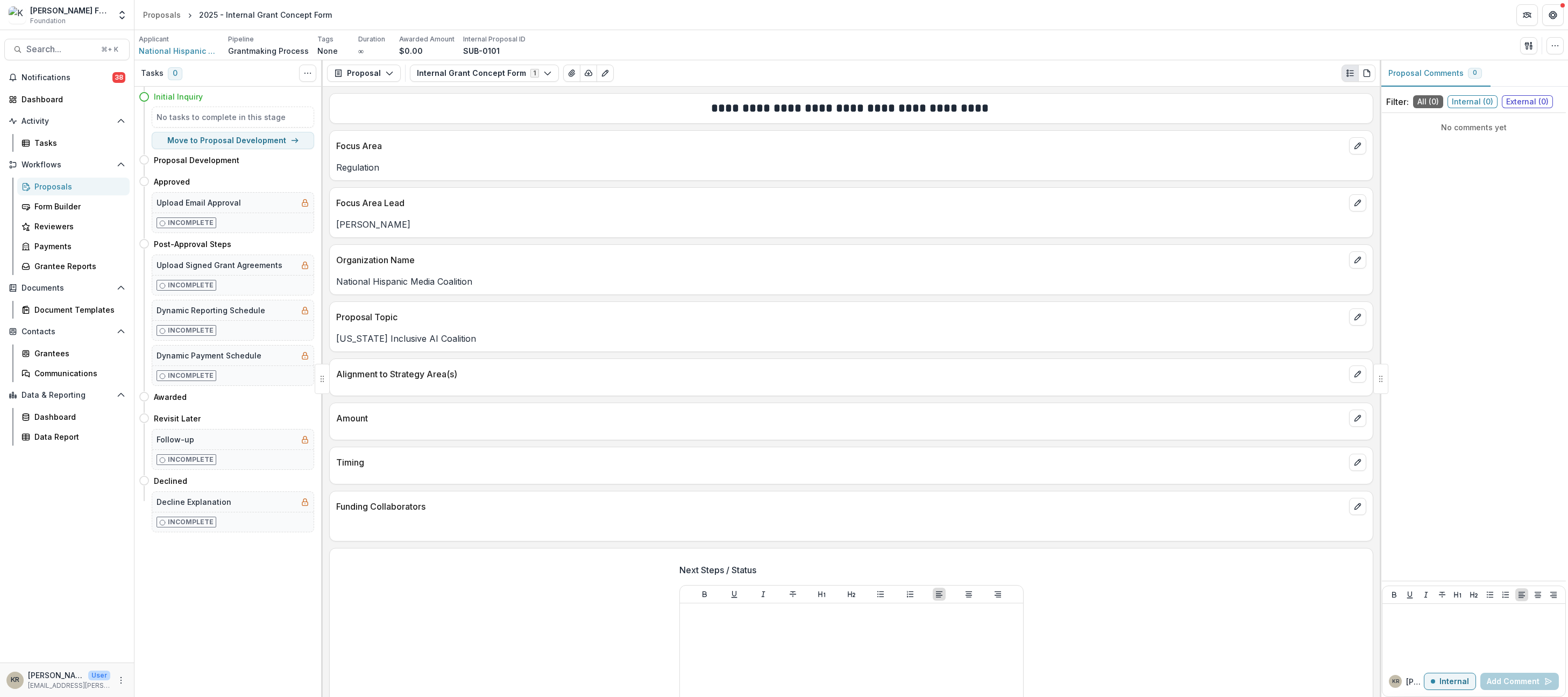
scroll to position [46, 0]
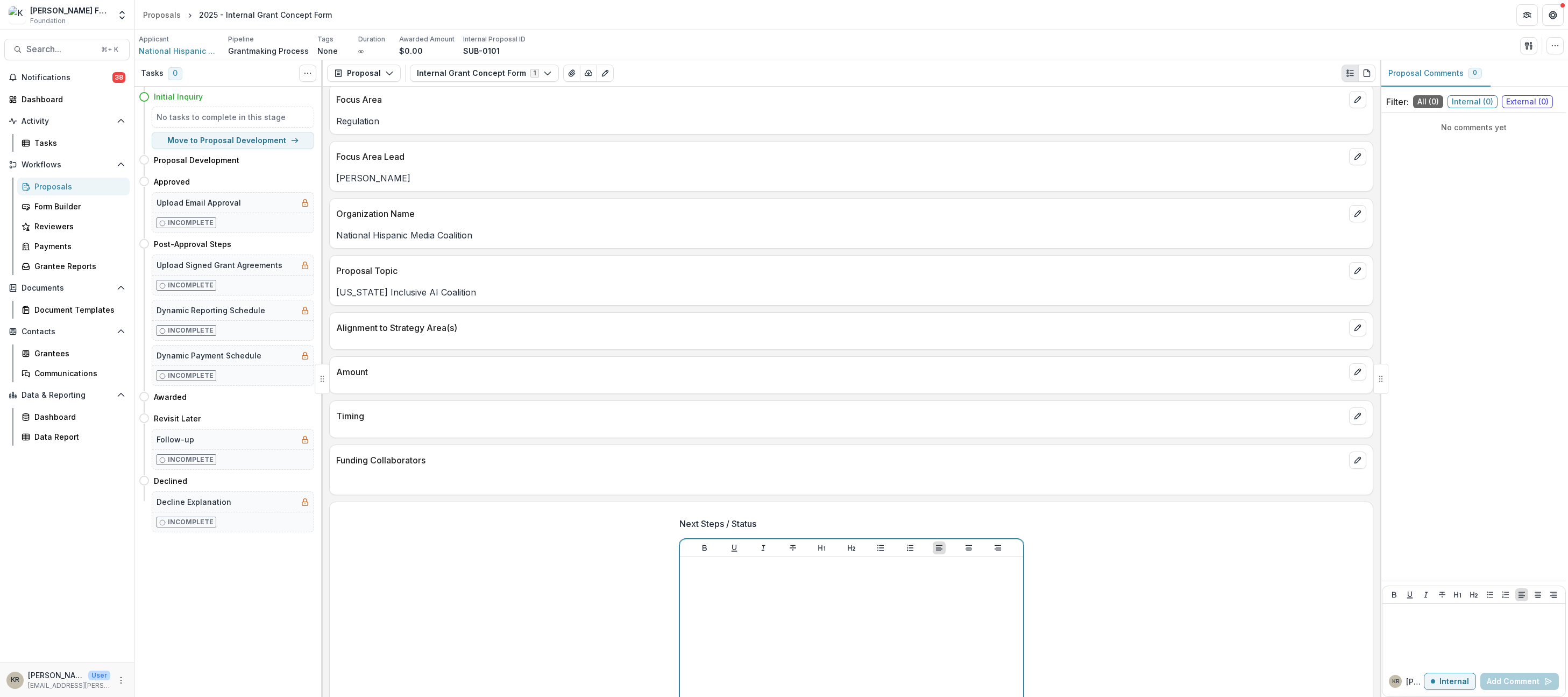
click at [888, 603] on div at bounding box center [852, 642] width 334 height 162
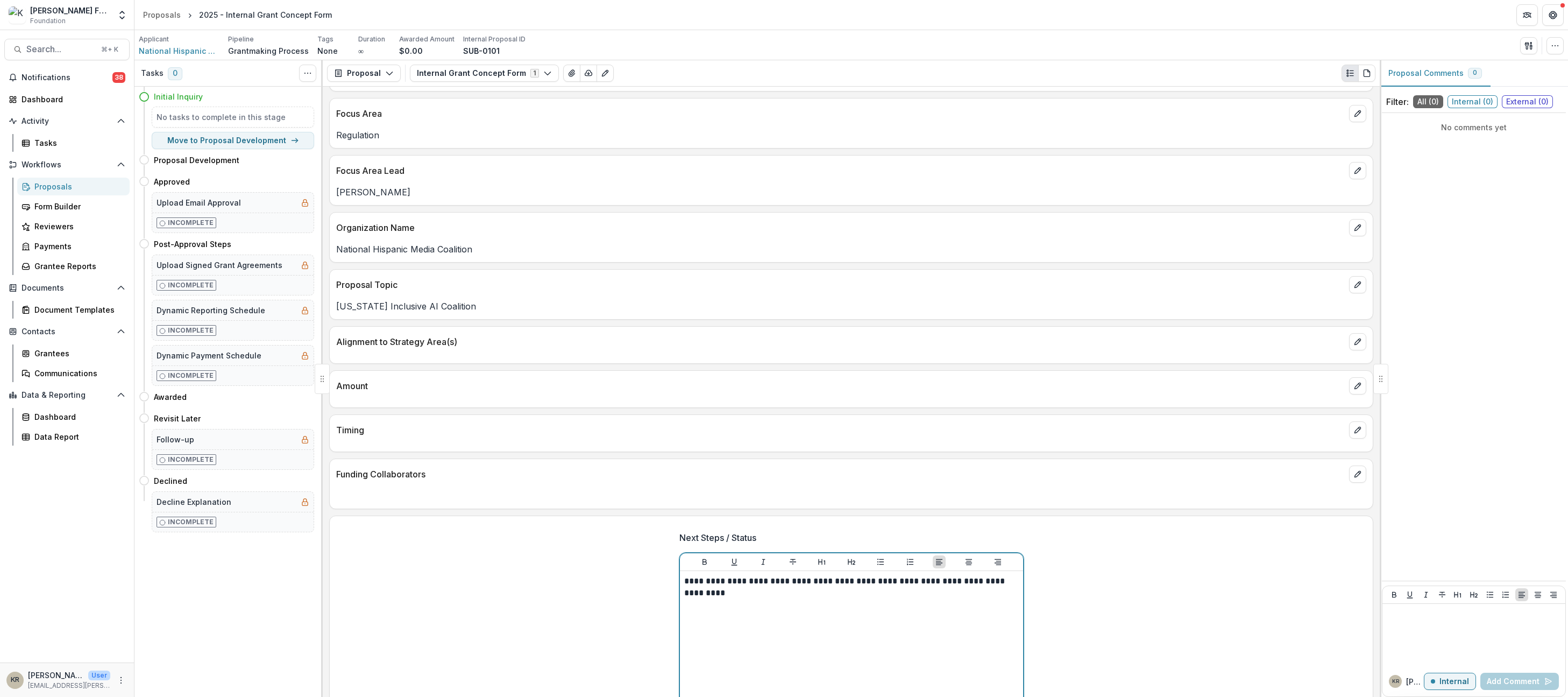
scroll to position [136, 0]
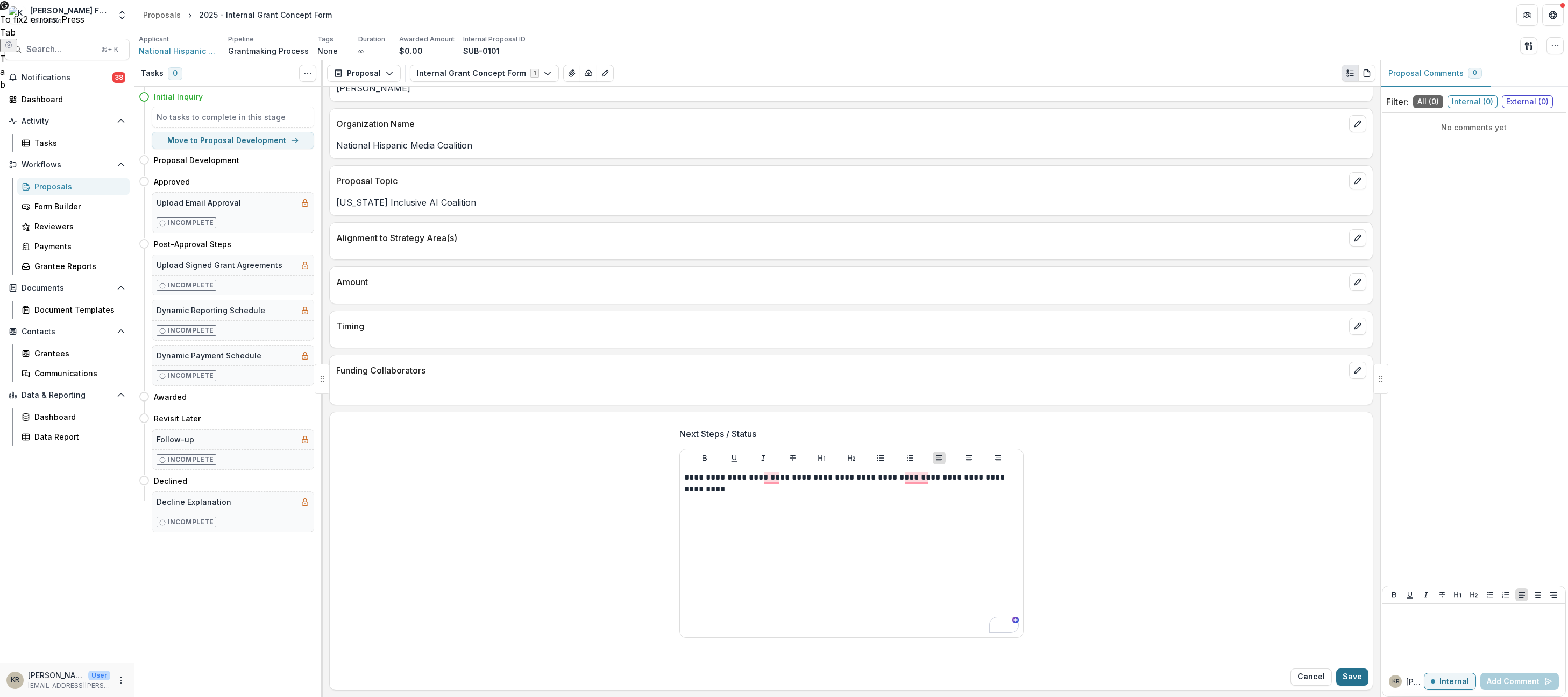
click at [1359, 674] on button "Save" at bounding box center [1352, 677] width 32 height 17
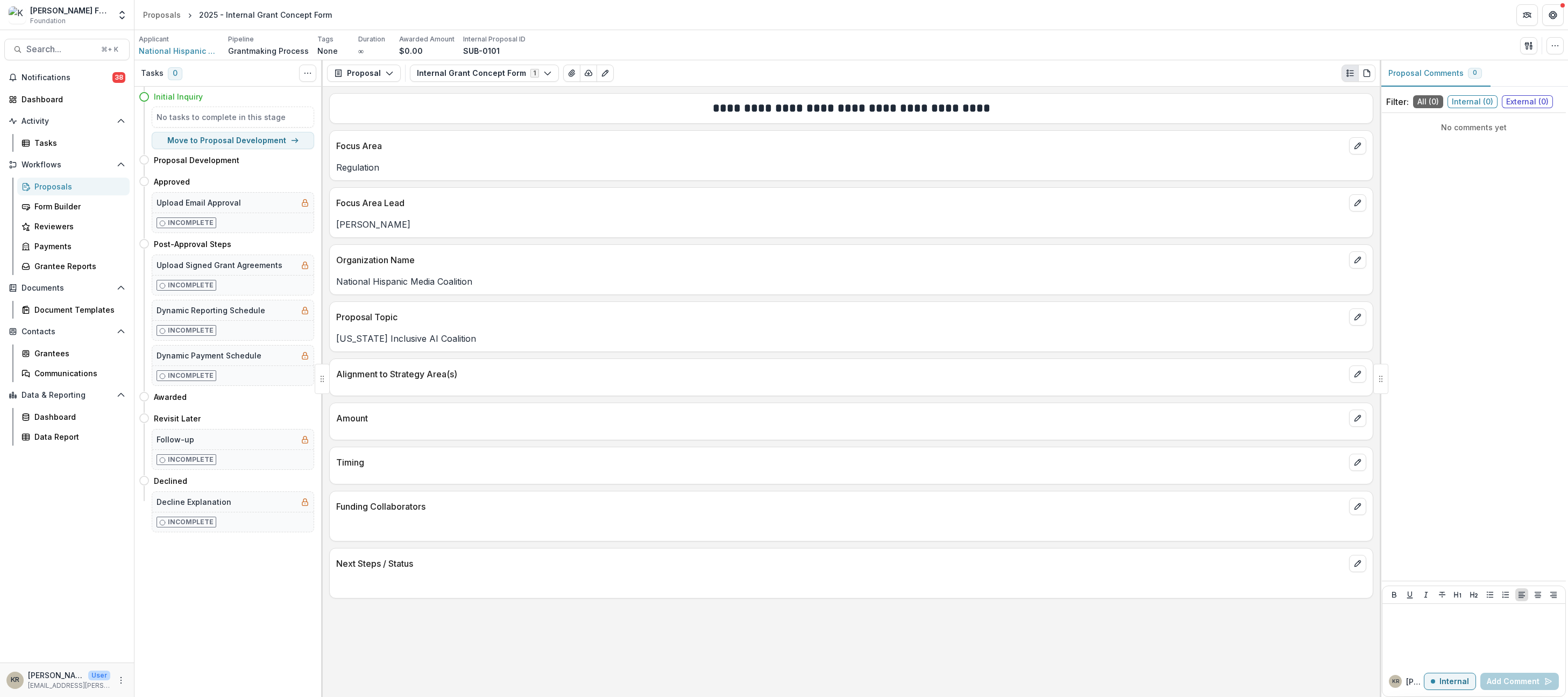
scroll to position [0, 0]
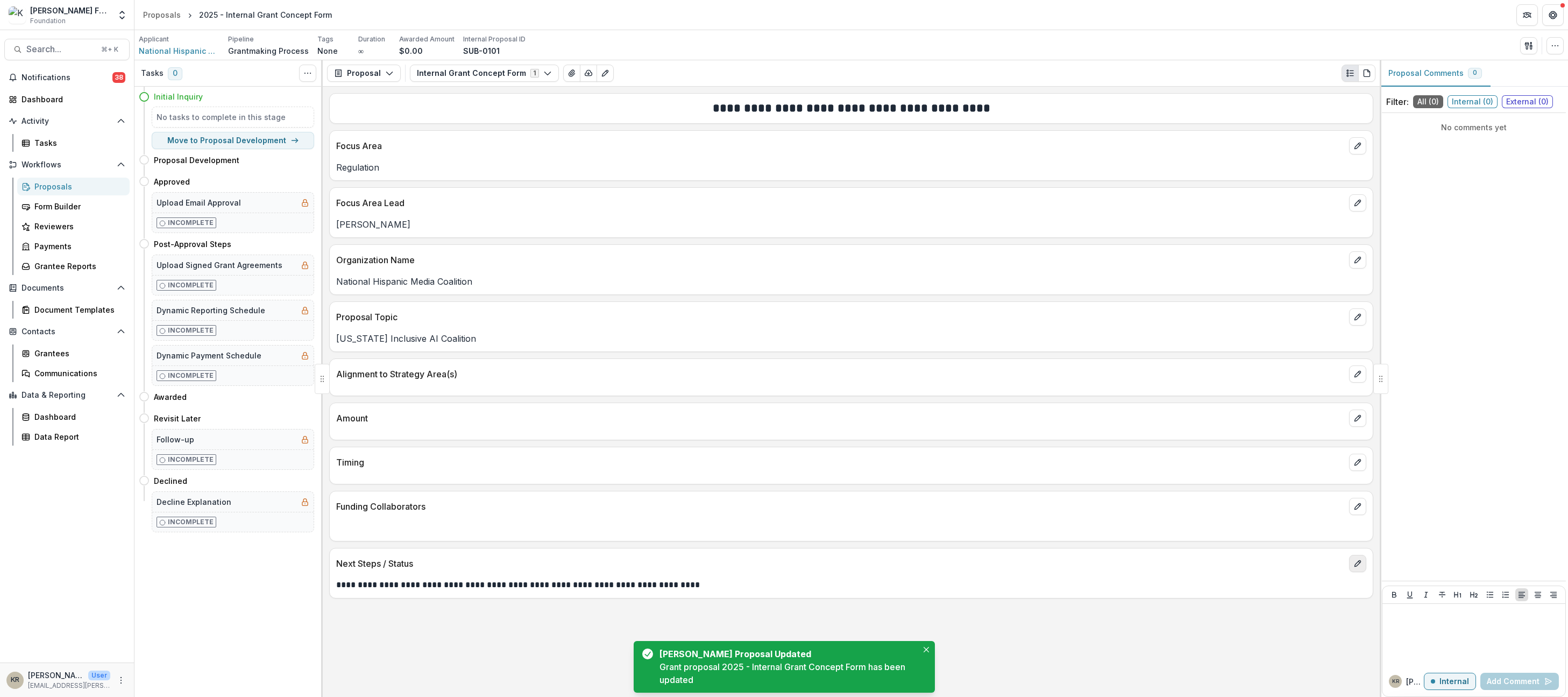
click at [1361, 561] on icon "edit" at bounding box center [1357, 563] width 9 height 9
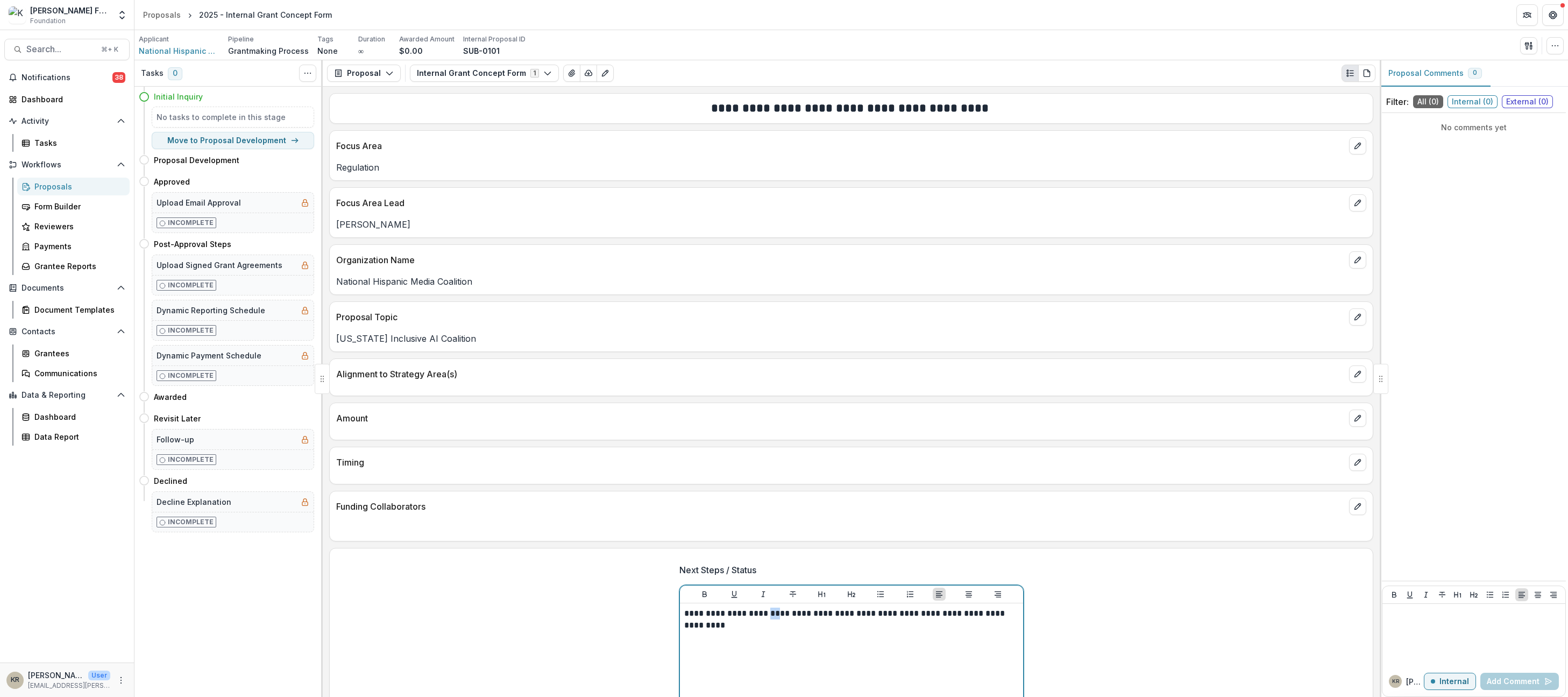
drag, startPoint x: 777, startPoint y: 614, endPoint x: 769, endPoint y: 614, distance: 8.0
click at [769, 614] on p "**********" at bounding box center [852, 619] width 334 height 24
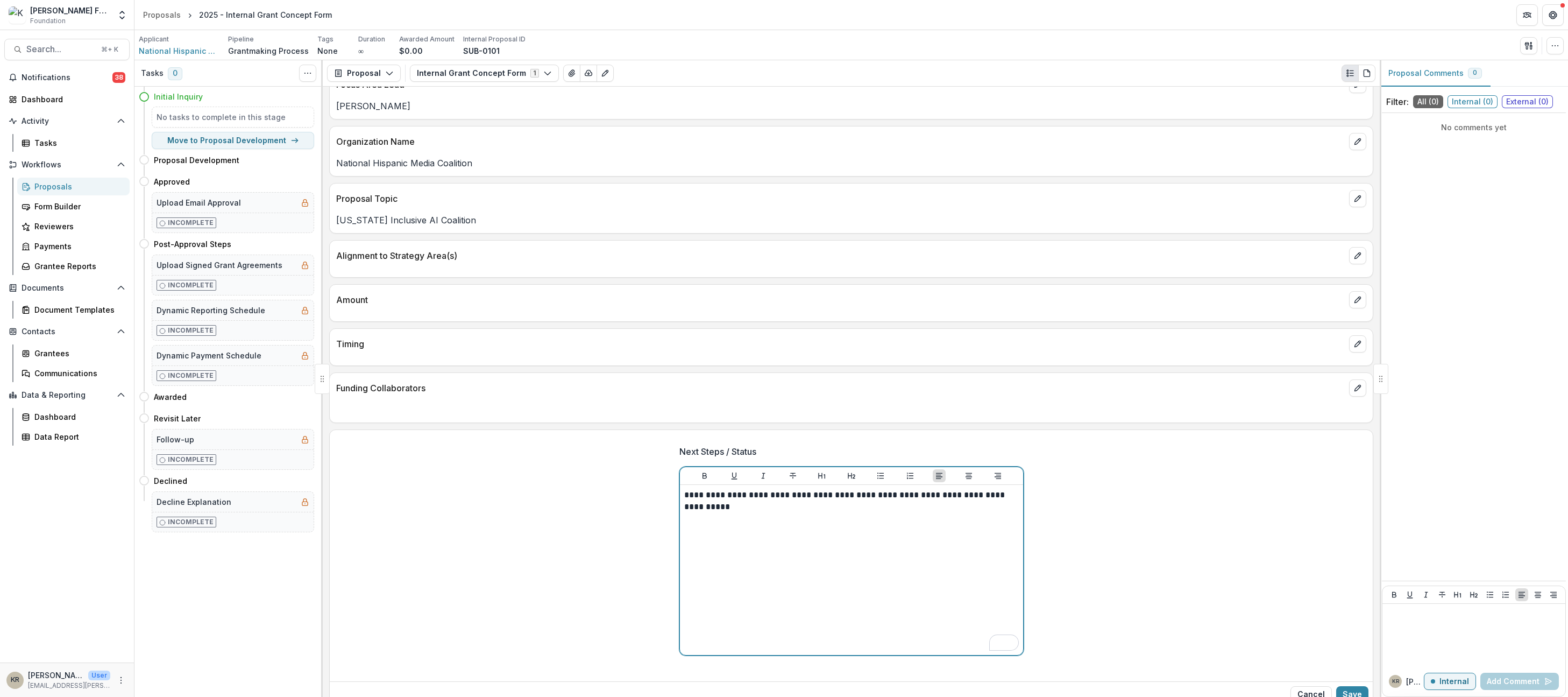
scroll to position [136, 0]
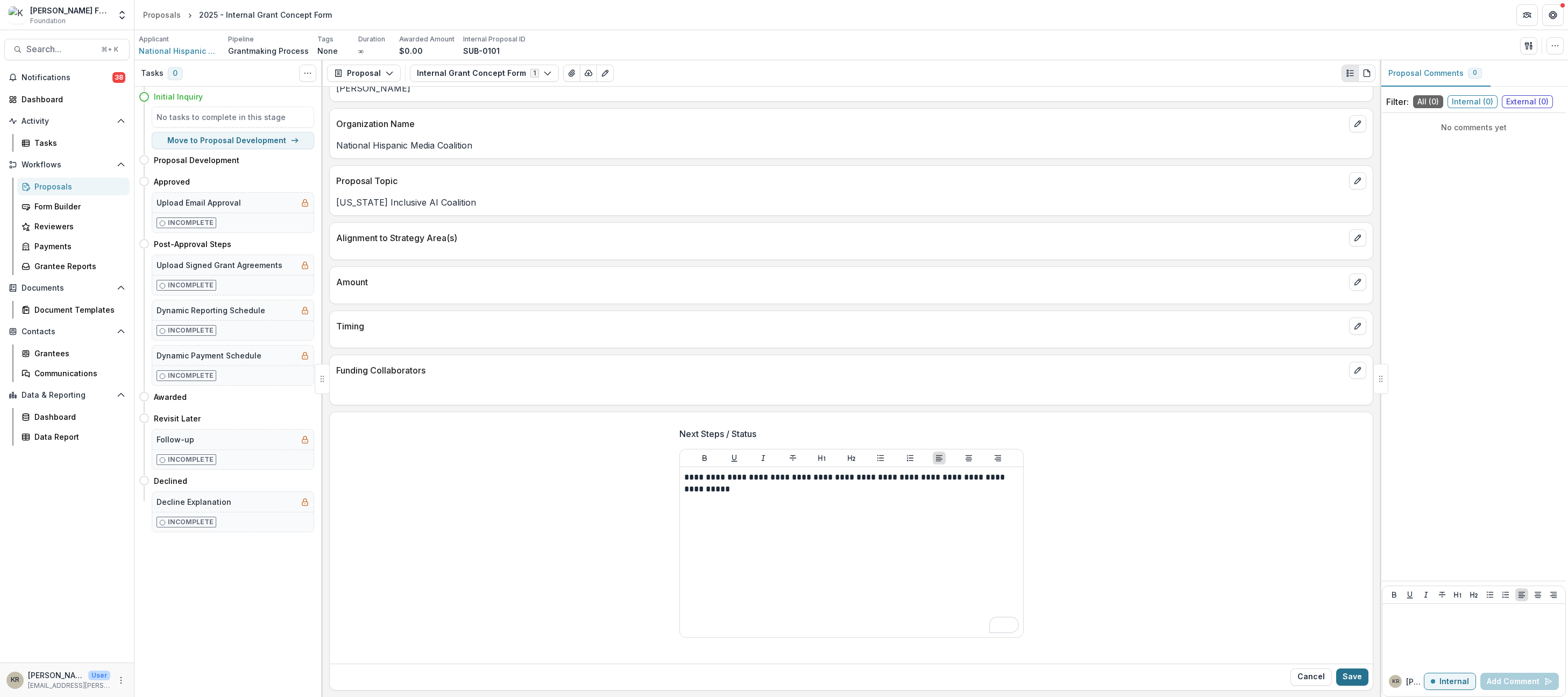
click at [1353, 682] on button "Save" at bounding box center [1352, 677] width 32 height 17
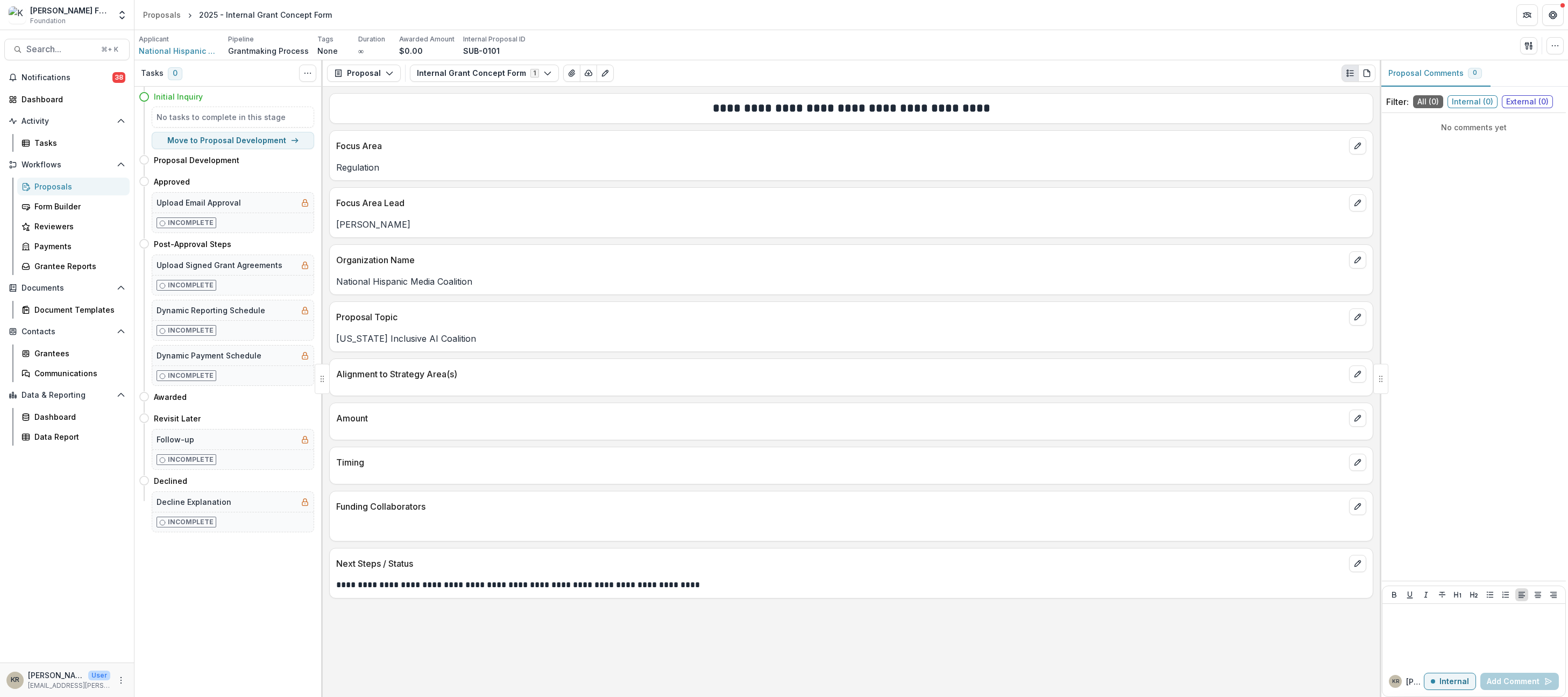
scroll to position [0, 0]
